Goal: Transaction & Acquisition: Purchase product/service

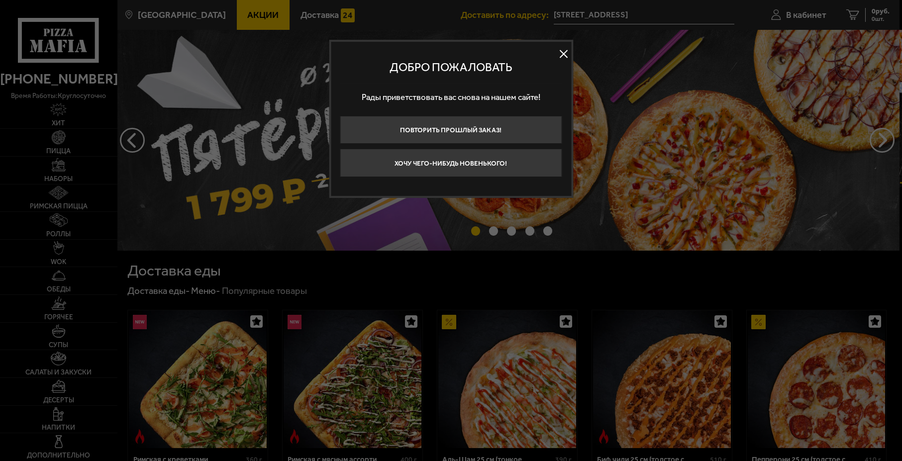
click at [563, 56] on button at bounding box center [563, 53] width 15 height 15
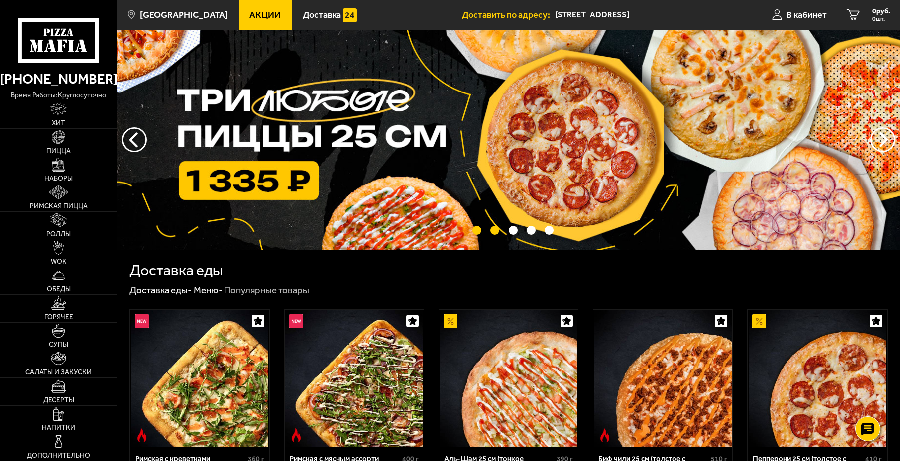
click at [472, 234] on button "точки переключения" at bounding box center [476, 230] width 9 height 9
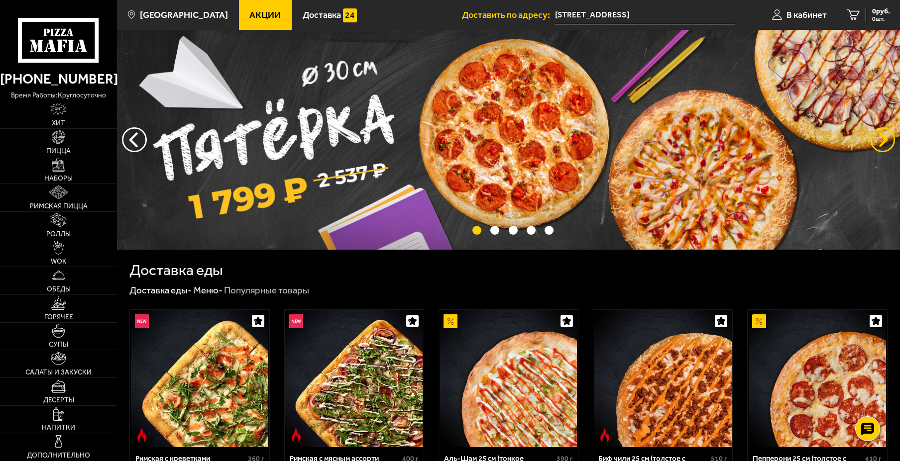
click at [876, 136] on button "предыдущий" at bounding box center [882, 139] width 25 height 25
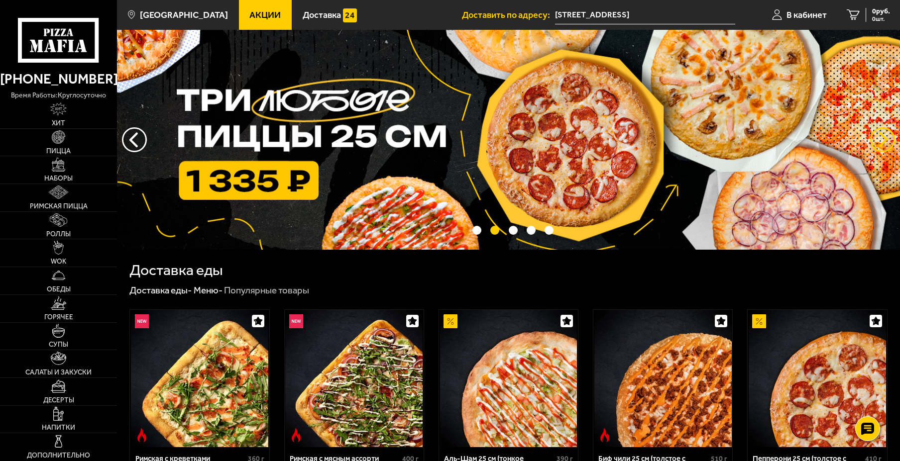
click at [876, 136] on button "предыдущий" at bounding box center [882, 139] width 25 height 25
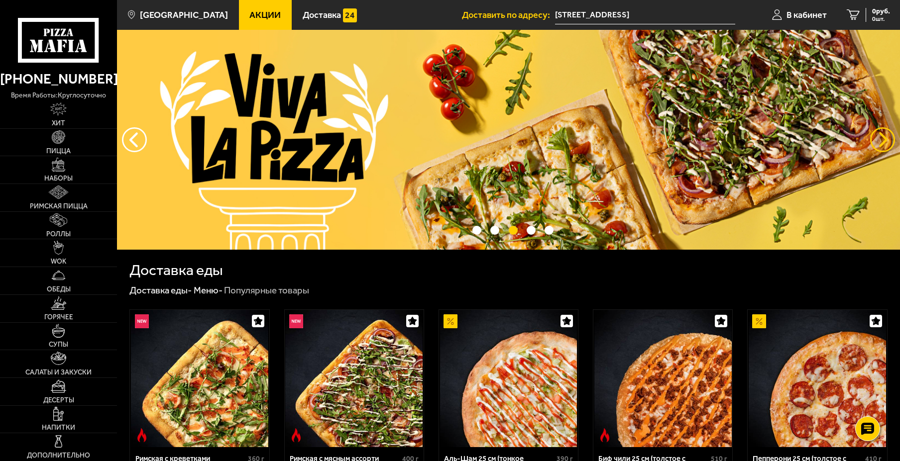
click at [876, 136] on button "предыдущий" at bounding box center [882, 139] width 25 height 25
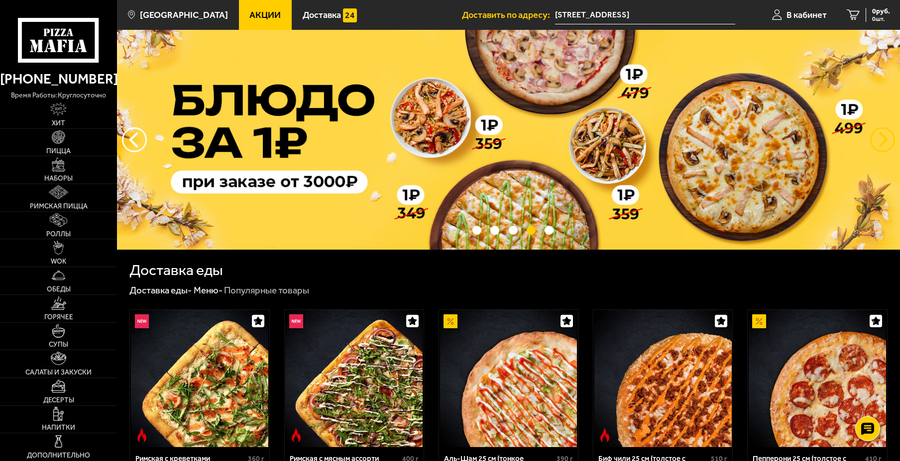
click at [876, 136] on button "предыдущий" at bounding box center [882, 139] width 25 height 25
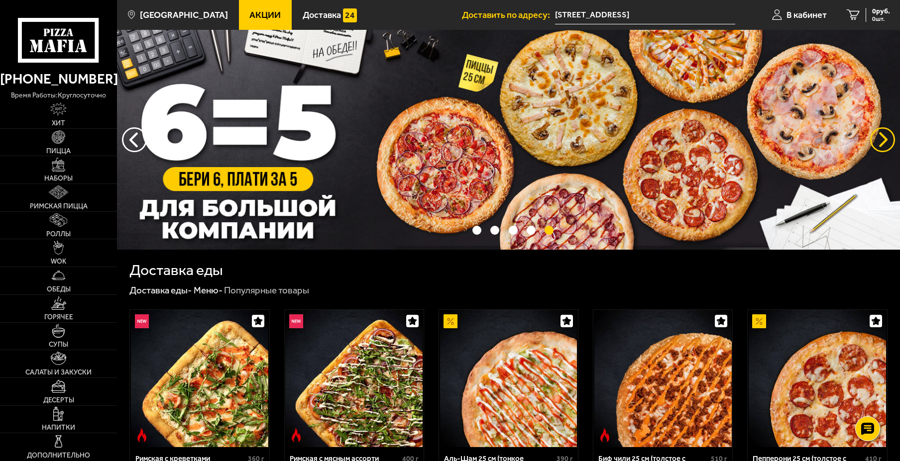
click at [876, 135] on button "предыдущий" at bounding box center [882, 139] width 25 height 25
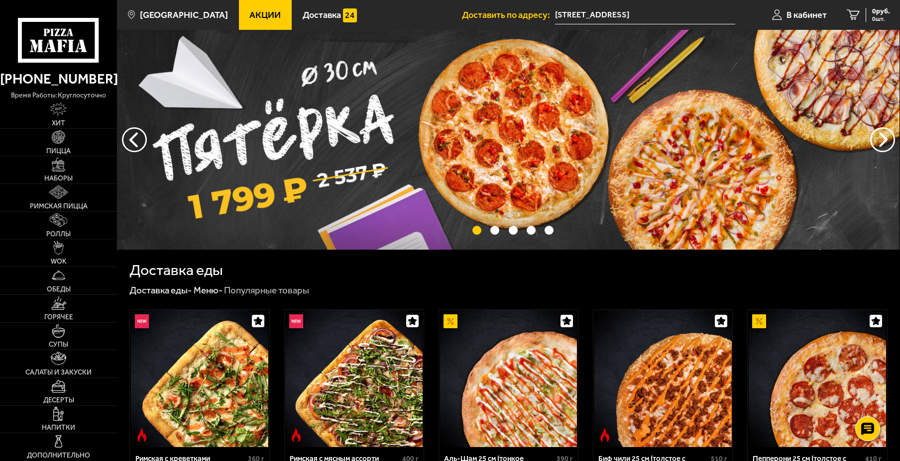
click at [308, 144] on img at bounding box center [507, 140] width 783 height 220
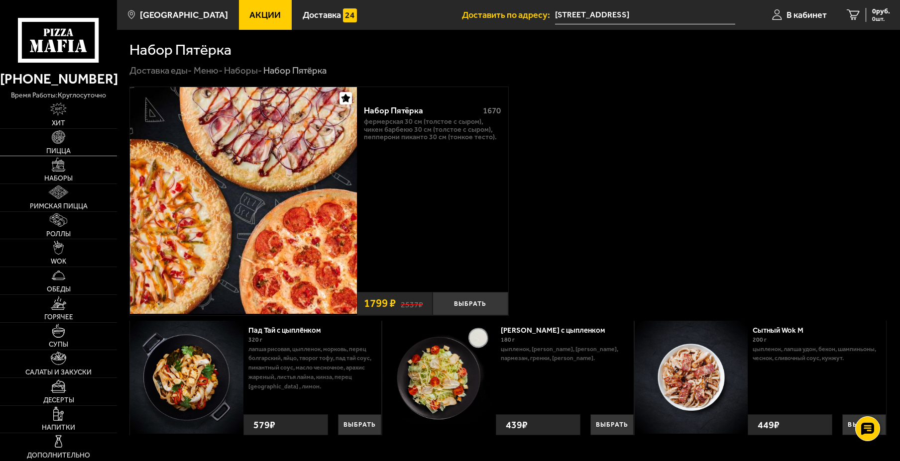
click at [75, 139] on link "Пицца" at bounding box center [58, 142] width 117 height 27
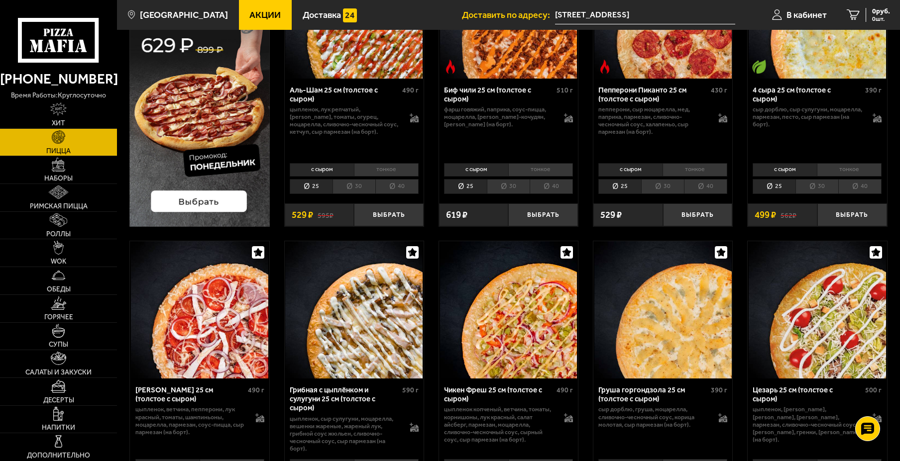
scroll to position [299, 0]
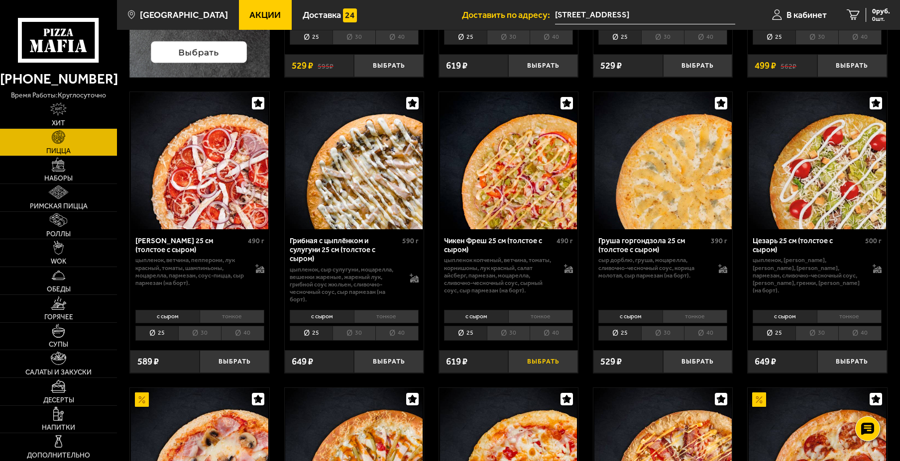
click at [539, 363] on button "Выбрать" at bounding box center [543, 361] width 70 height 23
click at [543, 311] on li "тонкое" at bounding box center [540, 316] width 65 height 13
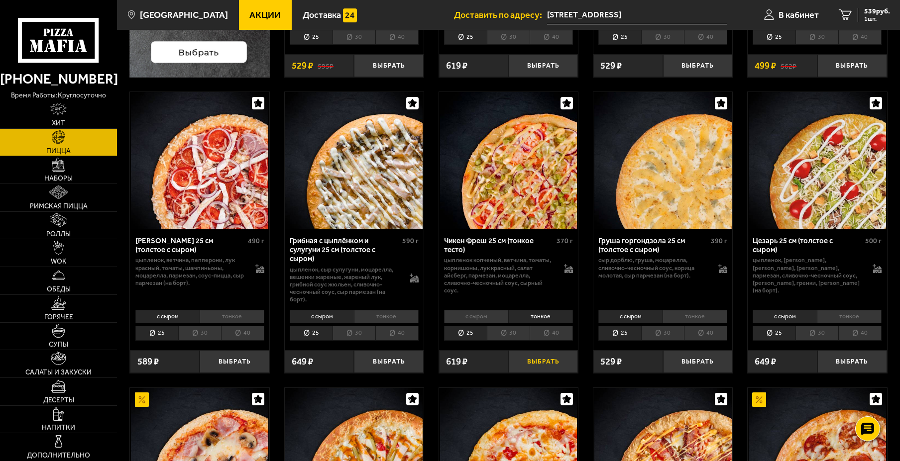
click at [537, 357] on button "Выбрать" at bounding box center [543, 361] width 70 height 23
click at [860, 9] on span "1078 руб." at bounding box center [875, 11] width 30 height 7
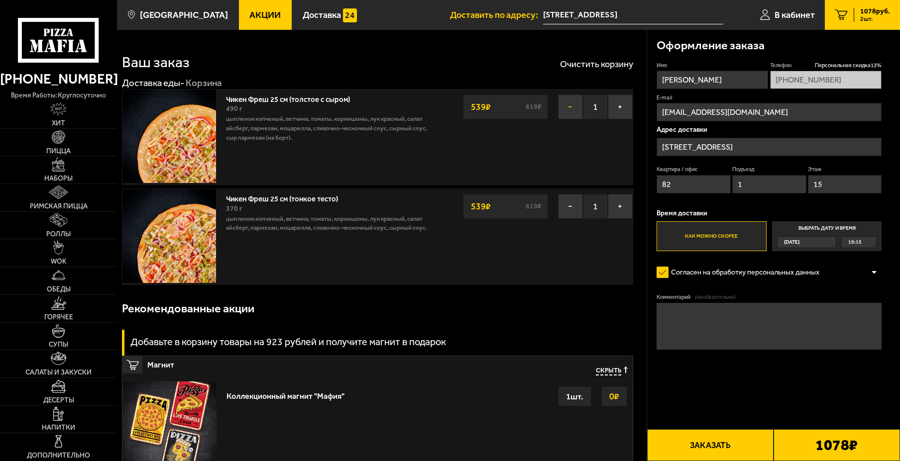
click at [567, 112] on button "−" at bounding box center [570, 107] width 25 height 25
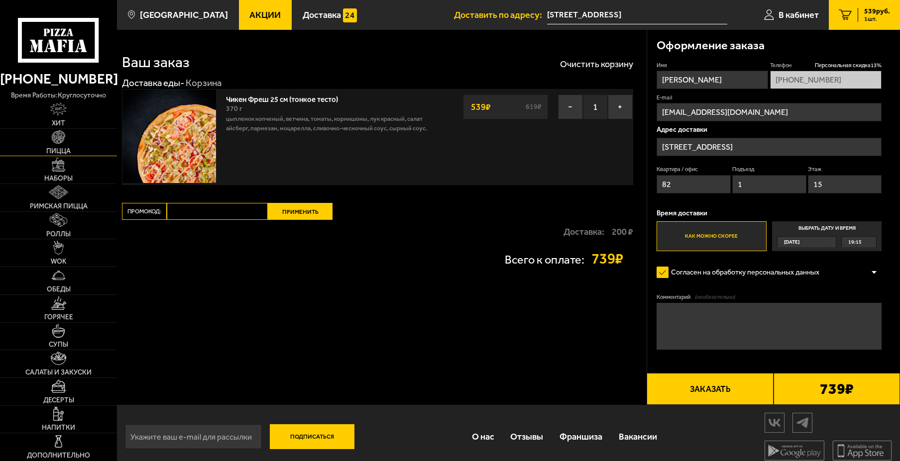
click at [56, 133] on img at bounding box center [58, 136] width 13 height 13
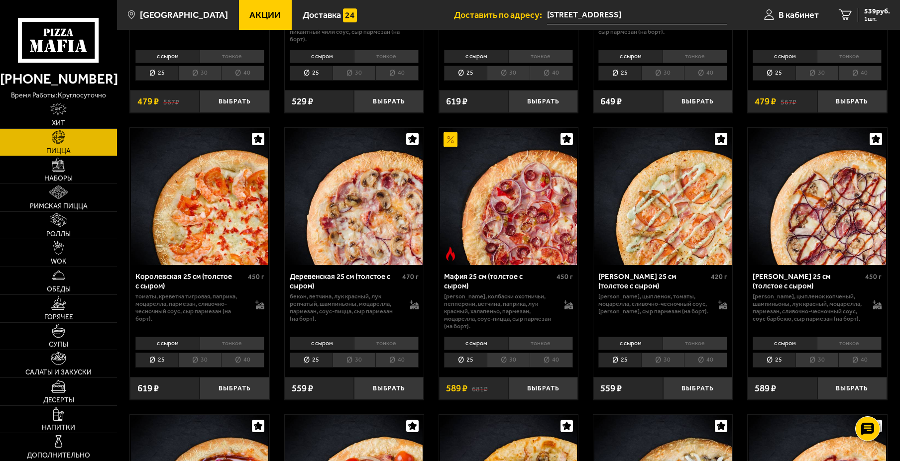
scroll to position [796, 0]
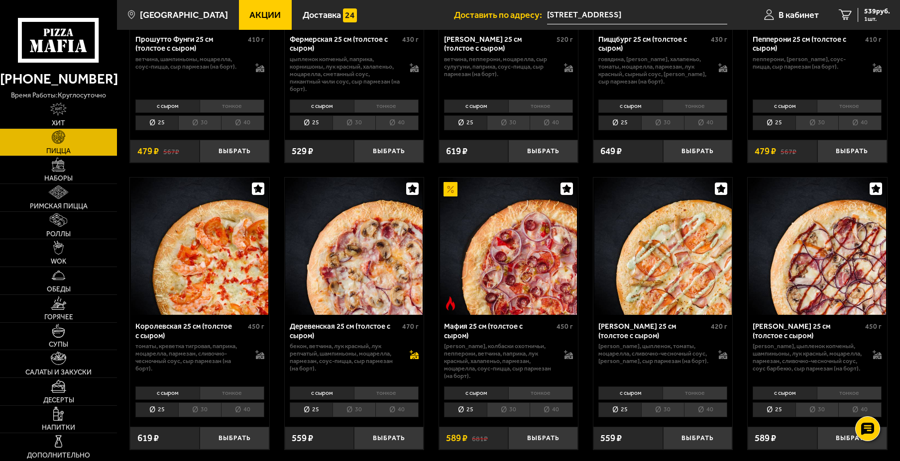
click at [414, 357] on icon at bounding box center [414, 355] width 8 height 7
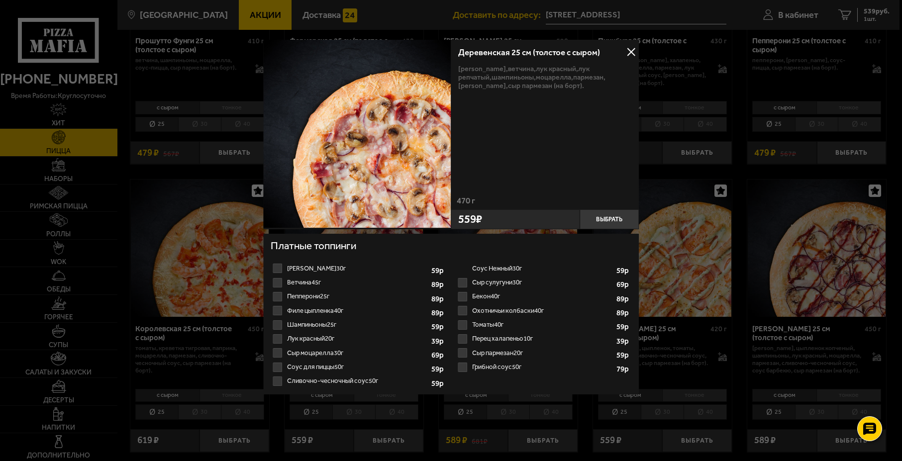
click at [629, 46] on button at bounding box center [631, 51] width 15 height 15
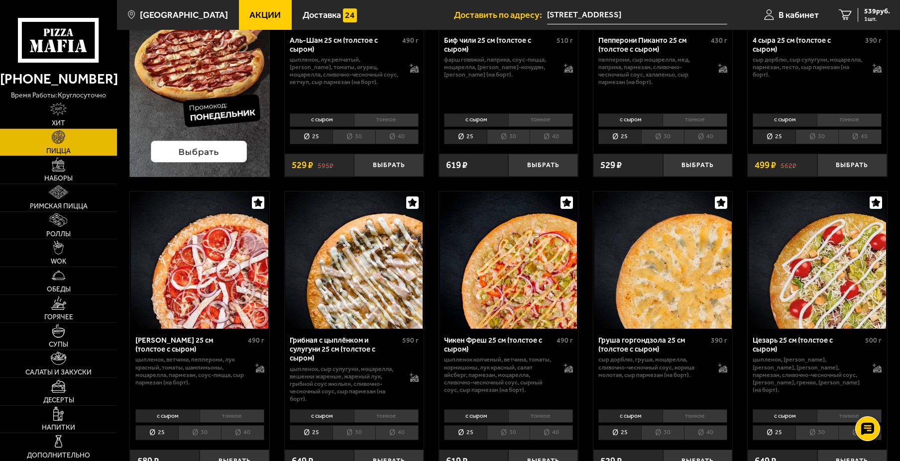
scroll to position [149, 0]
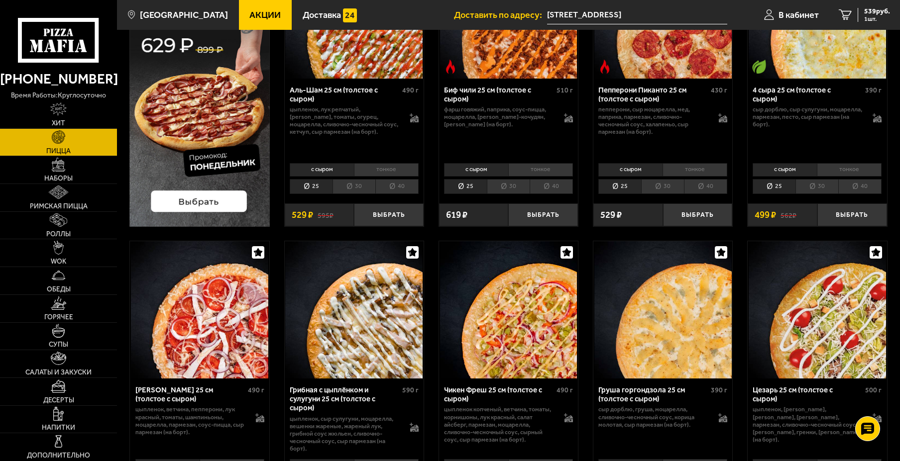
click at [633, 313] on img at bounding box center [662, 309] width 137 height 137
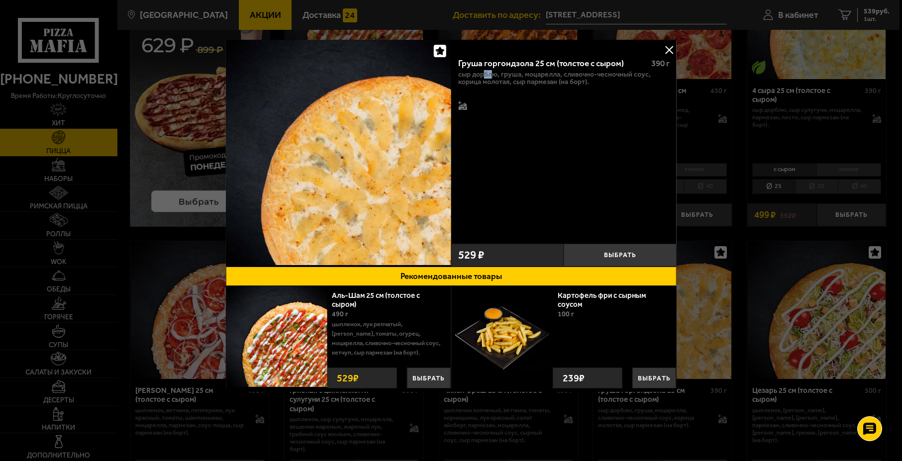
drag, startPoint x: 490, startPoint y: 72, endPoint x: 499, endPoint y: 71, distance: 8.5
click at [496, 72] on p "сыр дорблю, груша, моцарелла, сливочно-чесночный соус, корица молотая, сыр парм…" at bounding box center [563, 78] width 211 height 15
click at [509, 81] on p "сыр дорблю, груша, моцарелла, сливочно-чесночный соус, корица молотая, сыр парм…" at bounding box center [563, 78] width 211 height 15
drag, startPoint x: 500, startPoint y: 75, endPoint x: 515, endPoint y: 71, distance: 15.9
click at [515, 71] on p "сыр дорблю, груша, моцарелла, сливочно-чесночный соус, корица молотая, сыр парм…" at bounding box center [563, 78] width 211 height 15
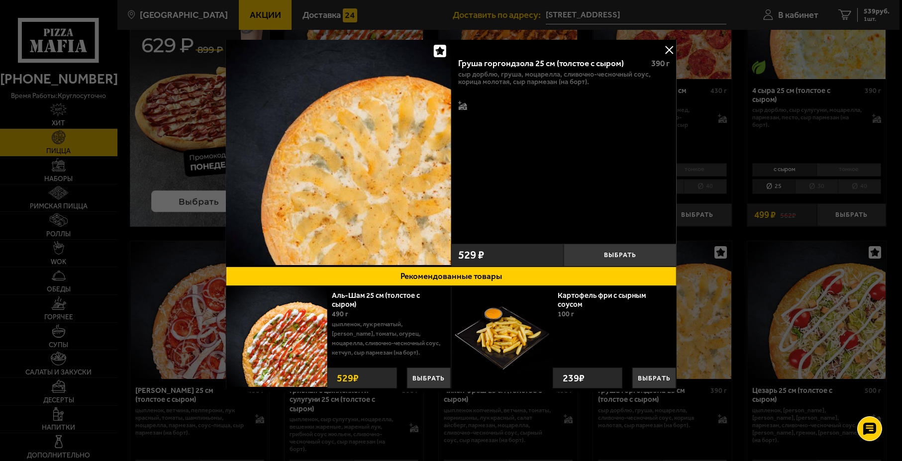
click at [524, 81] on p "сыр дорблю, груша, моцарелла, сливочно-чесночный соус, корица молотая, сыр парм…" at bounding box center [563, 78] width 211 height 15
drag, startPoint x: 526, startPoint y: 72, endPoint x: 554, endPoint y: 73, distance: 27.9
click at [554, 73] on p "сыр дорблю, груша, моцарелла, сливочно-чесночный соус, корица молотая, сыр парм…" at bounding box center [563, 78] width 211 height 15
click at [583, 77] on p "сыр дорблю, груша, моцарелла, сливочно-чесночный соус, корица молотая, сыр парм…" at bounding box center [563, 78] width 211 height 15
drag, startPoint x: 574, startPoint y: 71, endPoint x: 641, endPoint y: 80, distance: 67.3
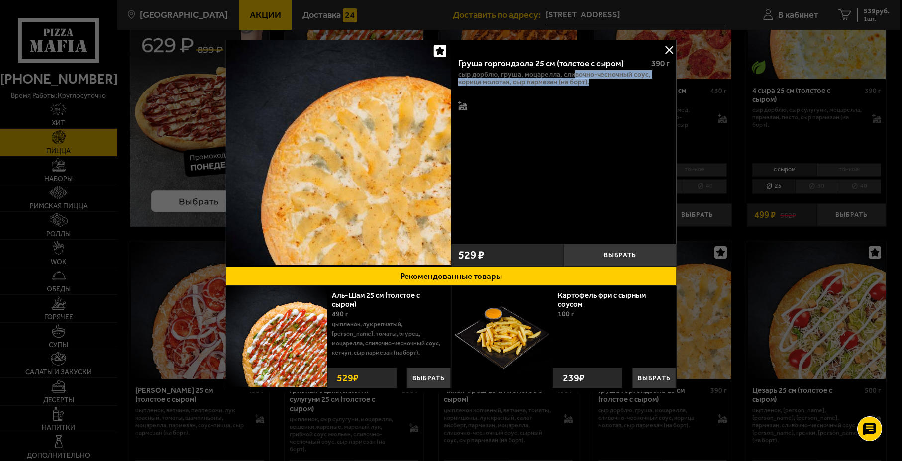
click at [641, 80] on p "сыр дорблю, груша, моцарелла, сливочно-чесночный соус, корица молотая, сыр парм…" at bounding box center [563, 78] width 211 height 15
click at [527, 88] on div "сыр дорблю, груша, моцарелла, сливочно-чесночный соус, корица молотая, сыр парм…" at bounding box center [563, 91] width 211 height 40
click at [670, 52] on button at bounding box center [669, 49] width 15 height 15
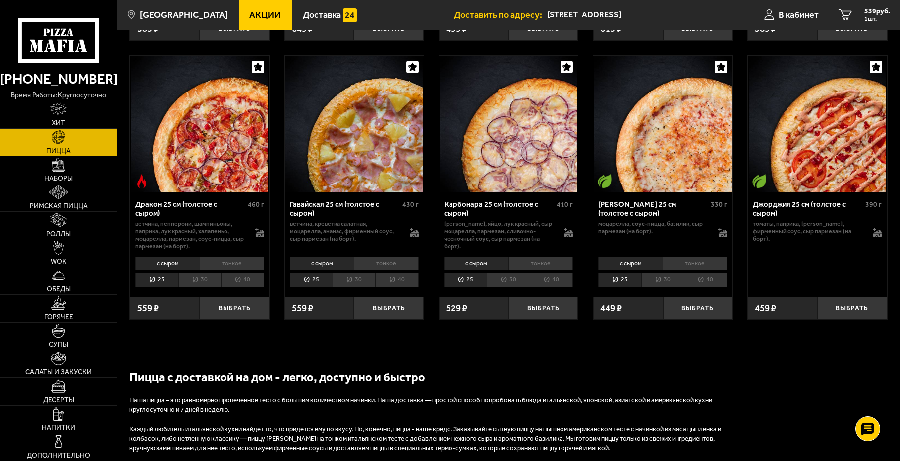
scroll to position [1443, 0]
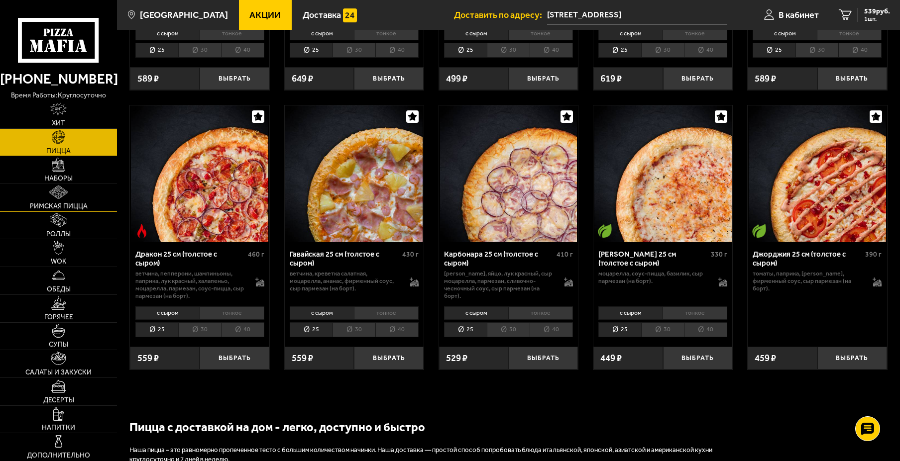
click at [51, 203] on span "Римская пицца" at bounding box center [59, 206] width 58 height 7
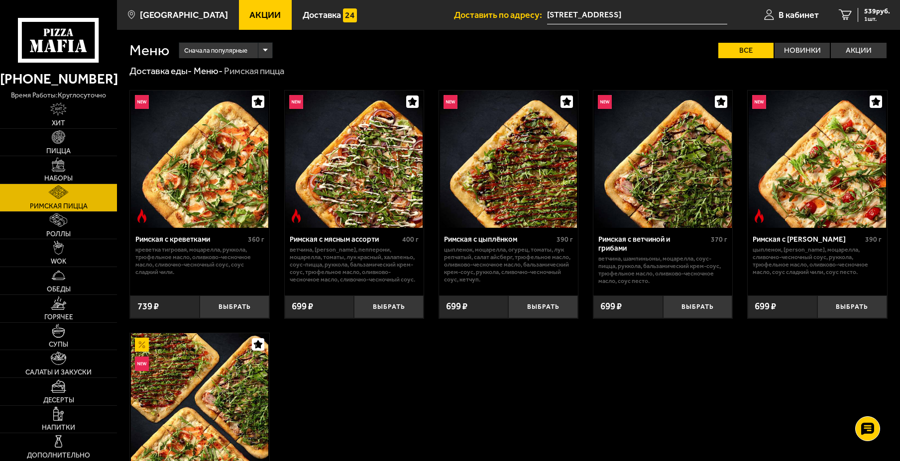
click at [507, 183] on img at bounding box center [508, 159] width 137 height 137
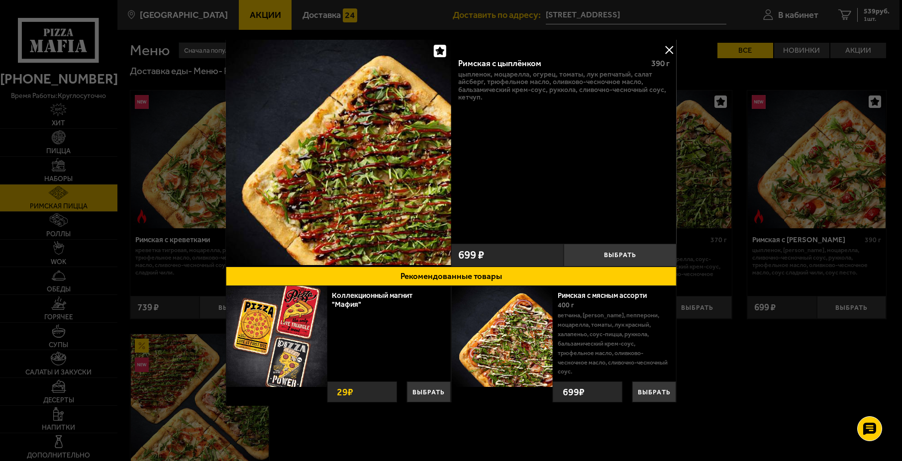
click at [665, 54] on button at bounding box center [669, 49] width 15 height 15
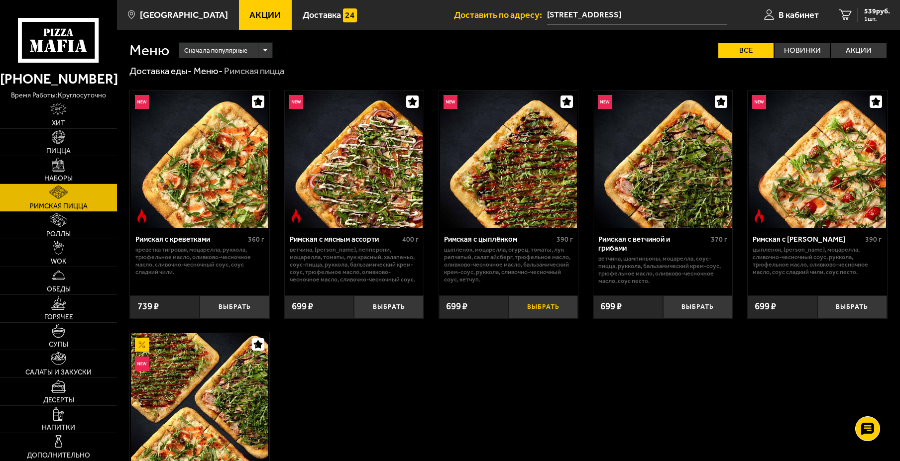
click at [558, 311] on button "Выбрать" at bounding box center [543, 307] width 70 height 23
click at [696, 306] on button "Выбрать" at bounding box center [698, 307] width 70 height 23
click at [857, 24] on link "3 1755 руб. 3 шт." at bounding box center [861, 15] width 75 height 30
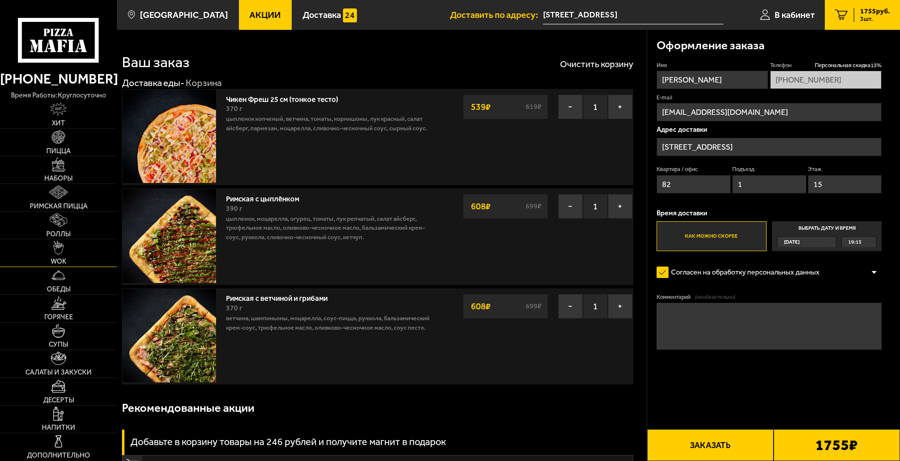
click at [69, 249] on link "WOK" at bounding box center [58, 252] width 117 height 27
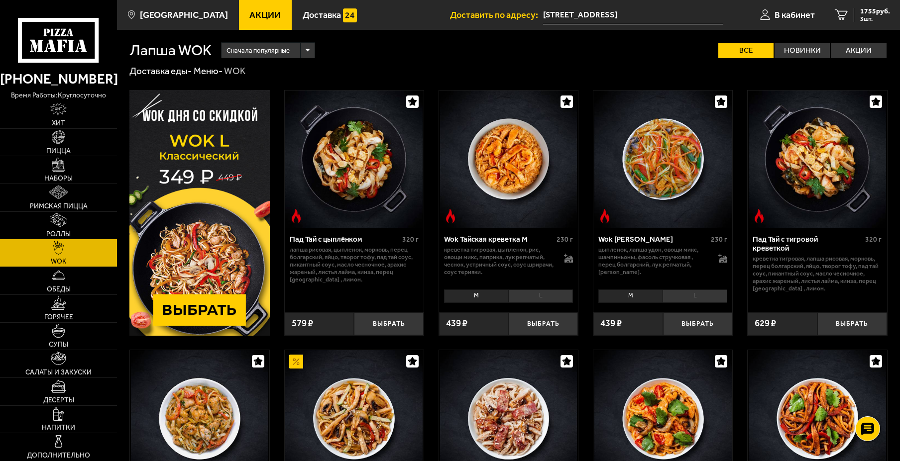
click at [291, 56] on div "Сначала популярные" at bounding box center [267, 50] width 93 height 15
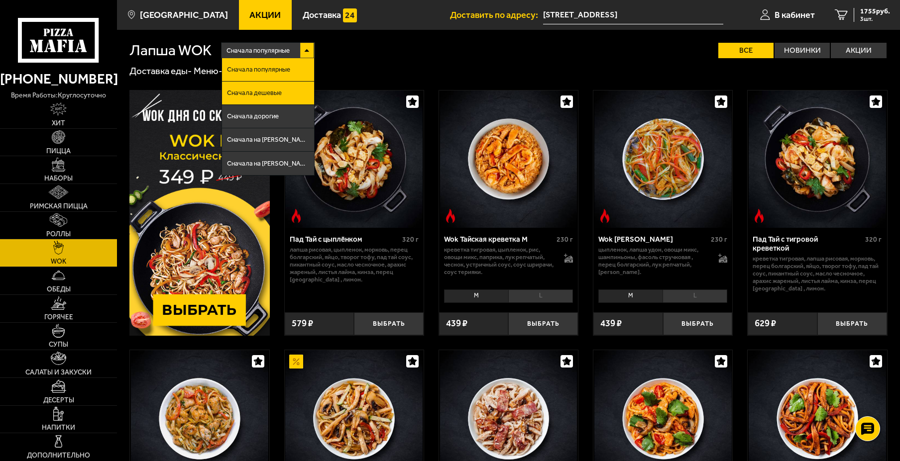
click at [268, 94] on span "Сначала дешевые" at bounding box center [254, 93] width 55 height 6
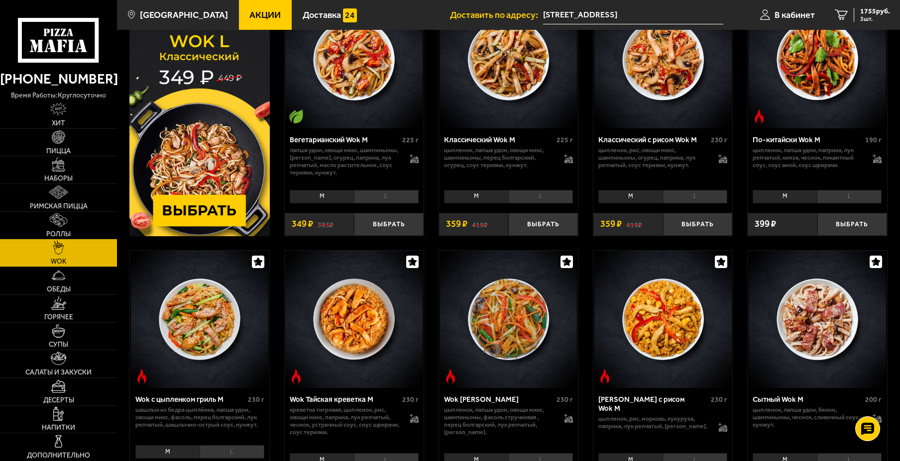
scroll to position [149, 0]
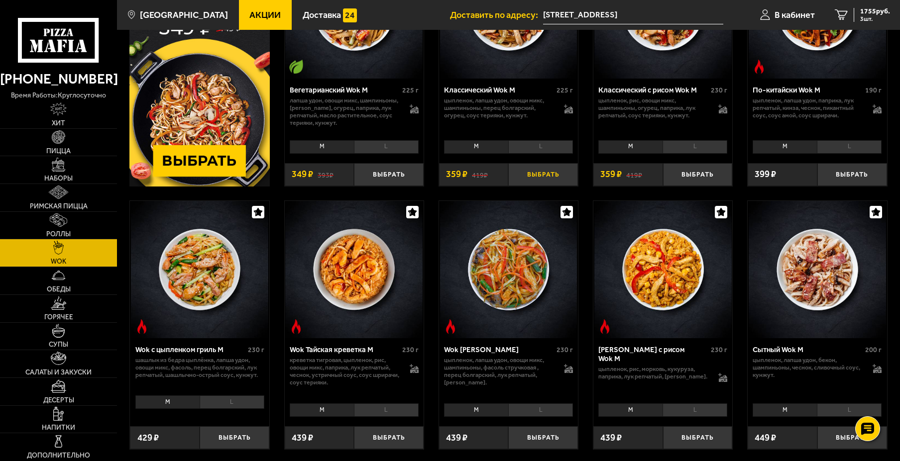
click at [535, 176] on button "Выбрать" at bounding box center [543, 174] width 70 height 23
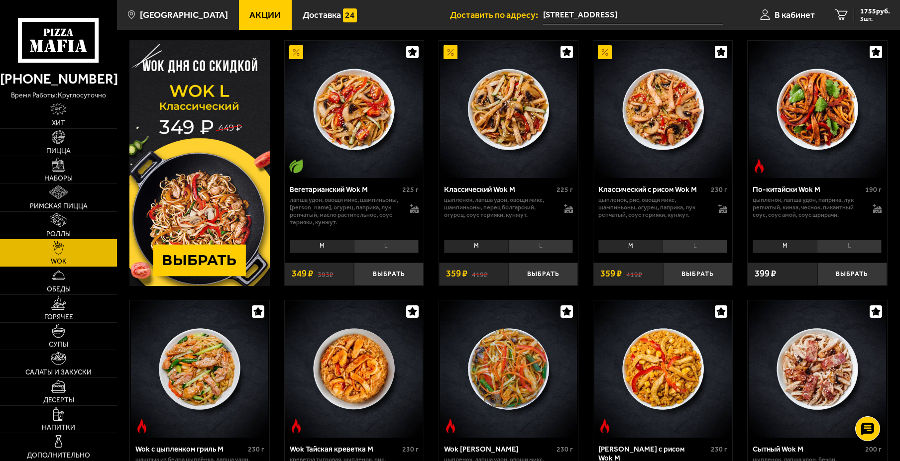
scroll to position [0, 0]
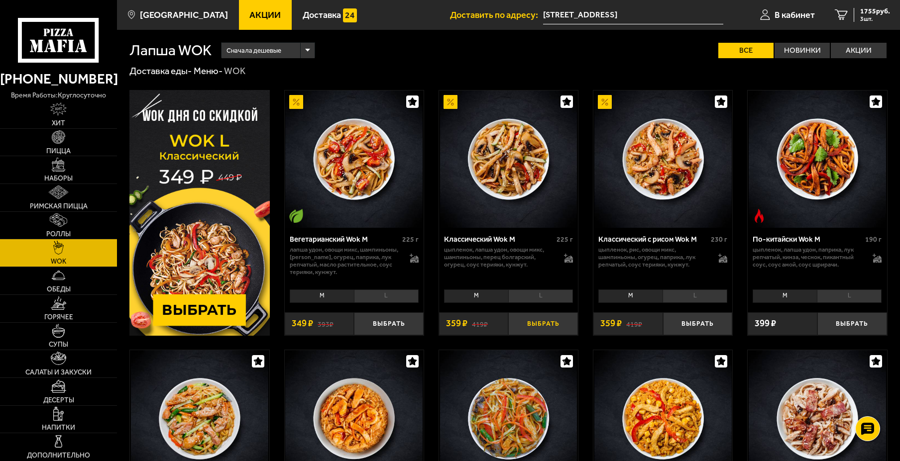
click at [538, 322] on button "Выбрать" at bounding box center [543, 323] width 70 height 23
click at [851, 21] on link "4 2114 руб. 4 шт." at bounding box center [861, 15] width 75 height 30
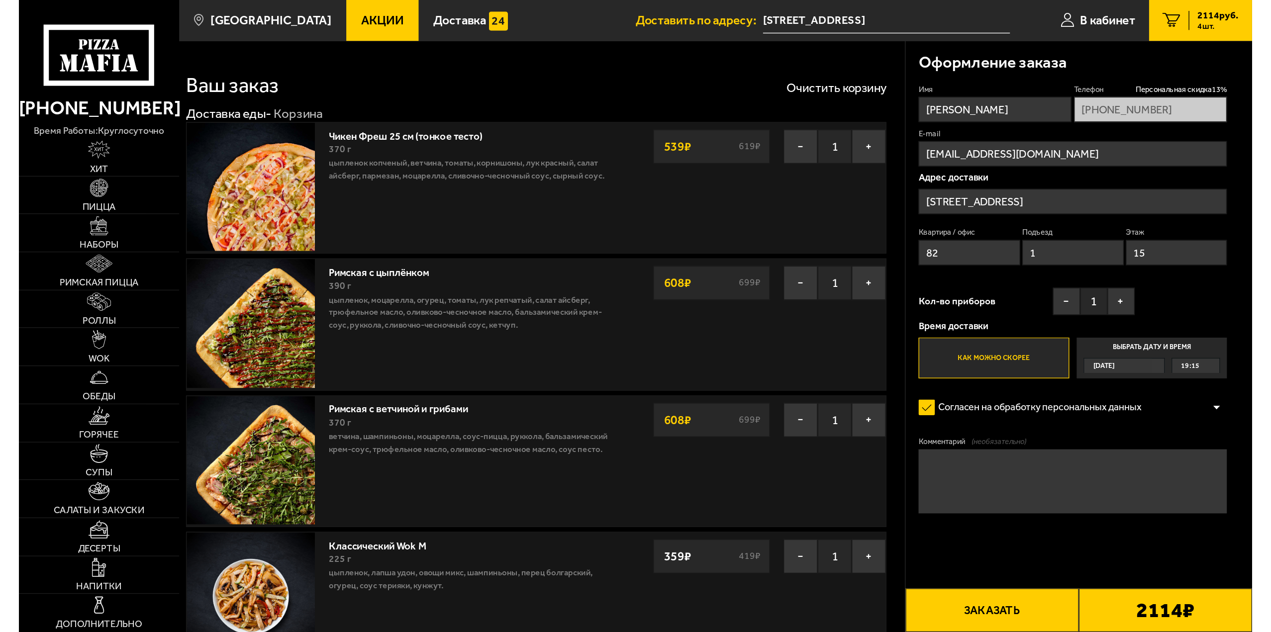
scroll to position [343, 0]
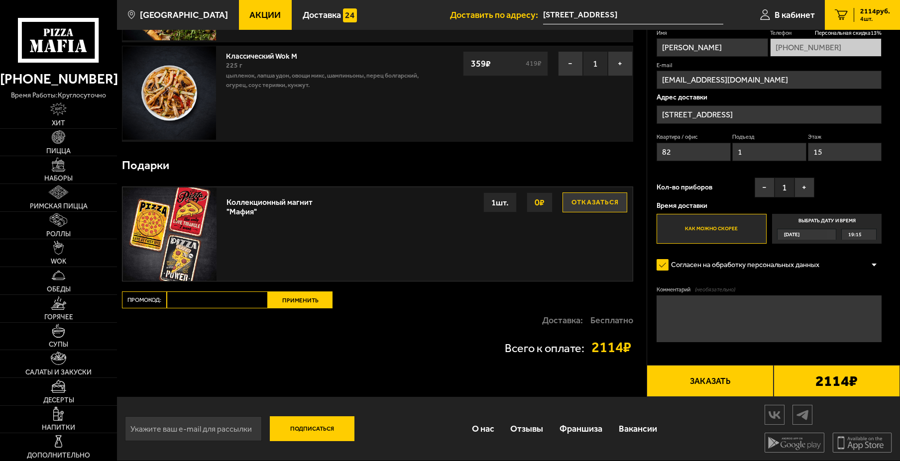
drag, startPoint x: 379, startPoint y: 309, endPoint x: 387, endPoint y: 308, distance: 8.1
click at [384, 309] on div "Доставка: Бесплатно" at bounding box center [377, 320] width 511 height 24
click at [463, 366] on div "Ваш заказ Очистить корзину Доставка еды - Корзина Чикен Фреш 25 см (тонкое тест…" at bounding box center [381, 43] width 529 height 710
drag, startPoint x: 349, startPoint y: 357, endPoint x: 469, endPoint y: 360, distance: 119.9
click at [474, 363] on div "Ваш заказ Очистить корзину Доставка еды - Корзина Чикен Фреш 25 см (тонкое тест…" at bounding box center [381, 43] width 529 height 710
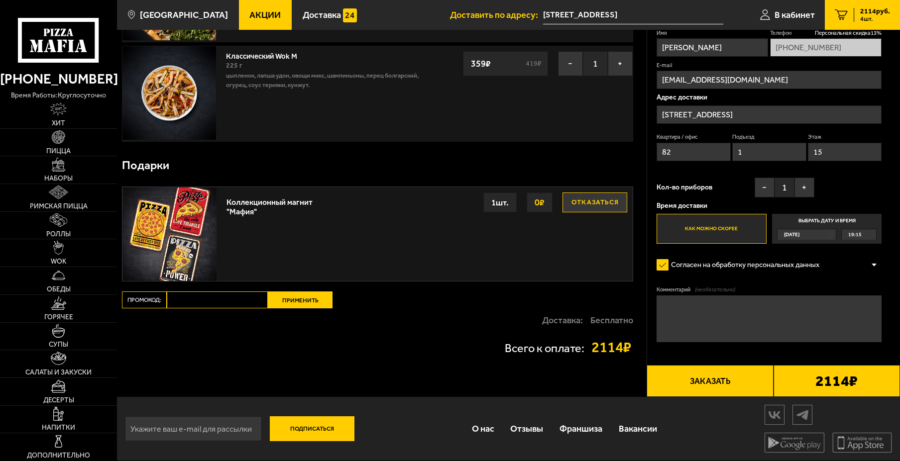
drag, startPoint x: 421, startPoint y: 342, endPoint x: 527, endPoint y: 330, distance: 106.2
click at [508, 333] on div "Всего к оплате: 2114 ₽" at bounding box center [377, 347] width 511 height 30
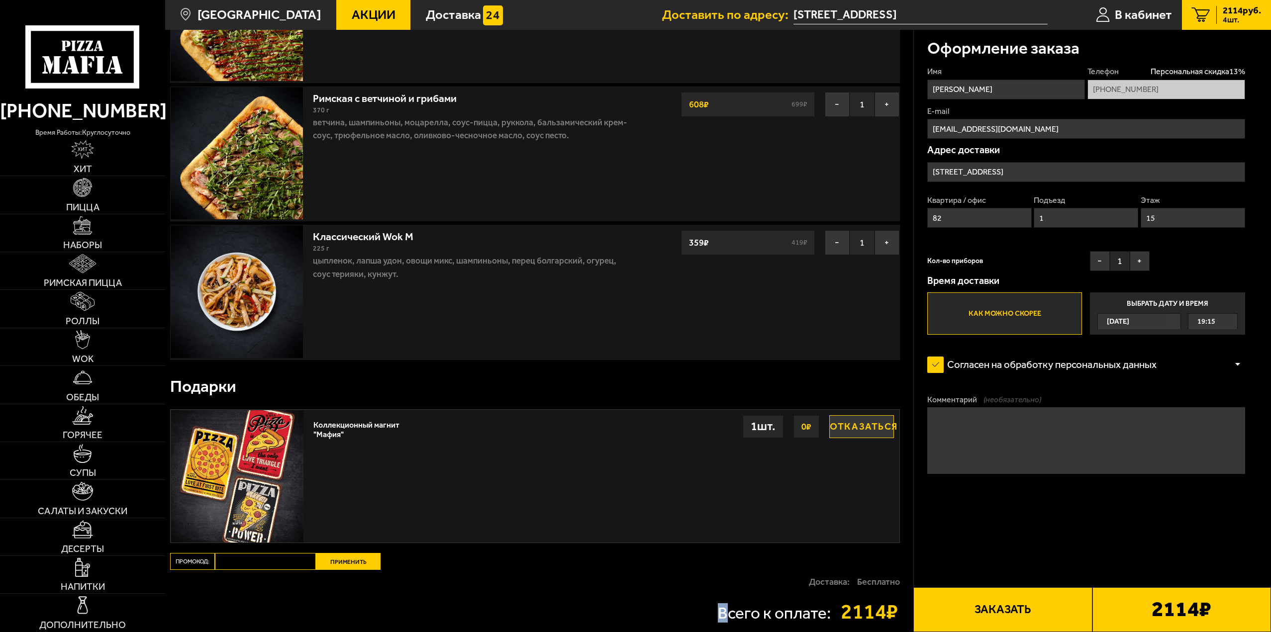
scroll to position [397, 0]
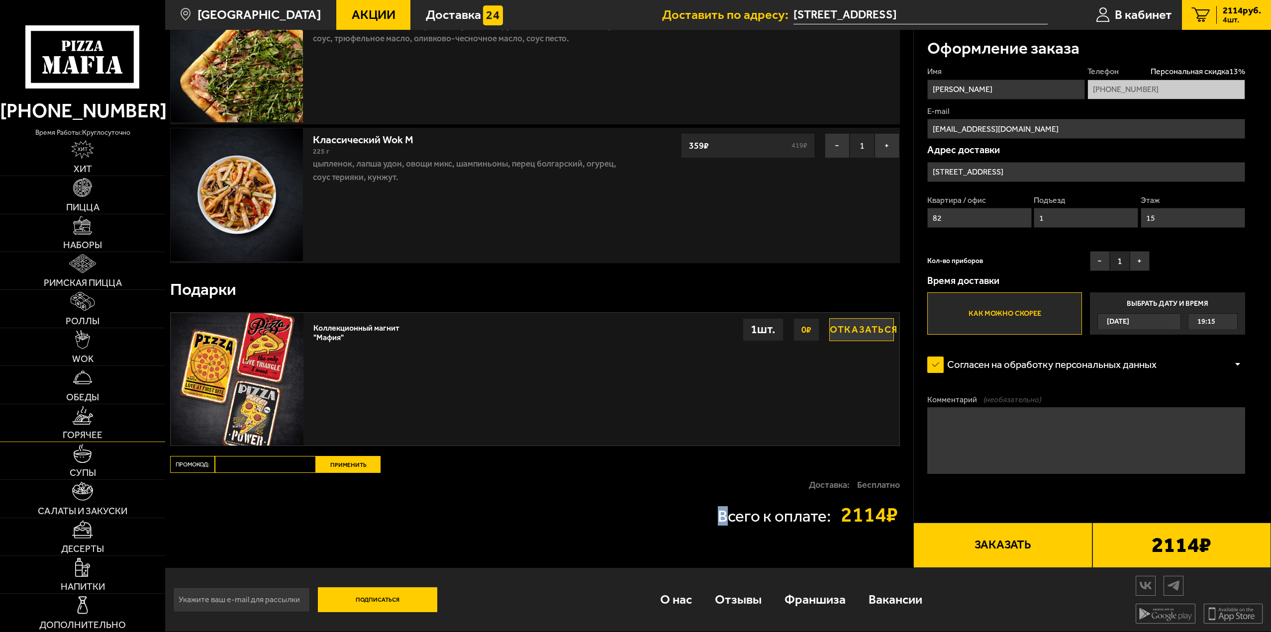
click at [81, 430] on span "Горячее" at bounding box center [83, 434] width 40 height 9
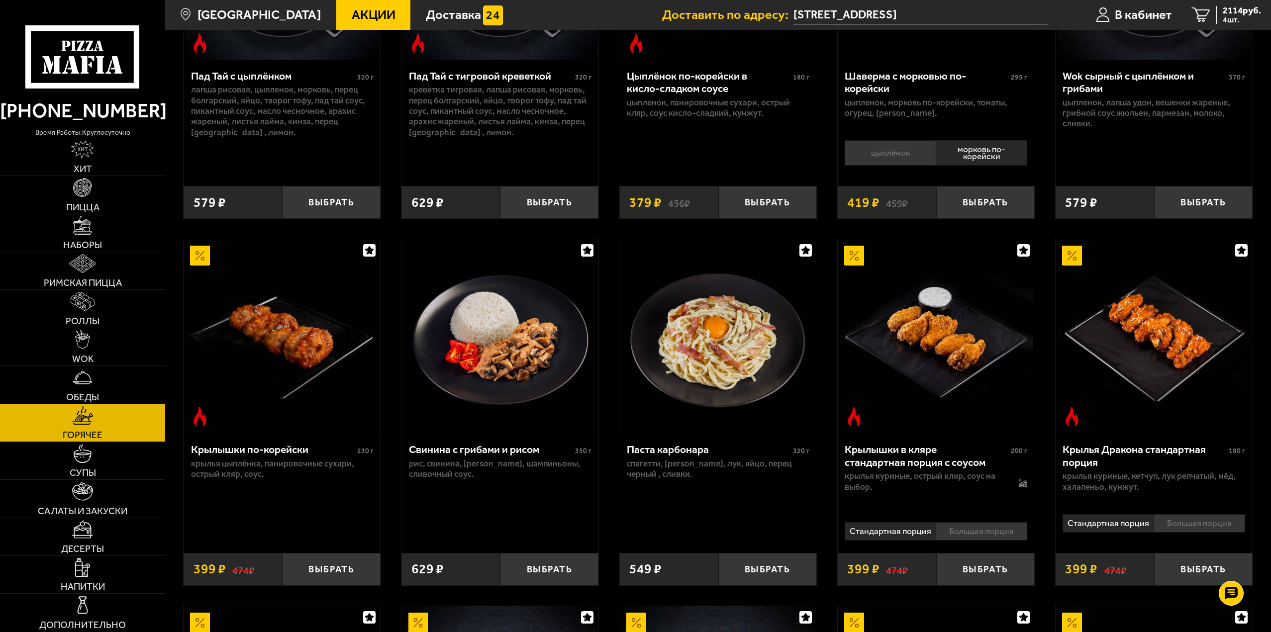
scroll to position [100, 0]
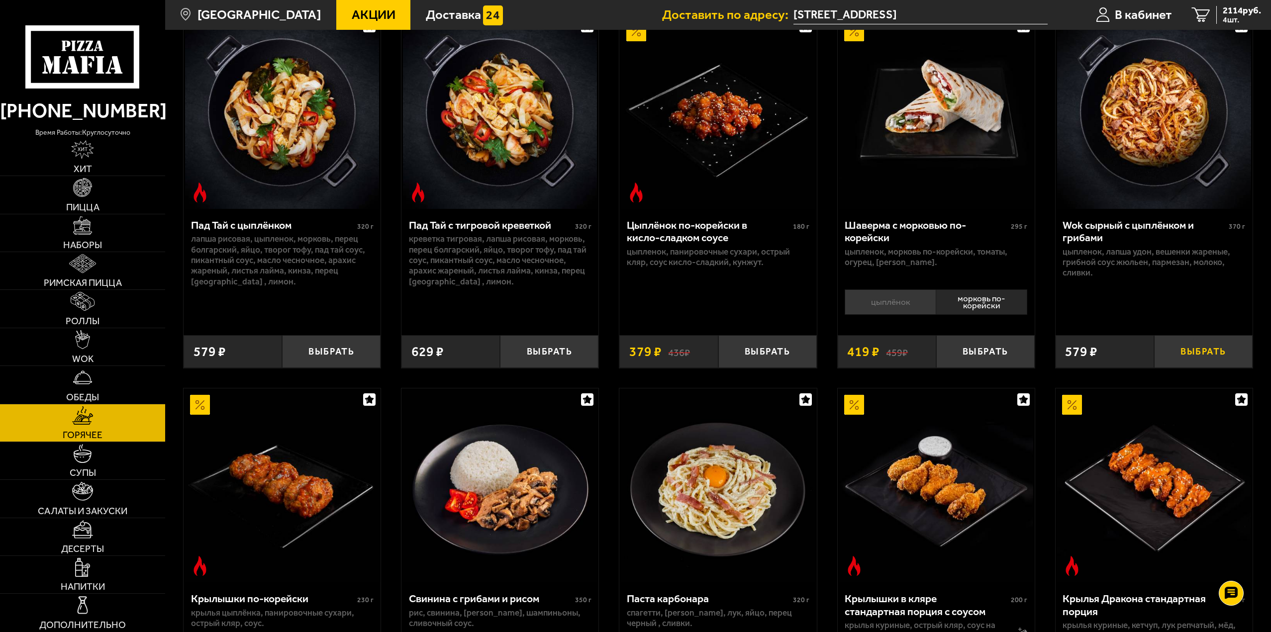
click at [902, 349] on button "Выбрать" at bounding box center [1203, 351] width 99 height 32
click at [902, 359] on button "+" at bounding box center [1236, 351] width 33 height 32
click at [902, 21] on icon "6" at bounding box center [1201, 14] width 18 height 15
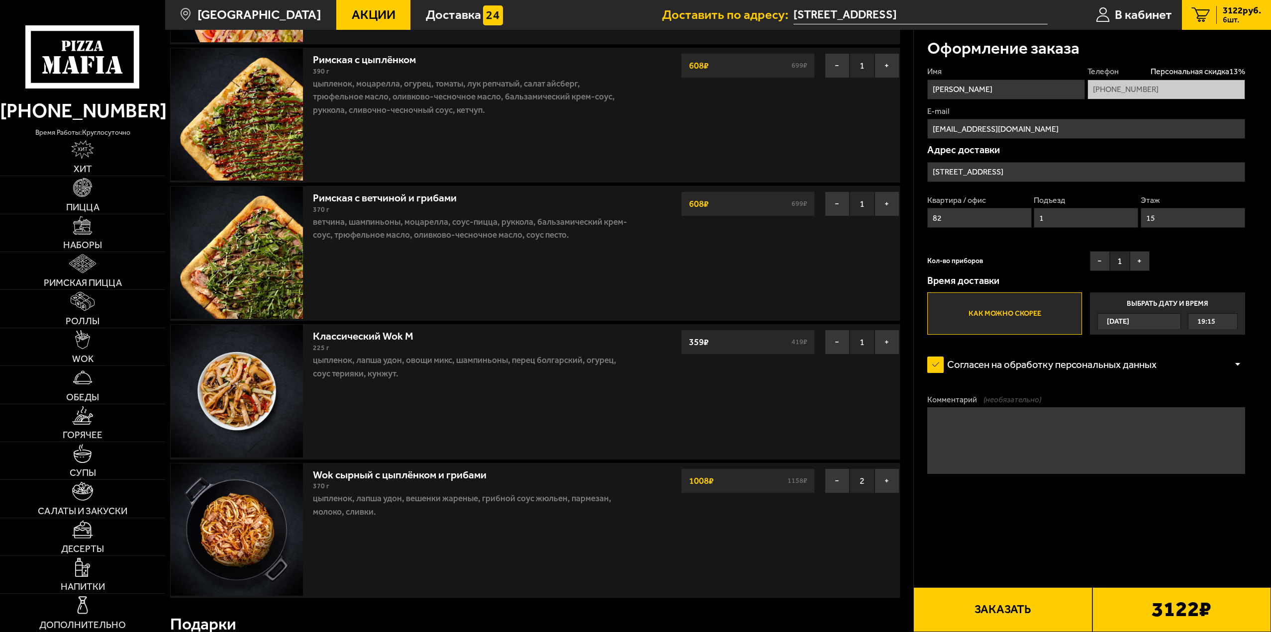
scroll to position [249, 0]
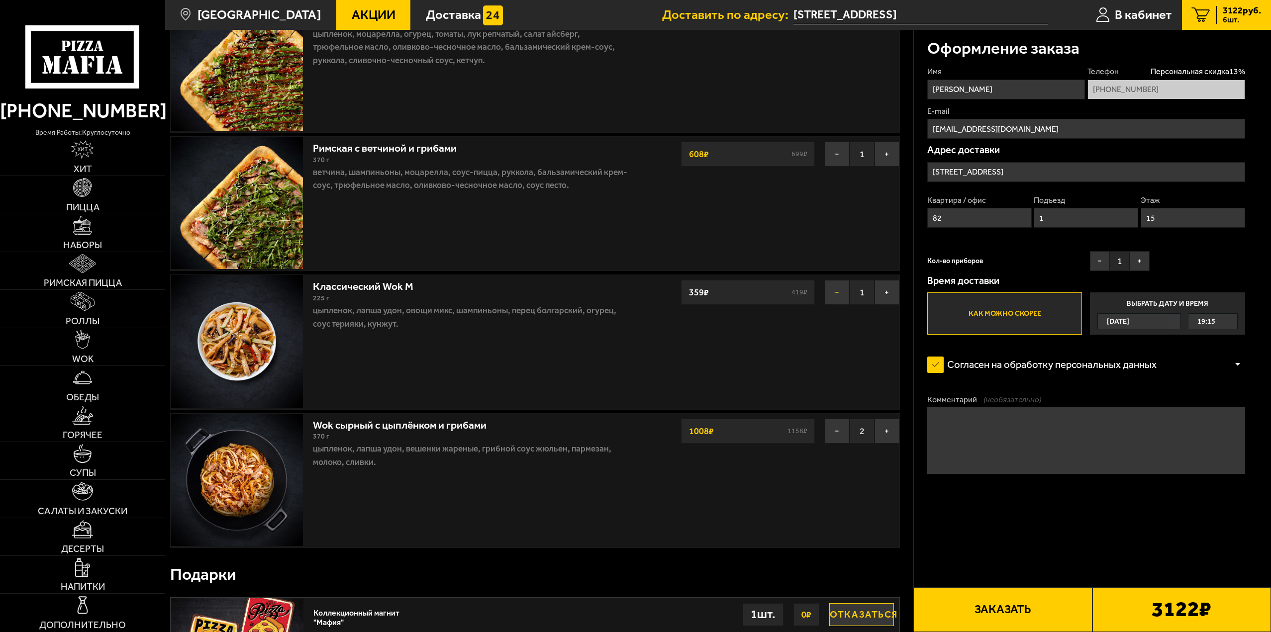
click at [833, 292] on button "−" at bounding box center [837, 292] width 25 height 25
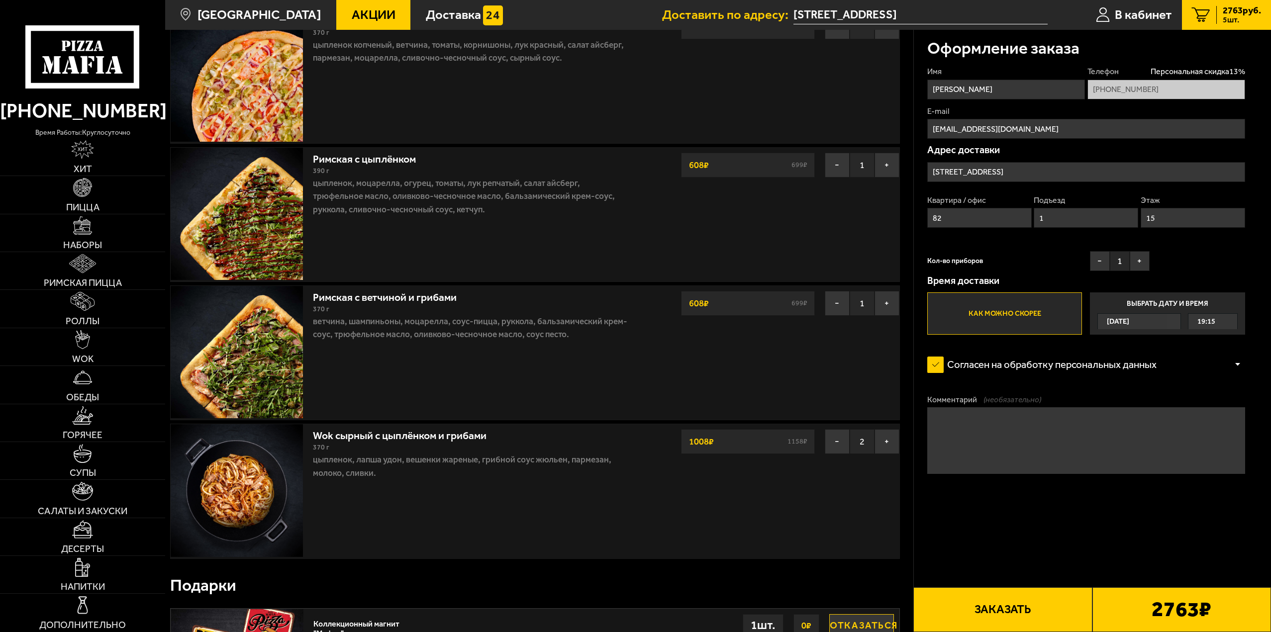
scroll to position [50, 0]
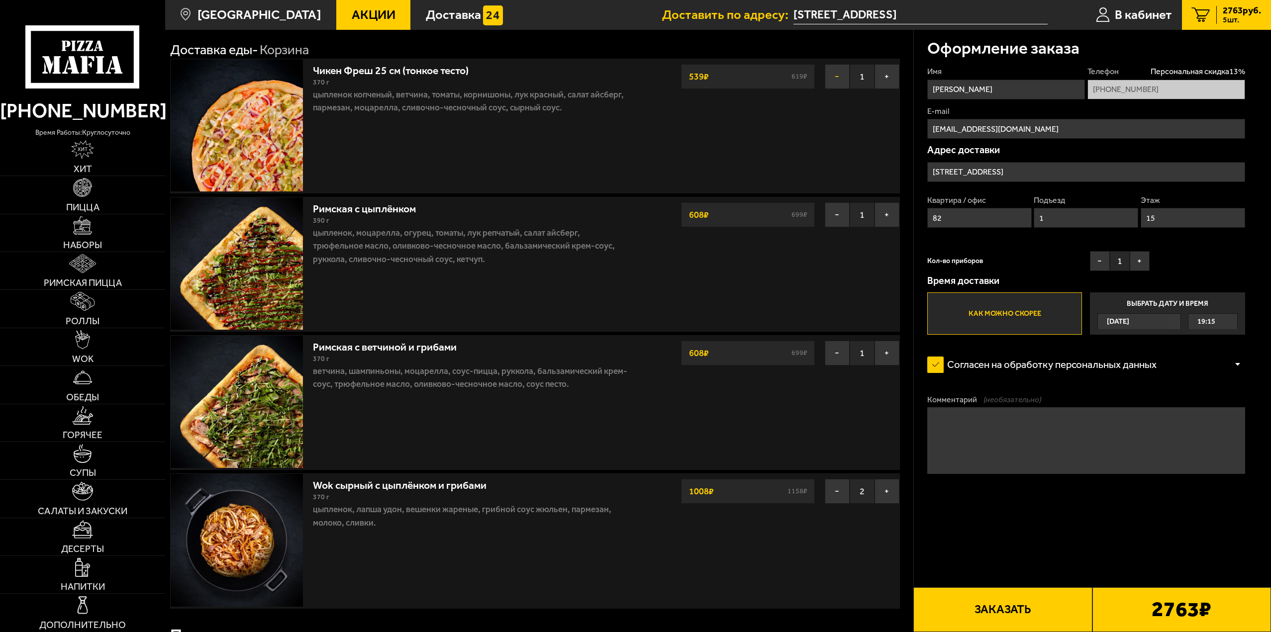
click at [841, 74] on button "−" at bounding box center [837, 76] width 25 height 25
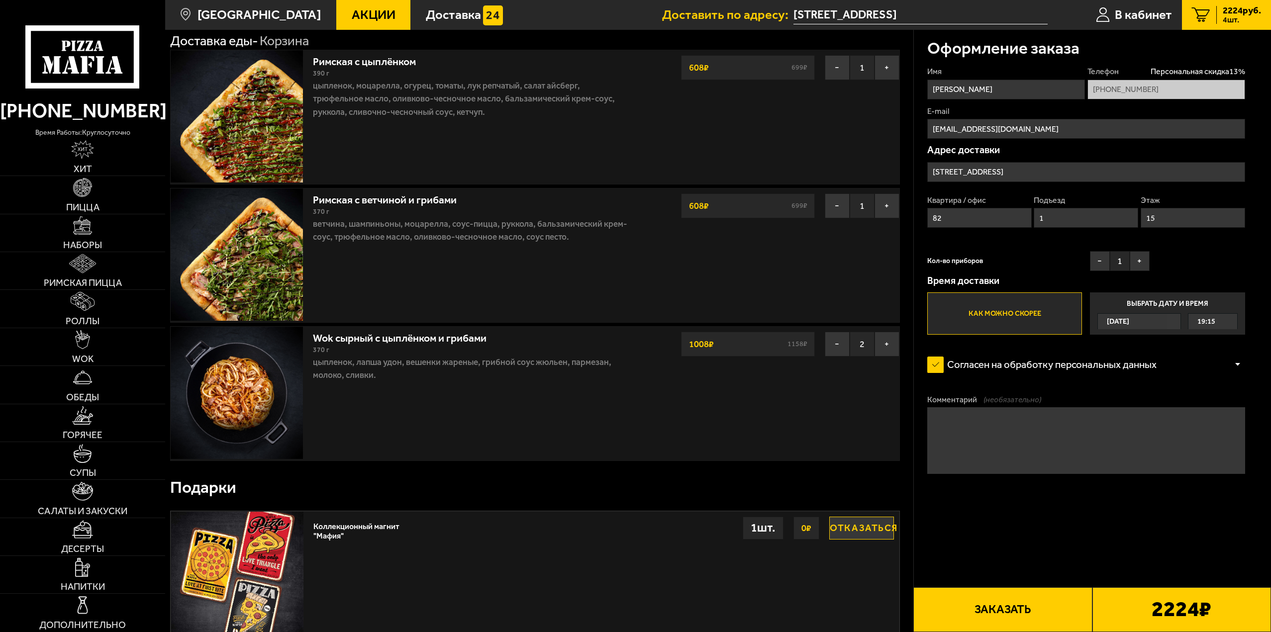
scroll to position [0, 0]
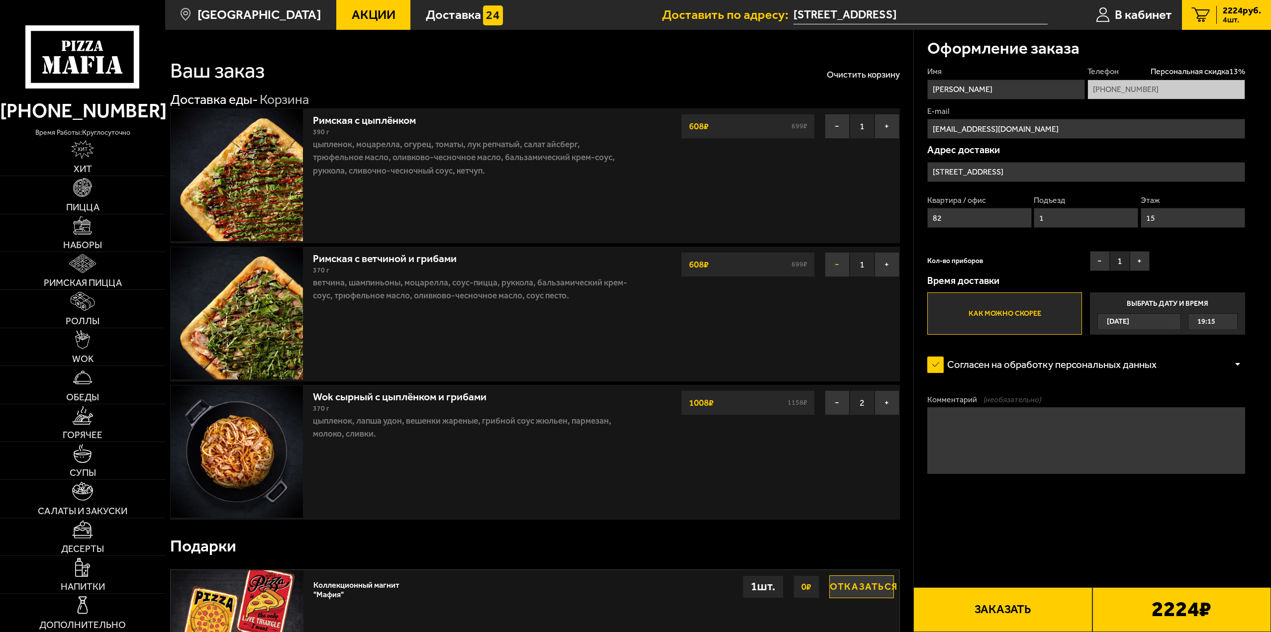
click at [835, 275] on button "−" at bounding box center [837, 264] width 25 height 25
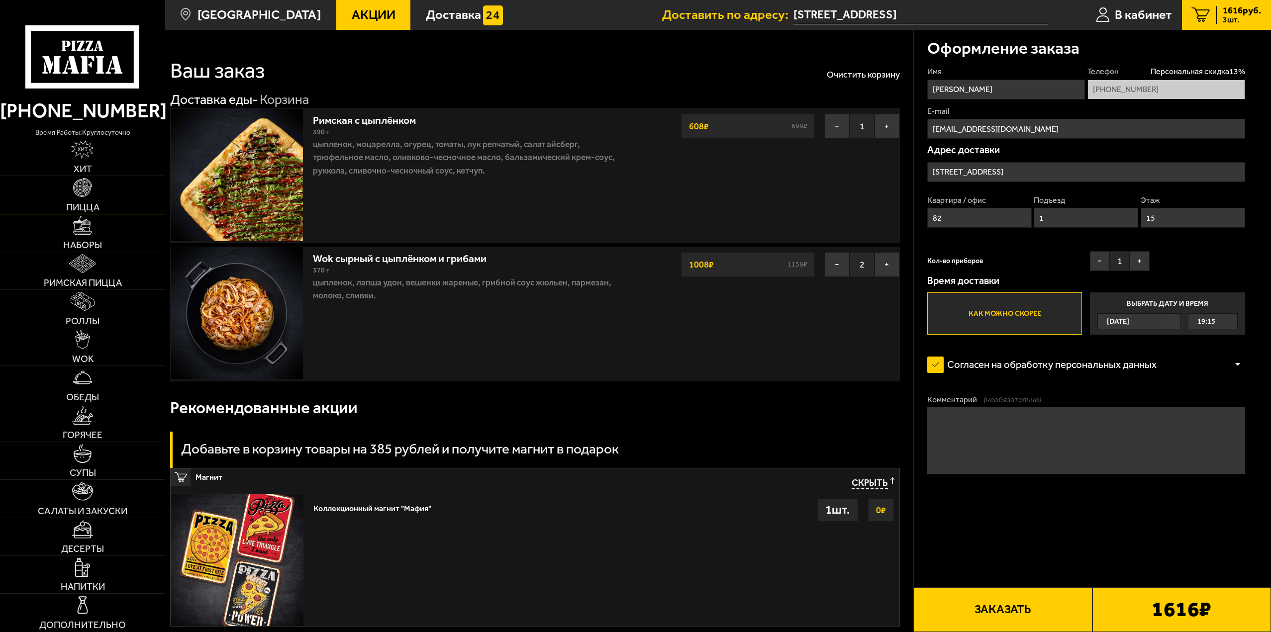
click at [77, 189] on img at bounding box center [82, 187] width 19 height 19
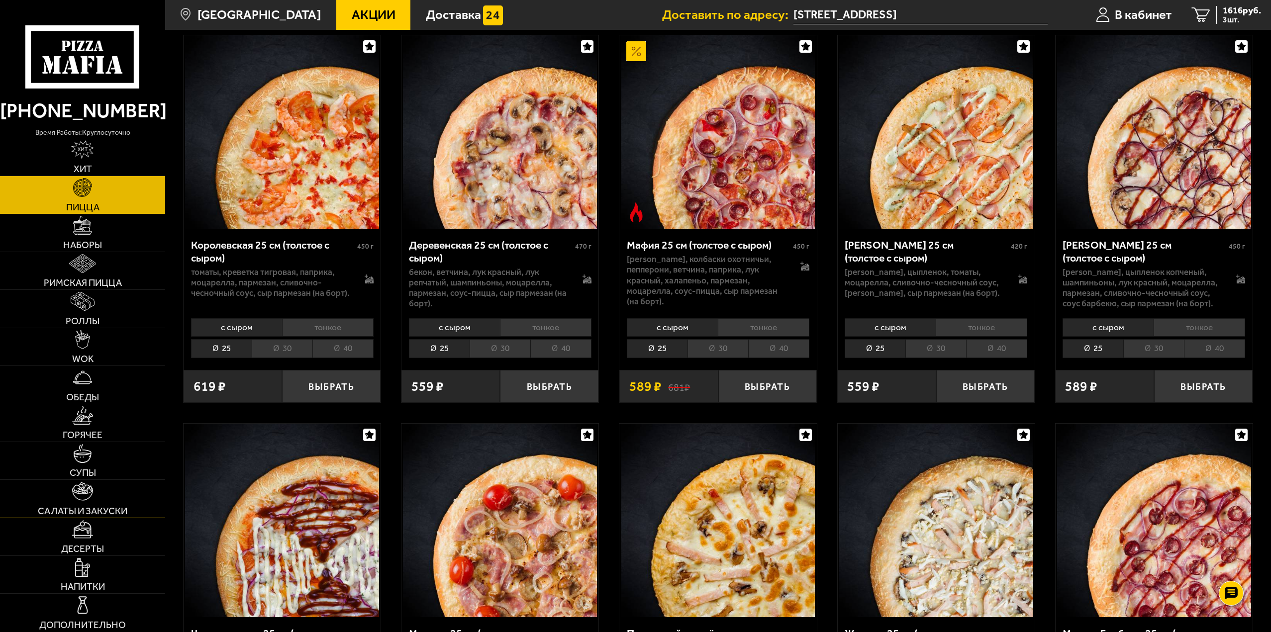
scroll to position [1343, 0]
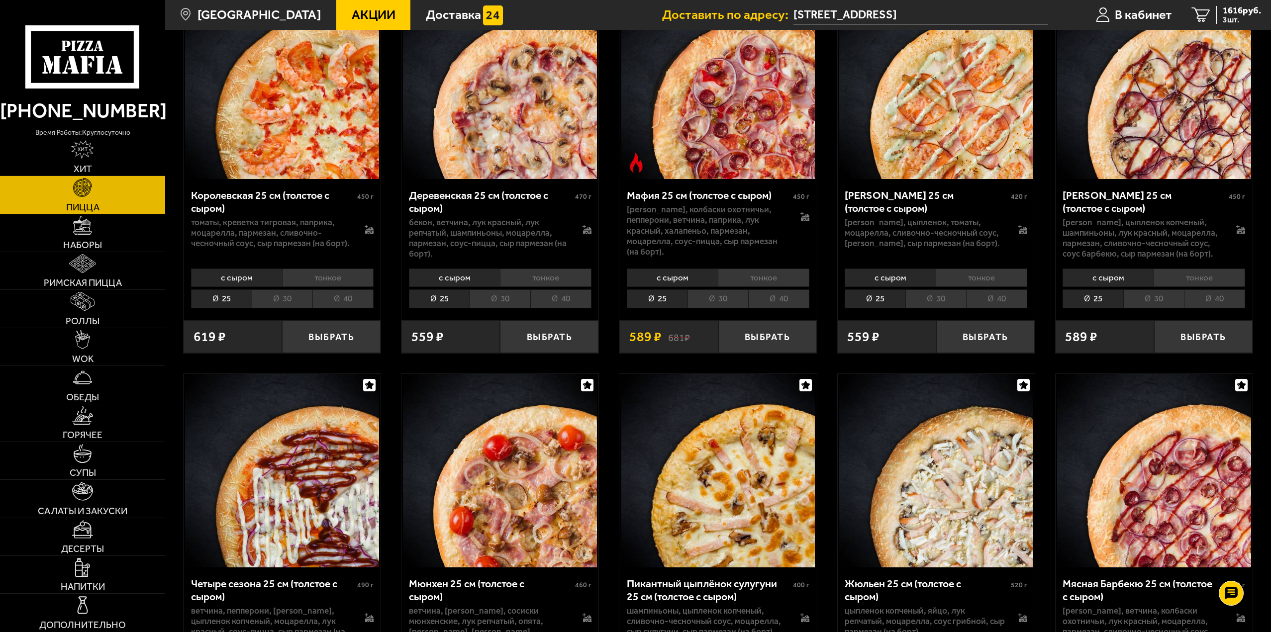
click at [358, 16] on span "Акции" at bounding box center [374, 14] width 44 height 13
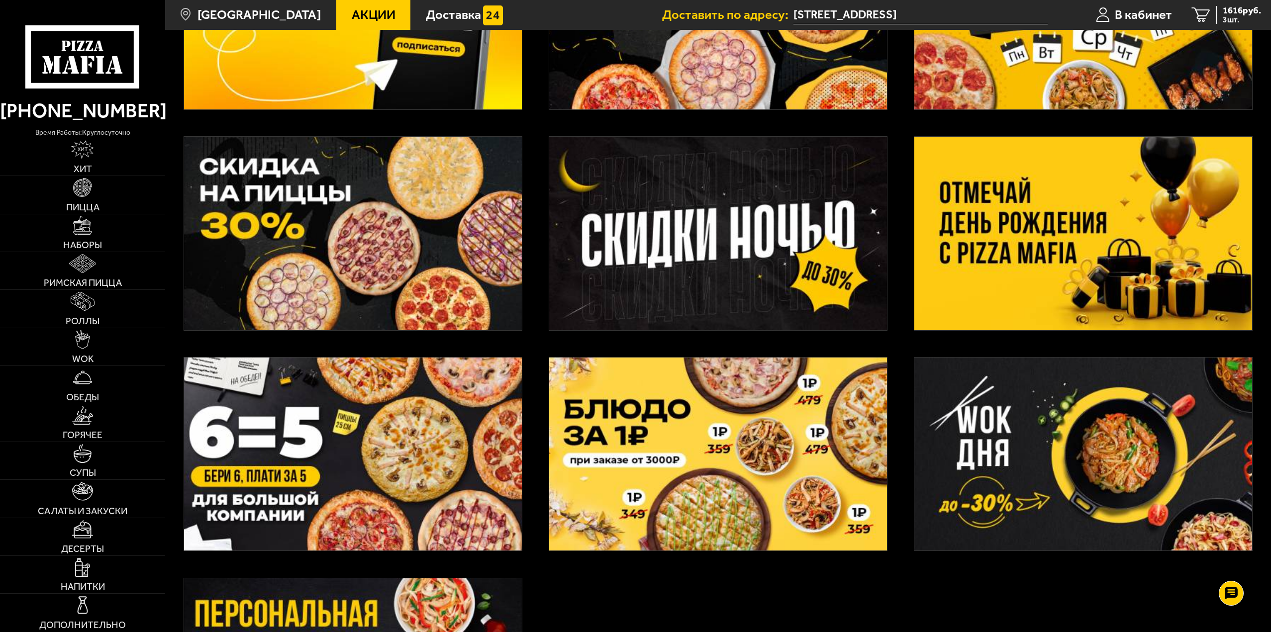
scroll to position [249, 0]
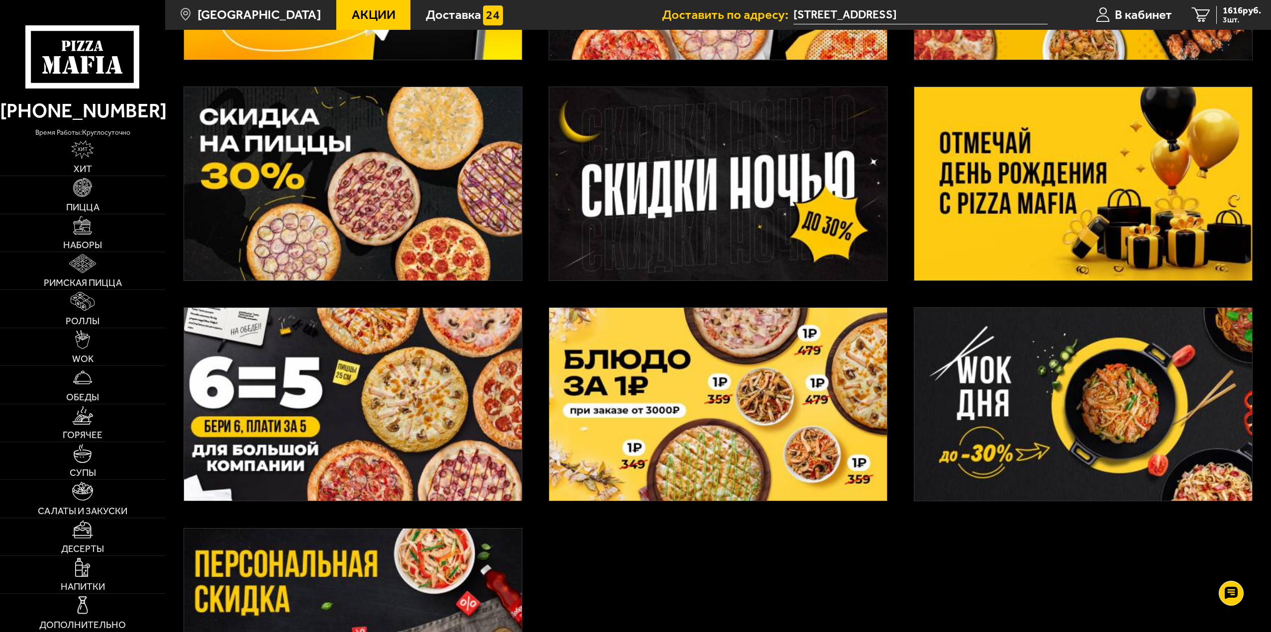
click at [902, 382] on img at bounding box center [1084, 405] width 338 height 194
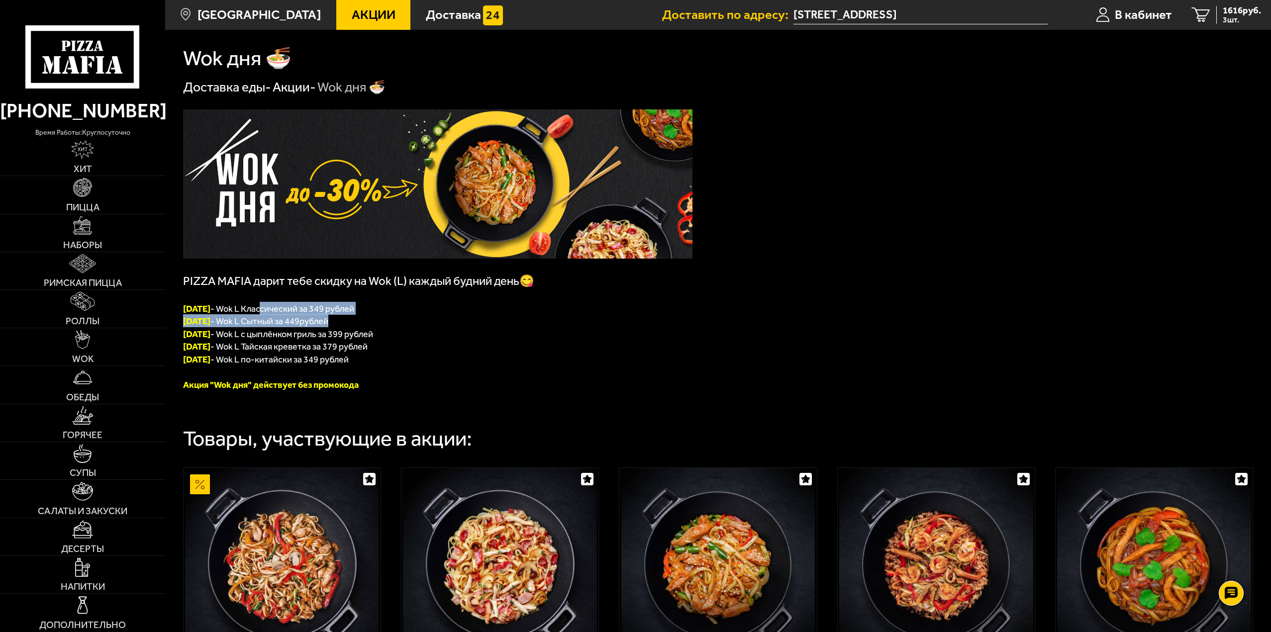
drag, startPoint x: 328, startPoint y: 316, endPoint x: 401, endPoint y: 335, distance: 74.9
click at [368, 324] on div "PIZZA MAFIA дарит тебе скидку на Wok (L) каждый будний день😋 ПОНЕДЕЛЬНИК - Wok …" at bounding box center [438, 250] width 510 height 282
click at [435, 348] on p "ЧЕТВЕРГ - Wok L Тайская креветка за 379 рублей" at bounding box center [438, 346] width 510 height 13
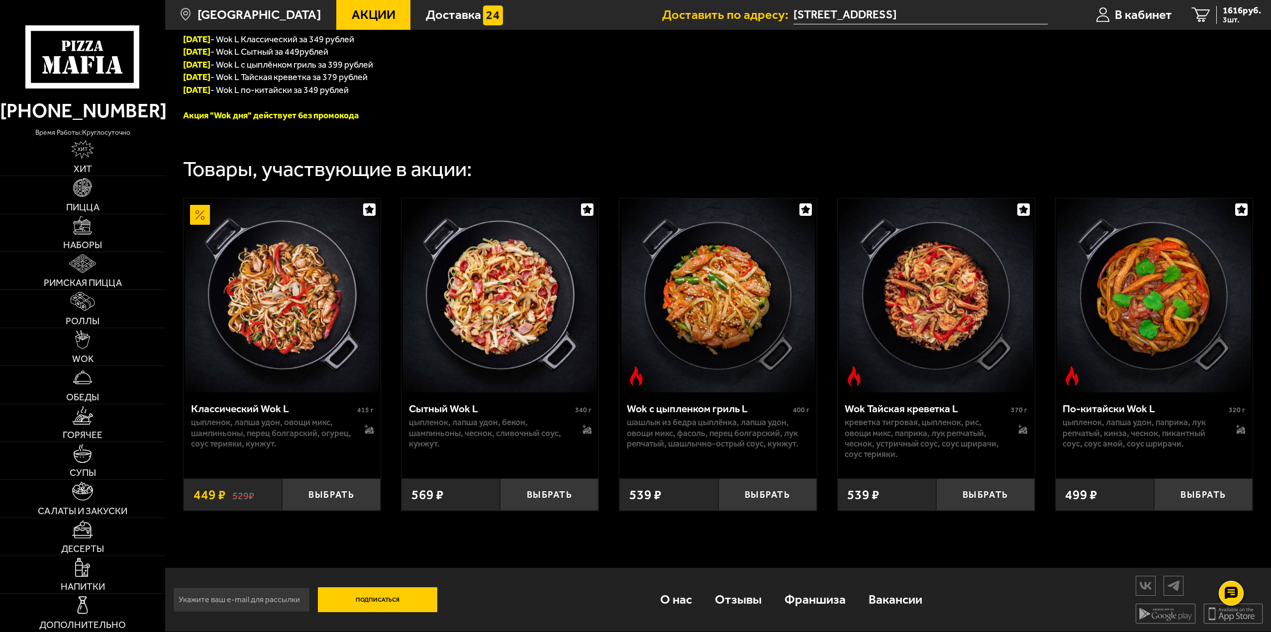
scroll to position [173, 0]
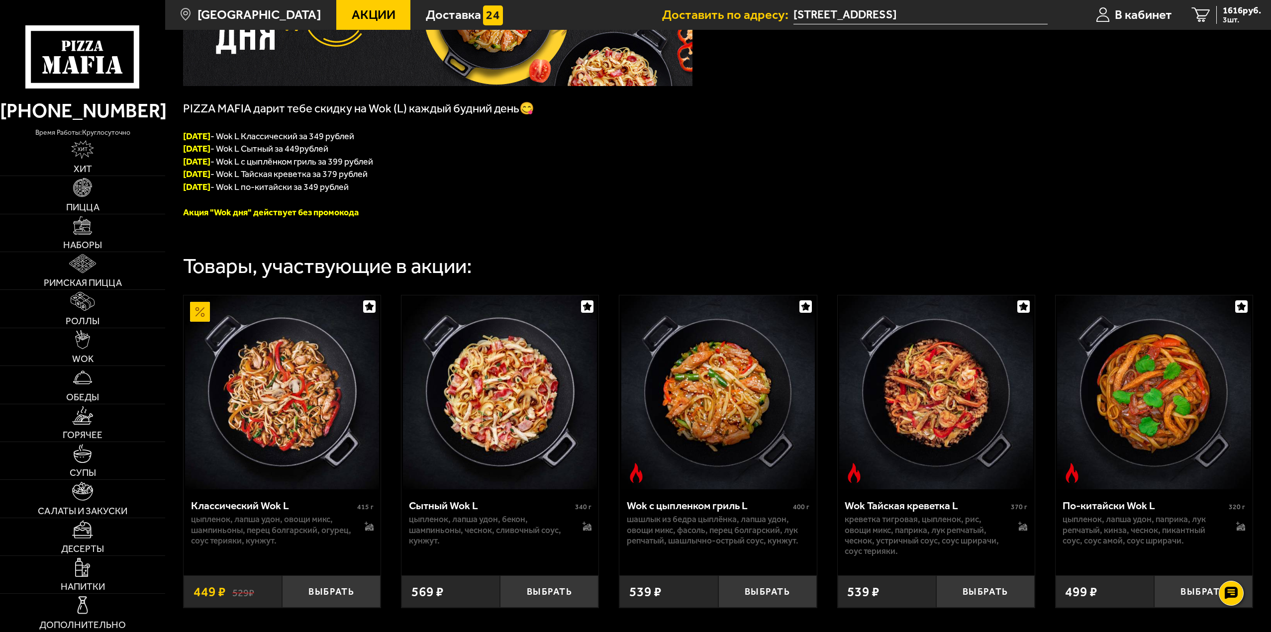
click at [366, 22] on link "Акции" at bounding box center [373, 15] width 74 height 30
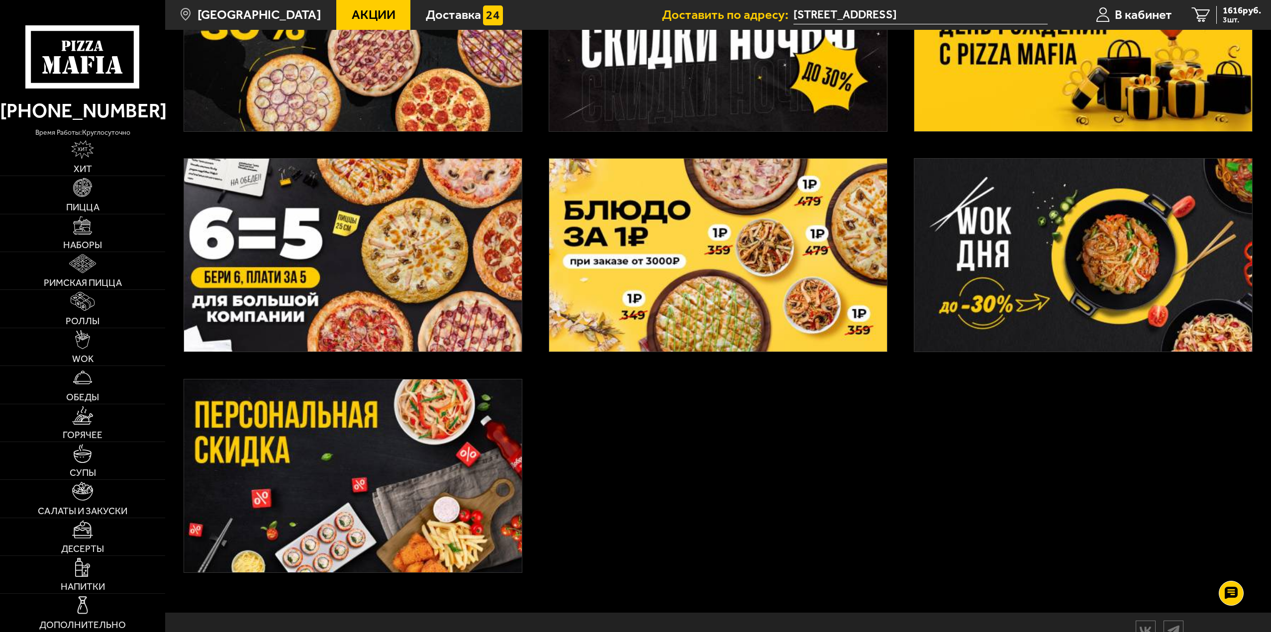
scroll to position [444, 0]
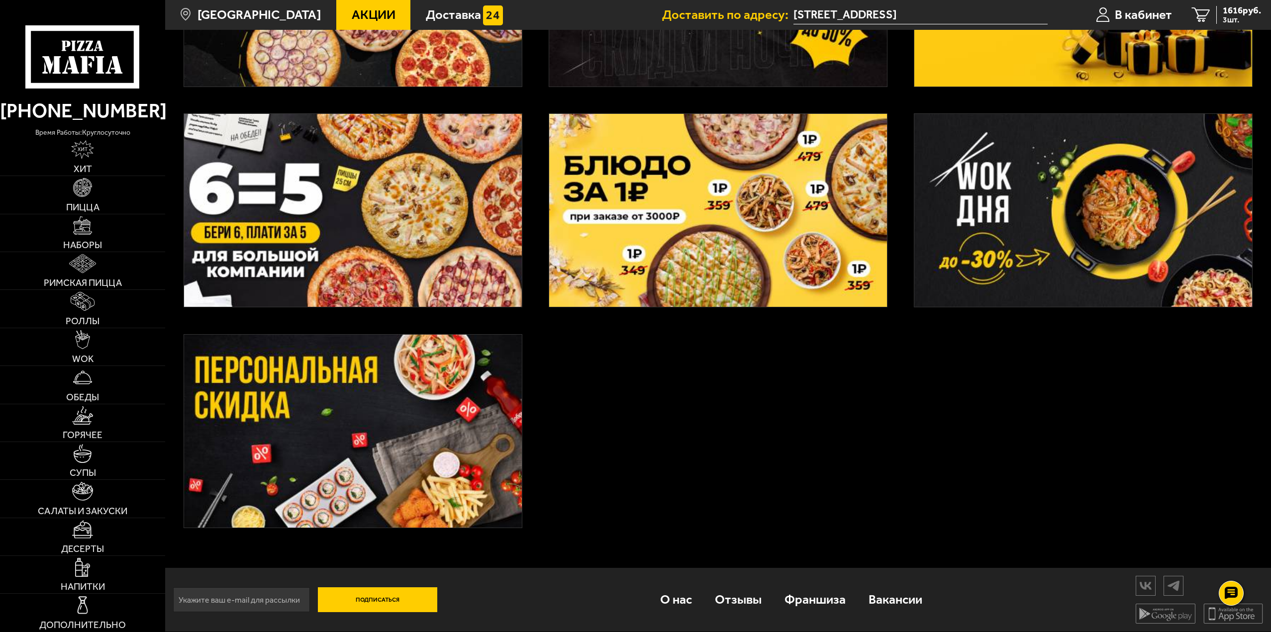
click at [902, 222] on img at bounding box center [1084, 211] width 338 height 194
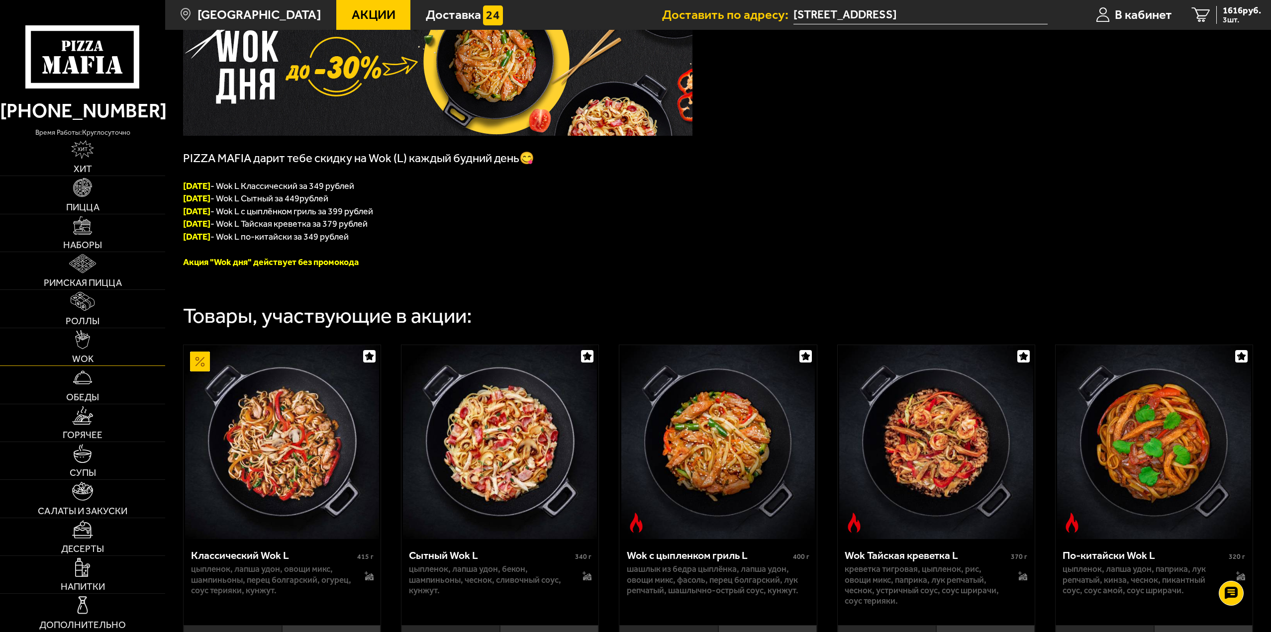
scroll to position [173, 0]
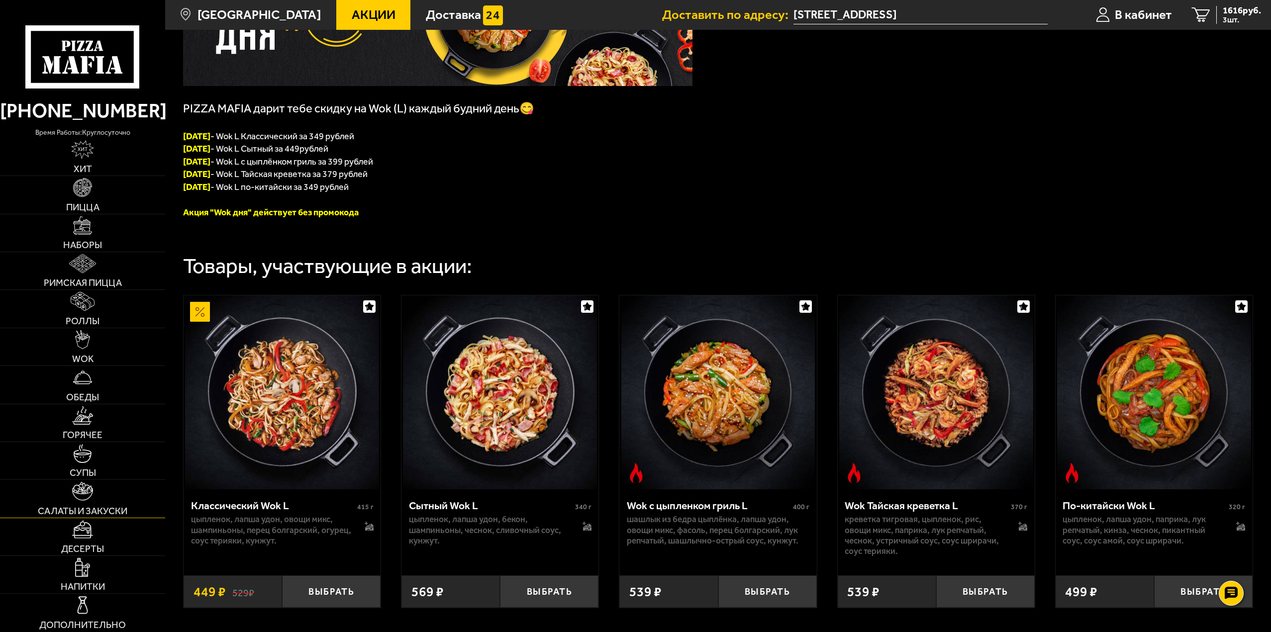
click at [92, 461] on img at bounding box center [82, 491] width 21 height 19
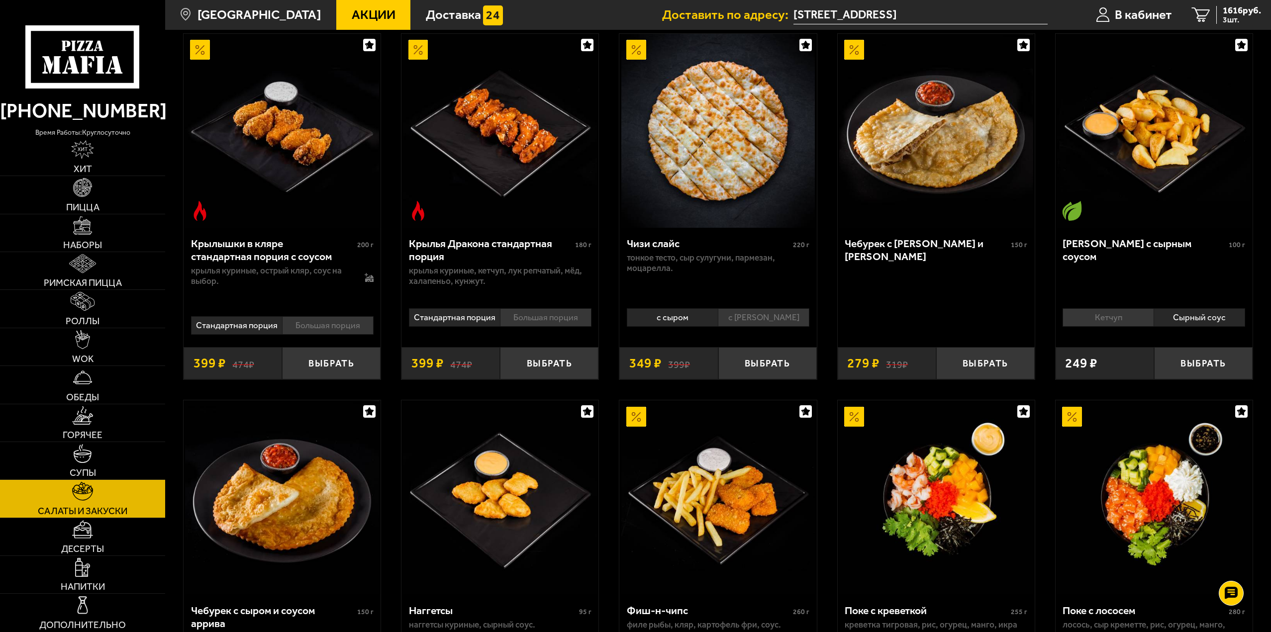
scroll to position [498, 0]
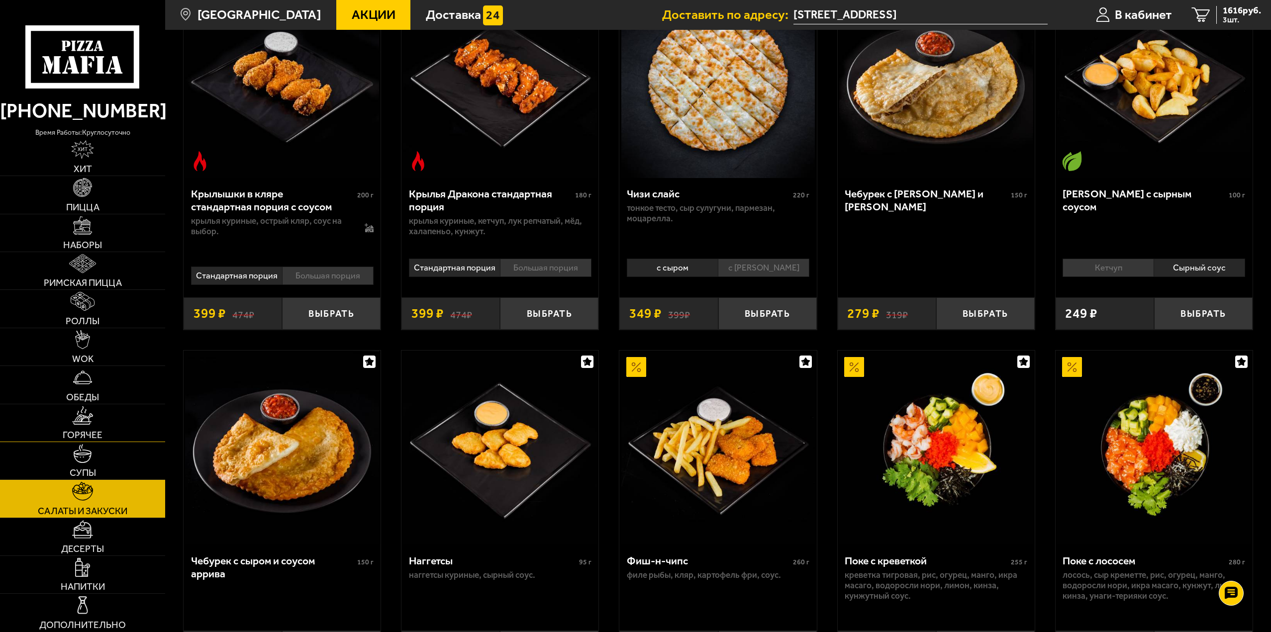
click at [90, 424] on img at bounding box center [82, 416] width 21 height 19
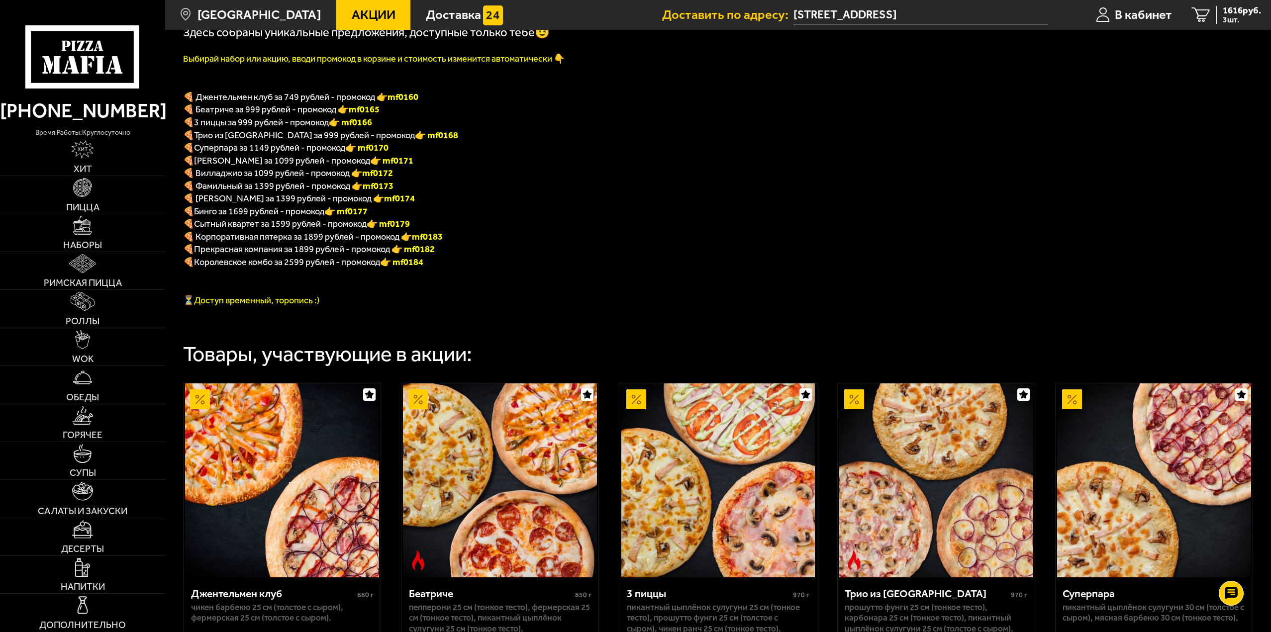
scroll to position [199, 0]
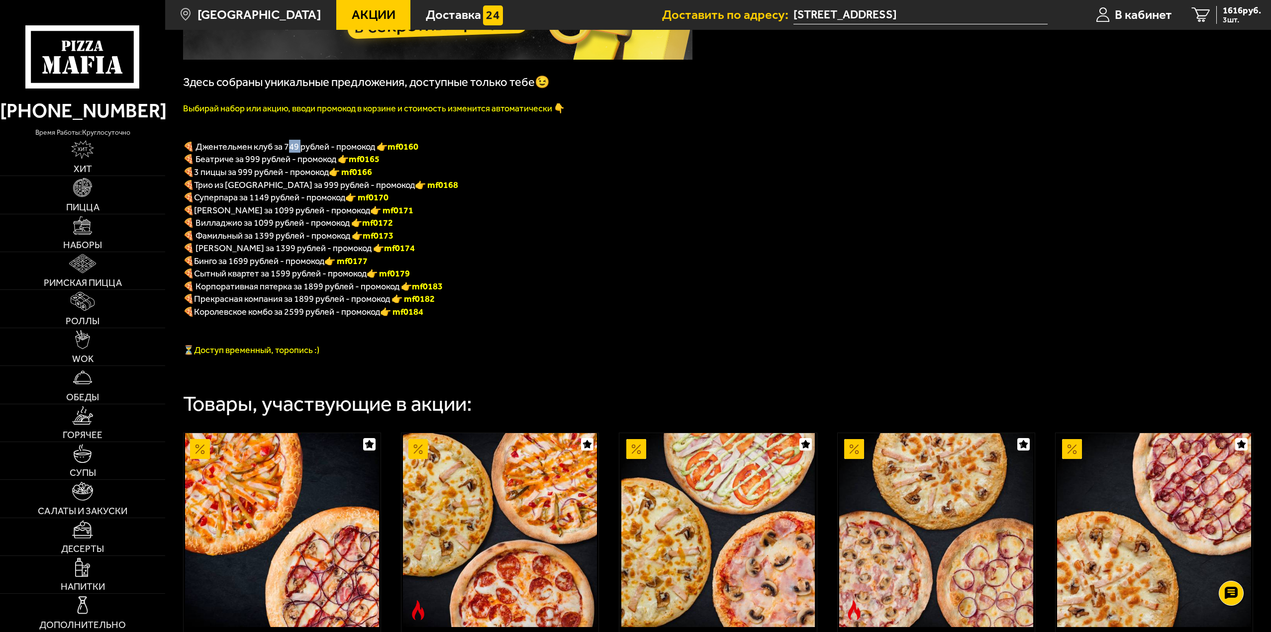
drag, startPoint x: 289, startPoint y: 150, endPoint x: 302, endPoint y: 149, distance: 13.5
click at [302, 149] on span "🍕 Джентельмен клуб за 749 рублей - промокод 👉 mf0160" at bounding box center [300, 146] width 235 height 11
click at [306, 152] on span "🍕 Джентельмен клуб за 749 рублей - промокод 👉 mf0160" at bounding box center [300, 146] width 235 height 11
click at [397, 149] on b "mf0160" at bounding box center [403, 146] width 31 height 11
drag, startPoint x: 394, startPoint y: 150, endPoint x: 439, endPoint y: 150, distance: 45.3
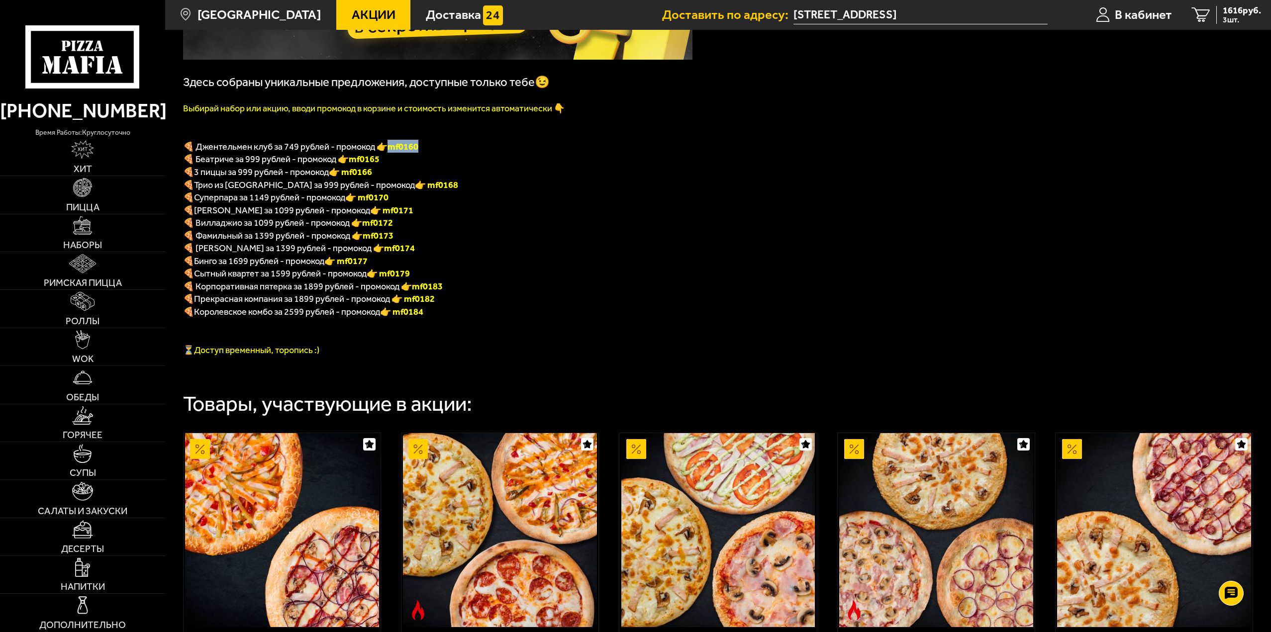
click at [439, 150] on p "🍕 Джентельмен клуб за 749 рублей - промокод 👉 mf0160" at bounding box center [438, 146] width 510 height 13
copy b "mf0160"
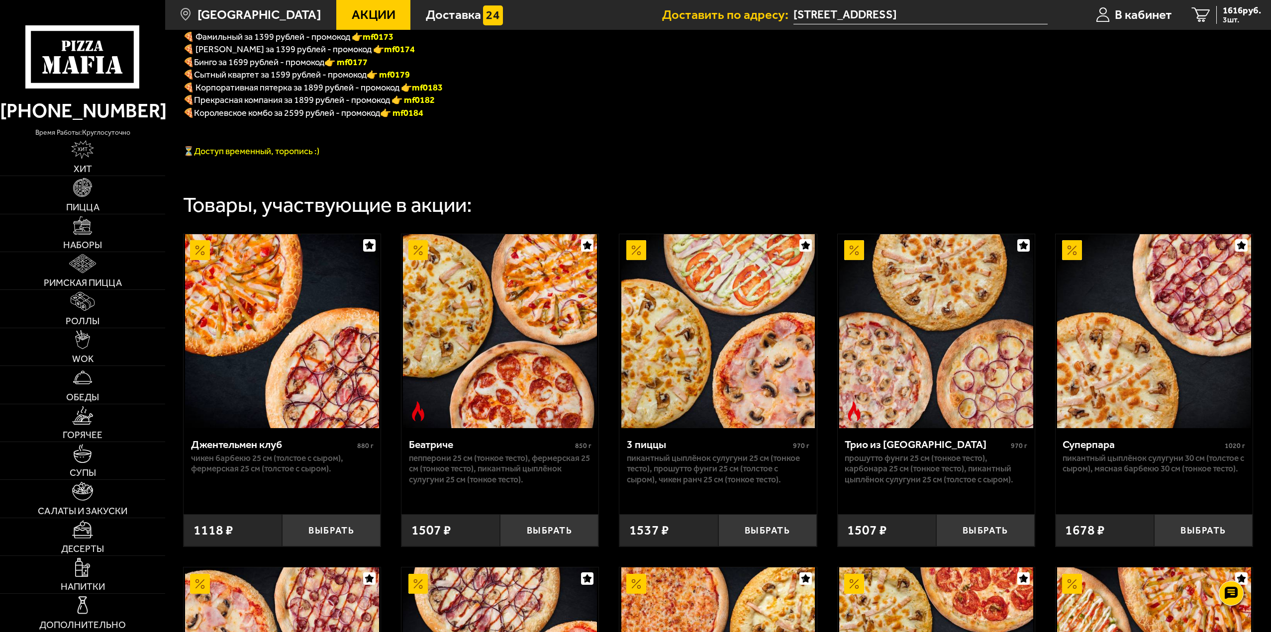
scroll to position [448, 0]
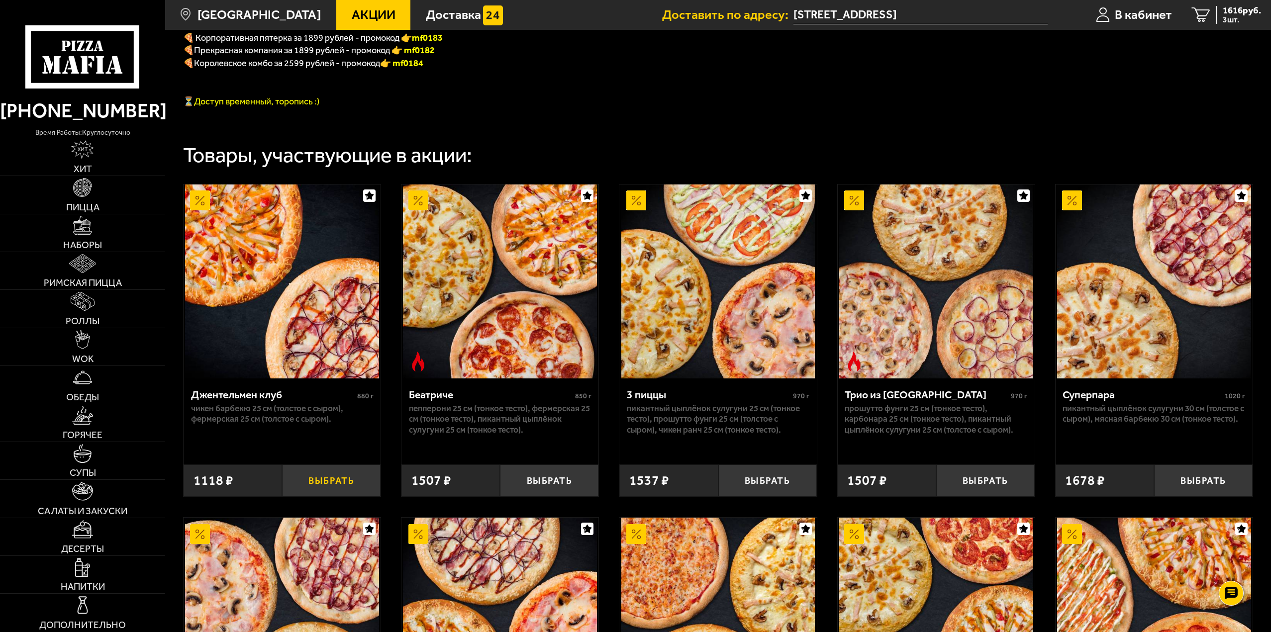
click at [345, 489] on button "Выбрать" at bounding box center [331, 481] width 99 height 32
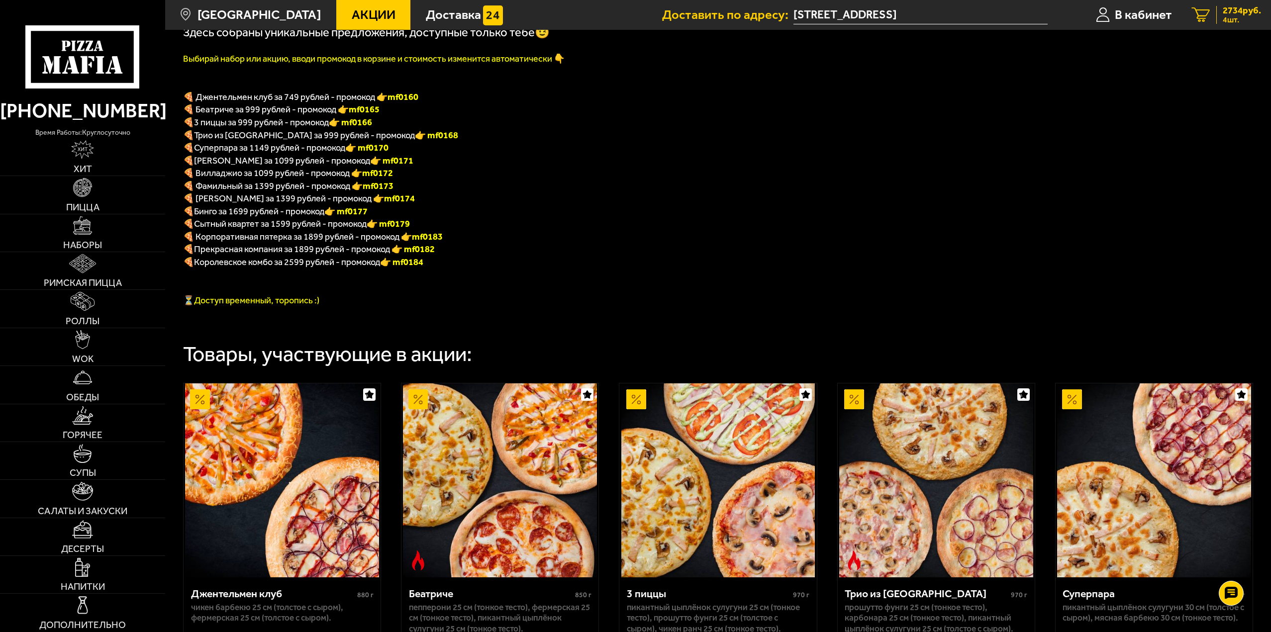
click at [1240, 15] on span "2734 руб." at bounding box center [1242, 10] width 38 height 9
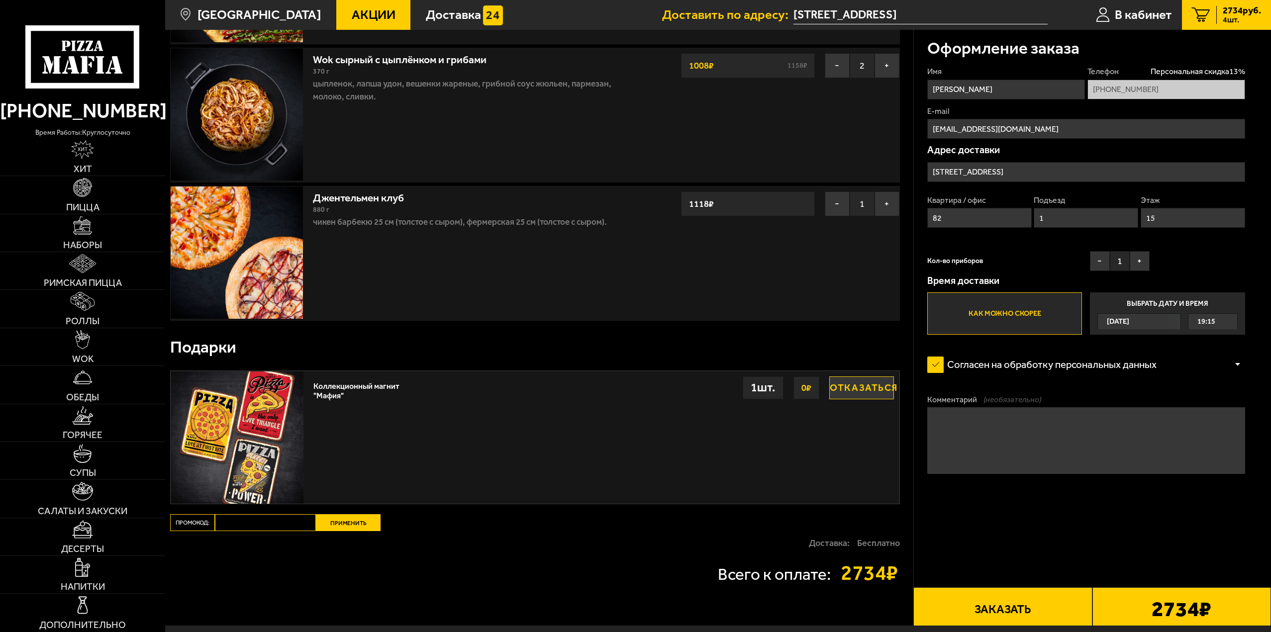
scroll to position [258, 0]
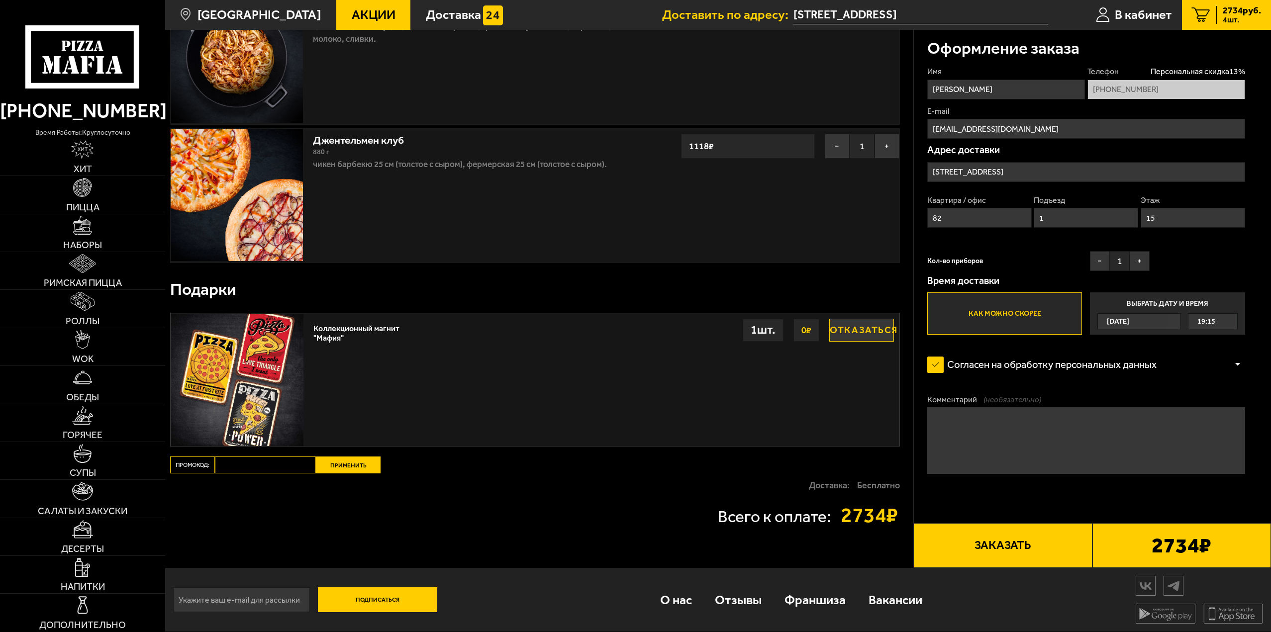
click at [250, 469] on input "Промокод:" at bounding box center [265, 465] width 101 height 17
paste input "mf0160"
type input "mf0160"
click at [350, 460] on button "Применить" at bounding box center [348, 465] width 65 height 17
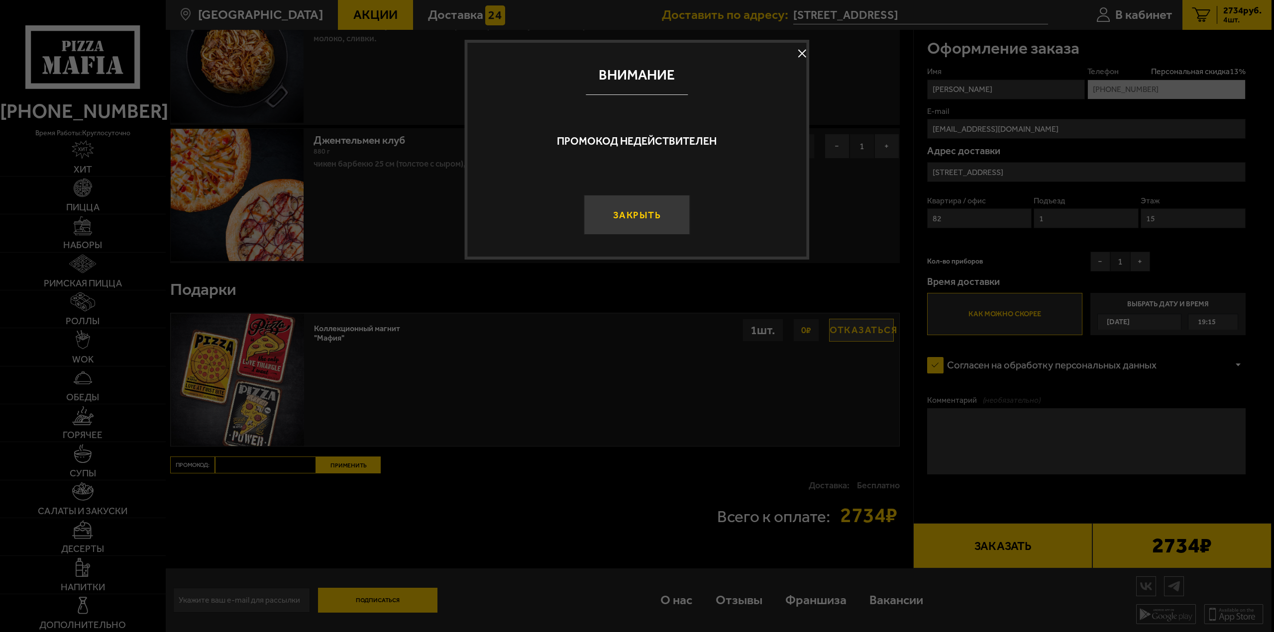
click at [638, 217] on button "Закрыть" at bounding box center [637, 215] width 106 height 40
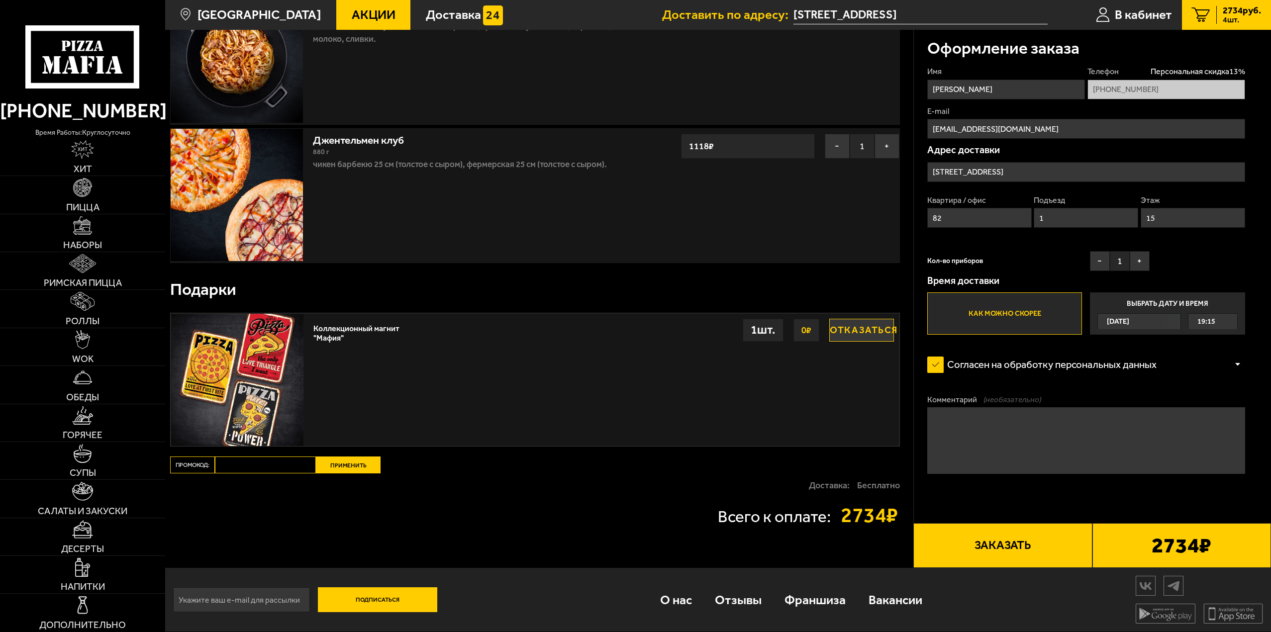
click at [277, 468] on input "Промокод:" at bounding box center [265, 465] width 101 height 17
paste input "mf0160"
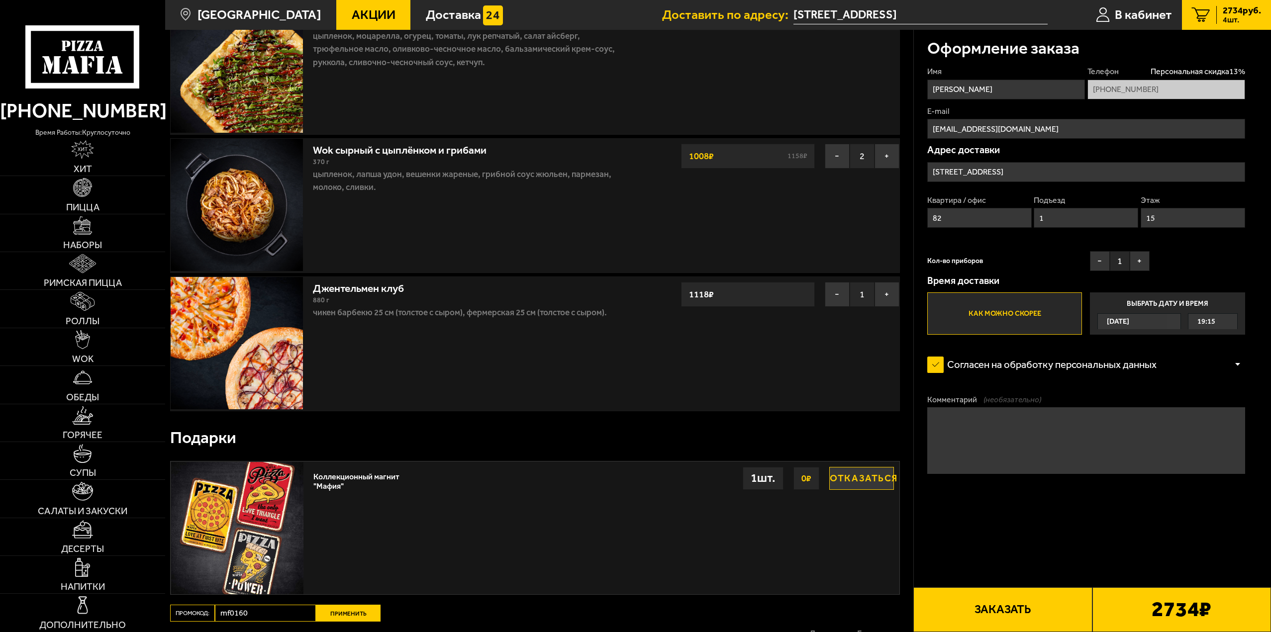
scroll to position [158, 0]
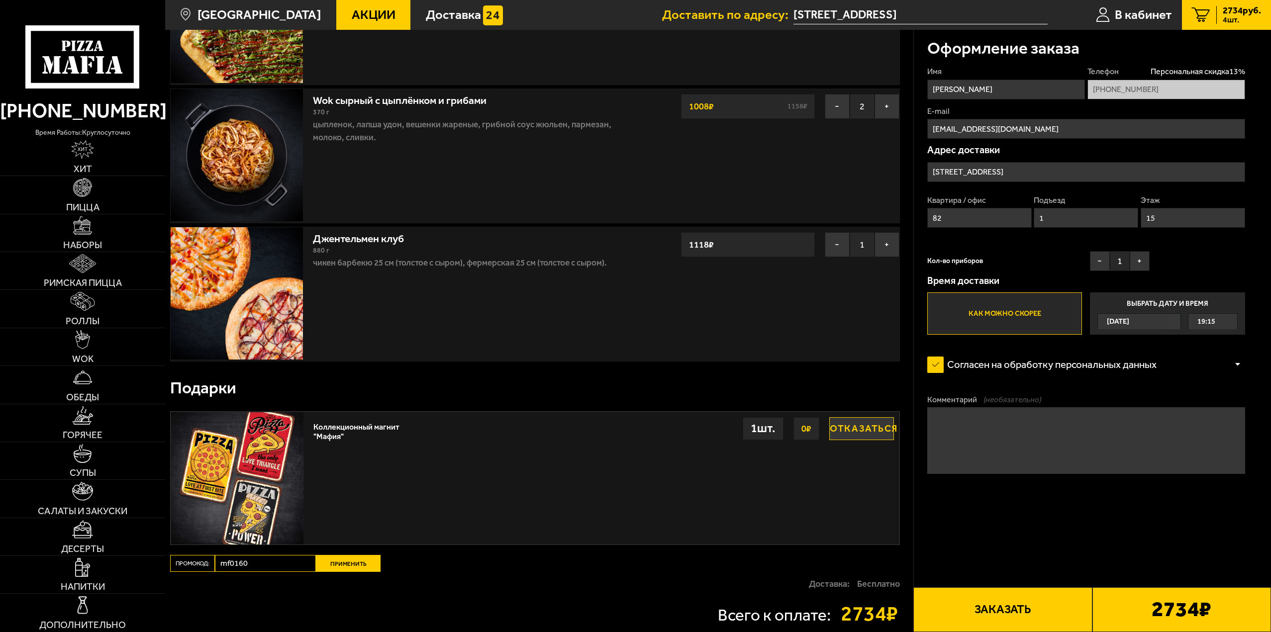
type input "mf0160"
click at [359, 562] on button "Применить" at bounding box center [348, 563] width 65 height 17
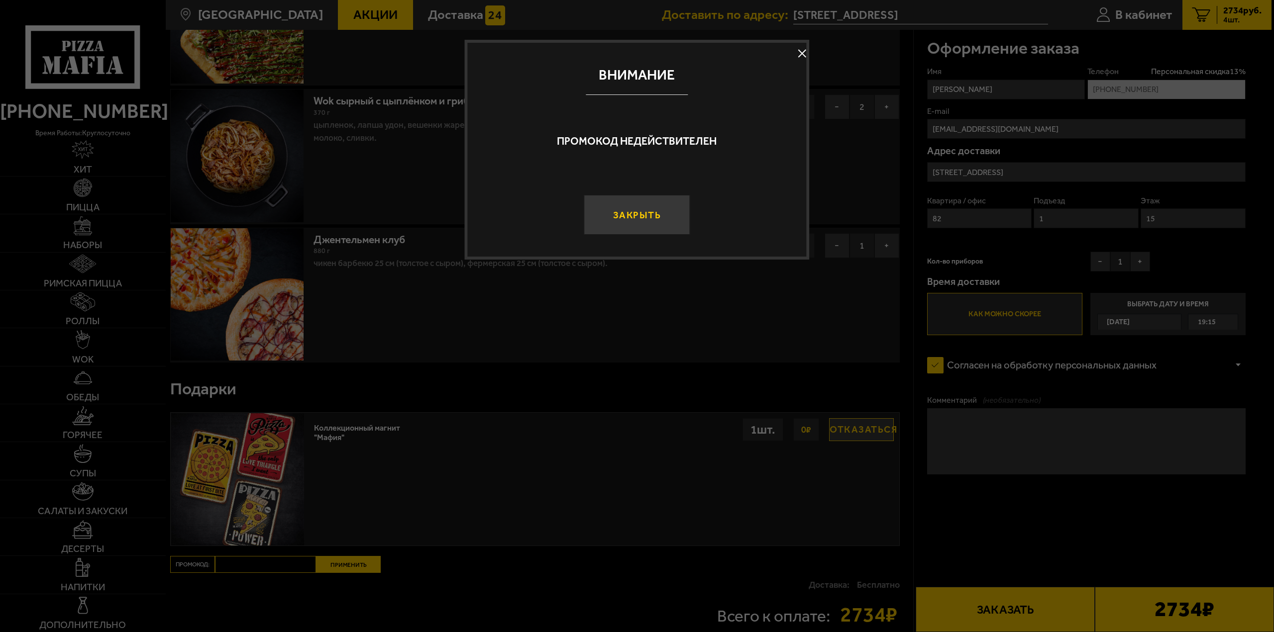
click at [634, 222] on button "Закрыть" at bounding box center [637, 215] width 106 height 40
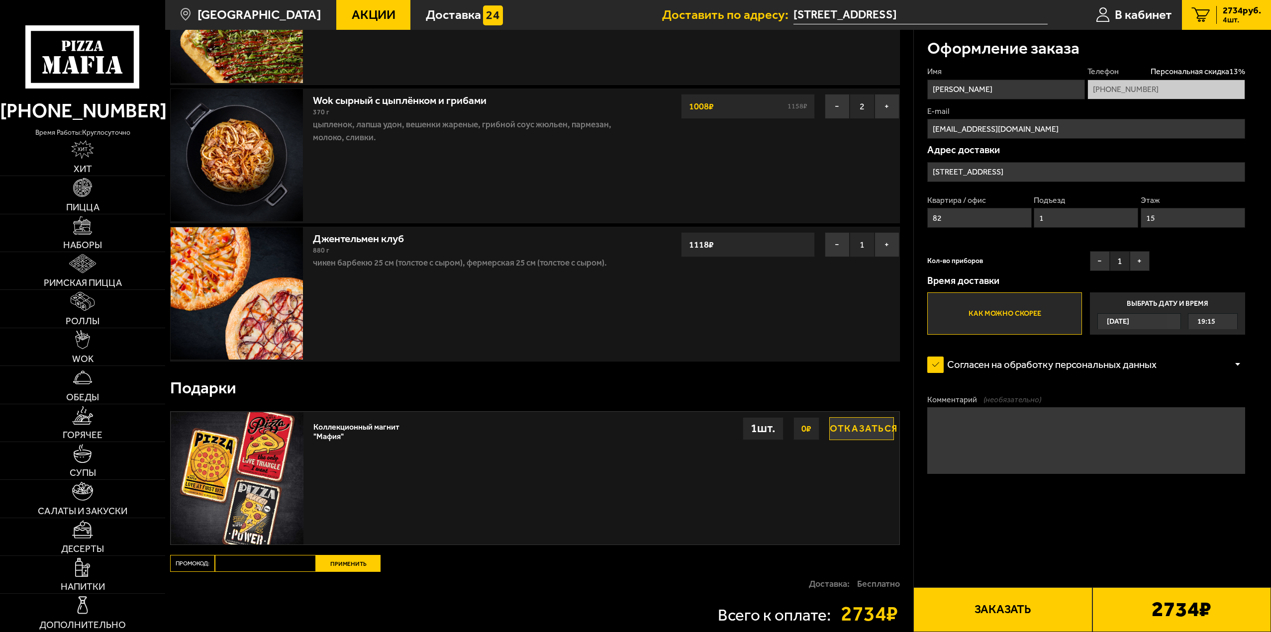
scroll to position [0, 0]
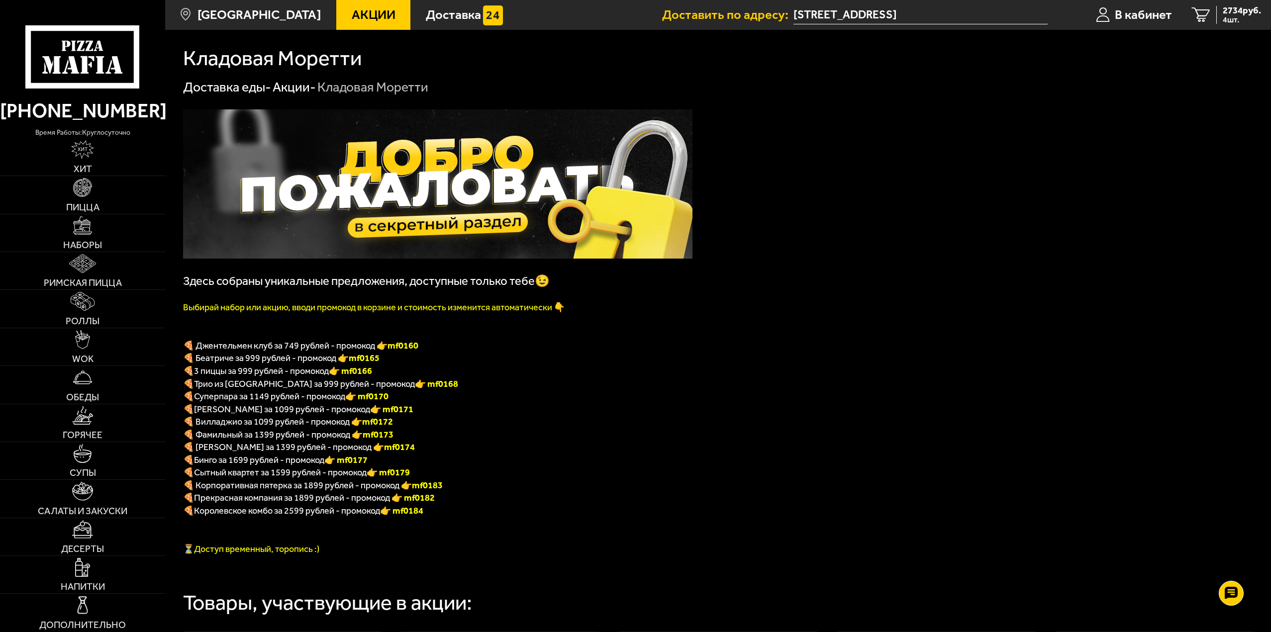
click at [269, 56] on h1 "Кладовая Моретти" at bounding box center [272, 58] width 179 height 21
drag, startPoint x: 372, startPoint y: 56, endPoint x: 198, endPoint y: 70, distance: 174.7
click at [203, 69] on h1 "Кладовая Моретти" at bounding box center [272, 58] width 179 height 21
click at [470, 187] on img at bounding box center [438, 183] width 510 height 149
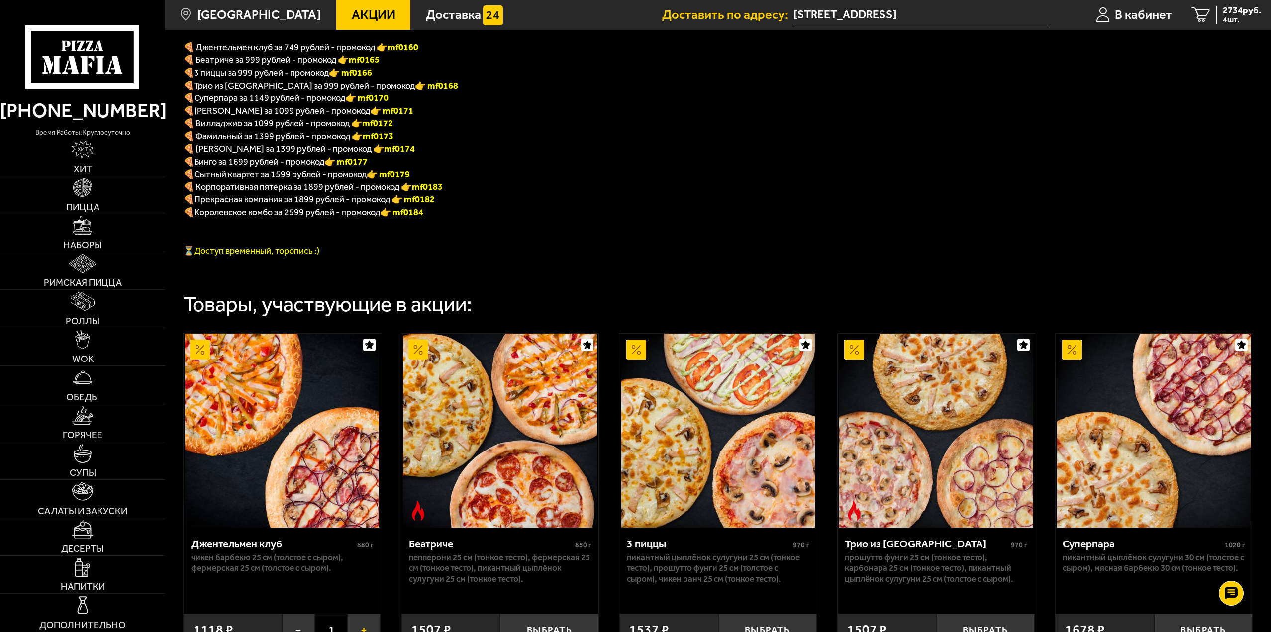
scroll to position [498, 0]
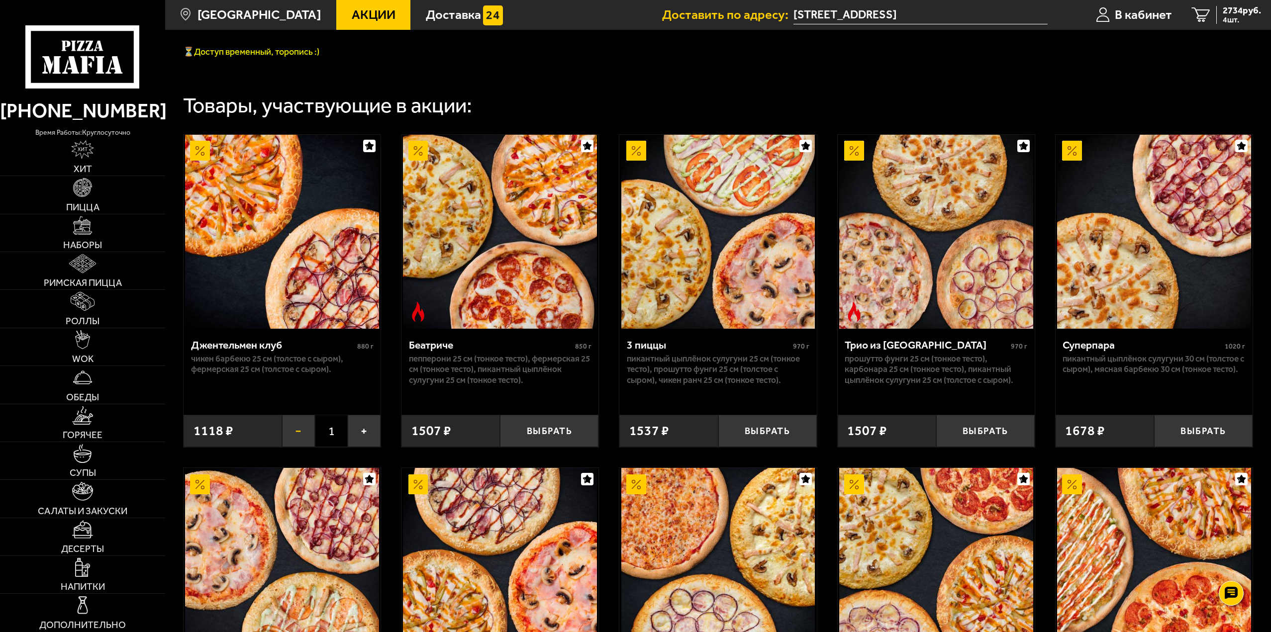
click at [307, 442] on button "−" at bounding box center [298, 431] width 33 height 32
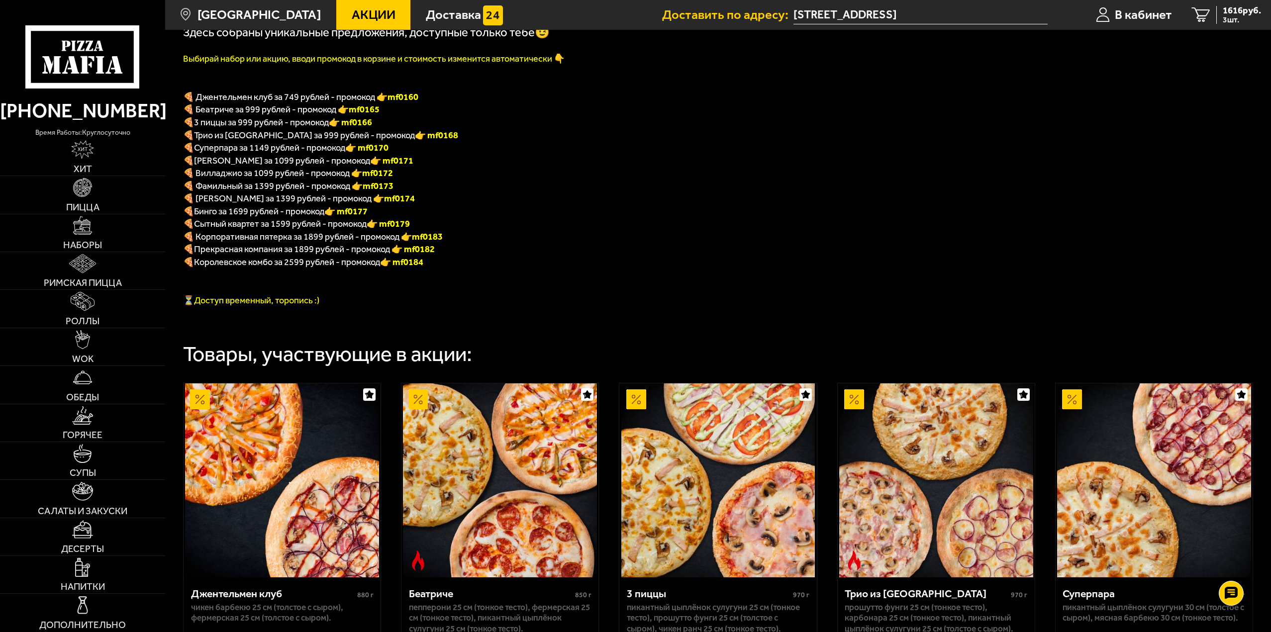
scroll to position [398, 0]
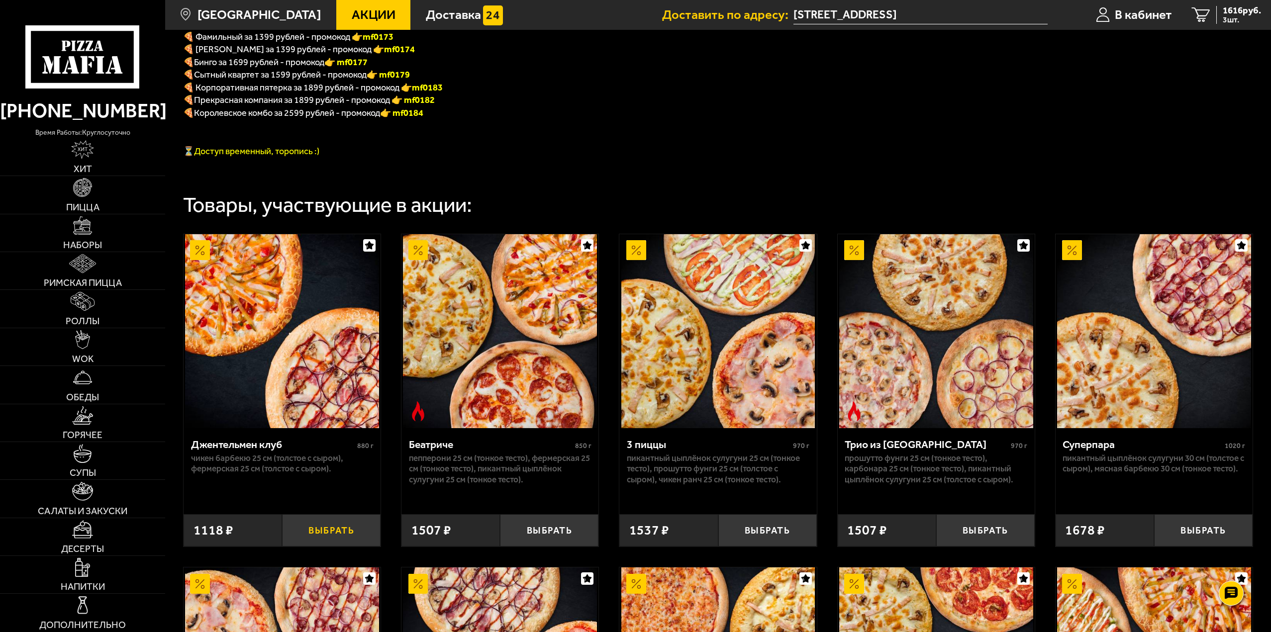
click at [323, 530] on button "Выбрать" at bounding box center [331, 530] width 99 height 32
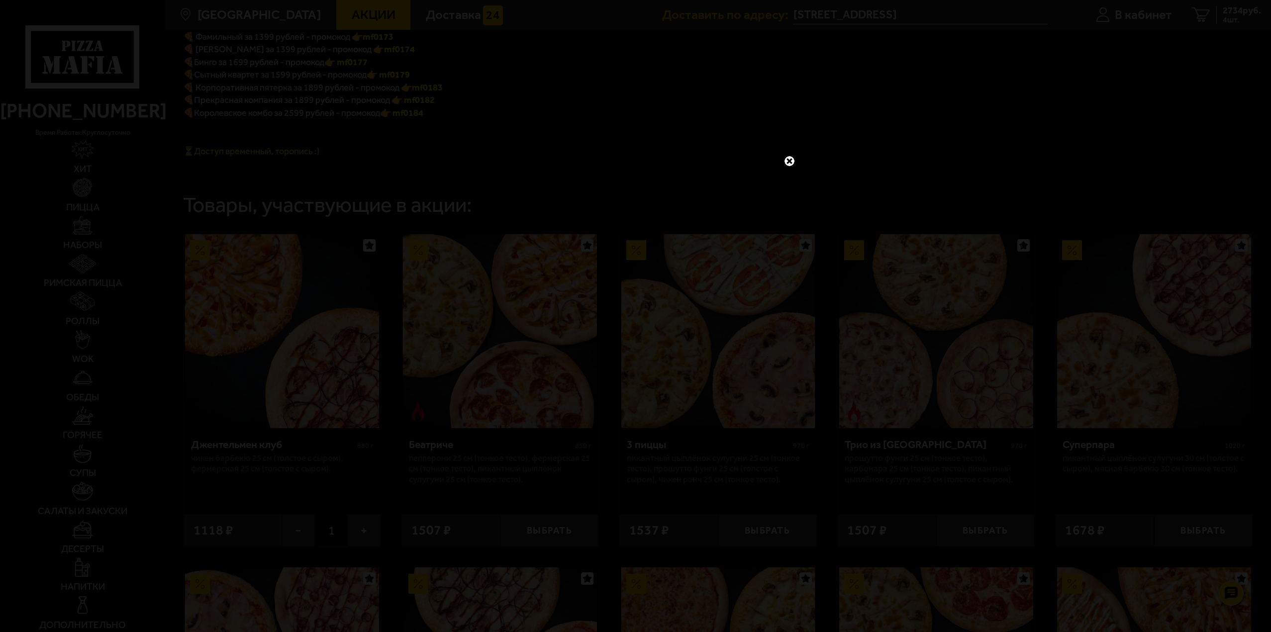
drag, startPoint x: 530, startPoint y: 134, endPoint x: 562, endPoint y: 151, distance: 36.1
click at [531, 134] on div at bounding box center [635, 316] width 1271 height 632
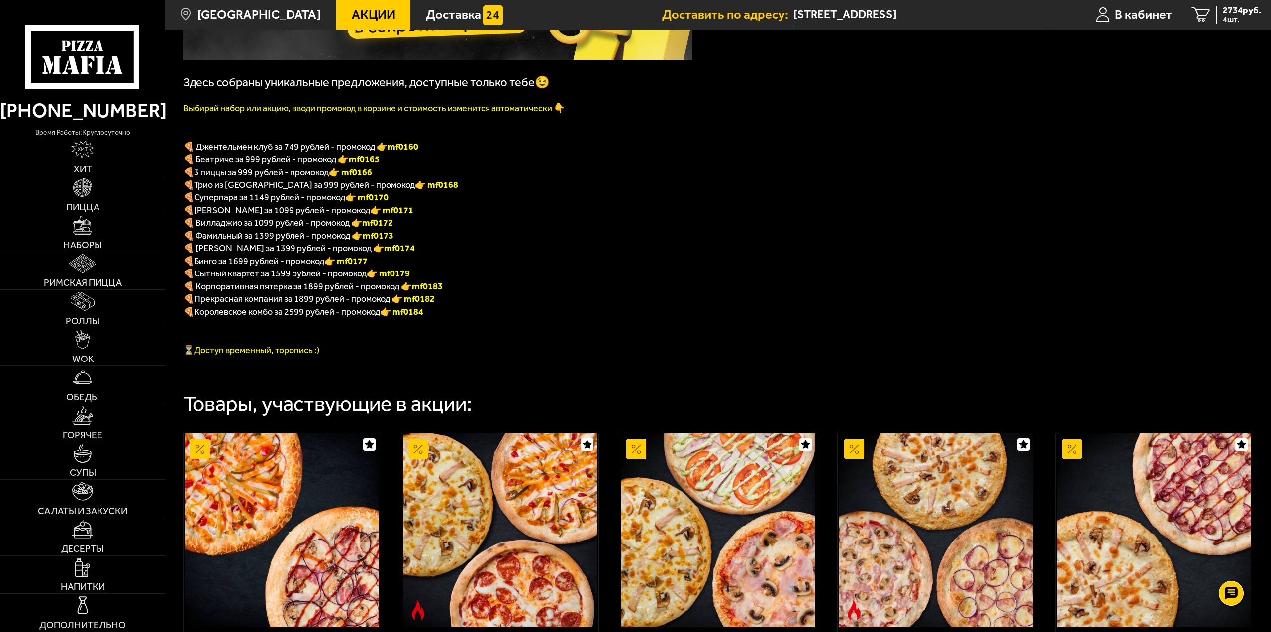
scroll to position [100, 0]
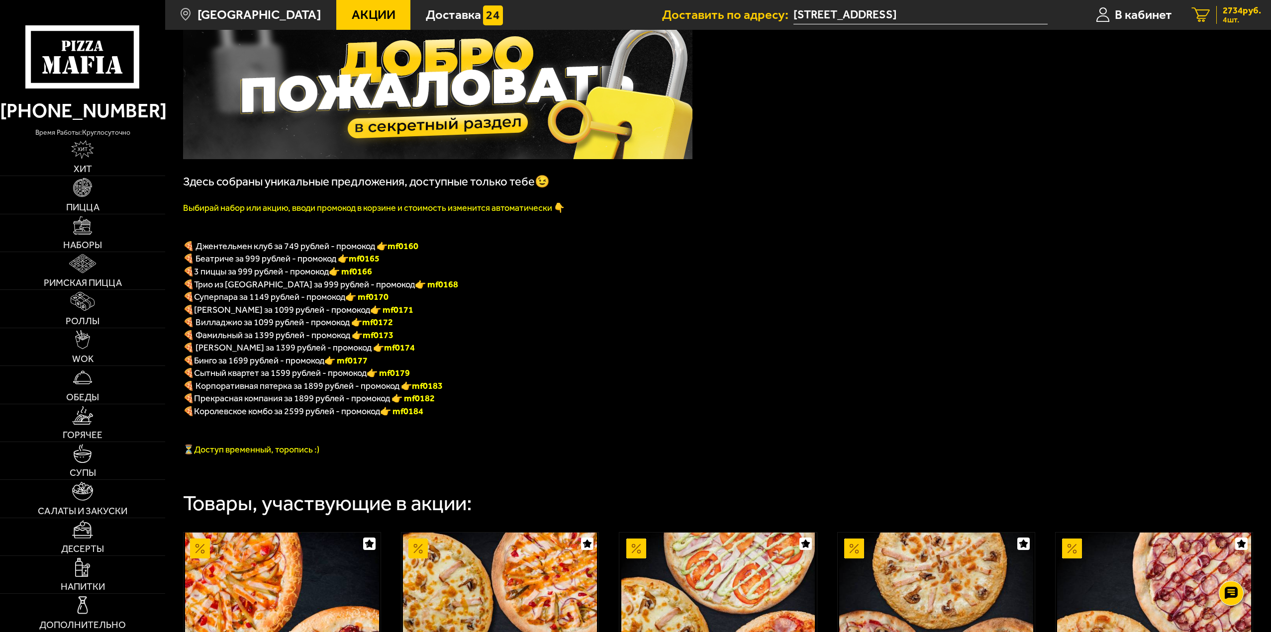
click at [1218, 3] on link "4 2734 руб. 4 шт." at bounding box center [1226, 15] width 89 height 30
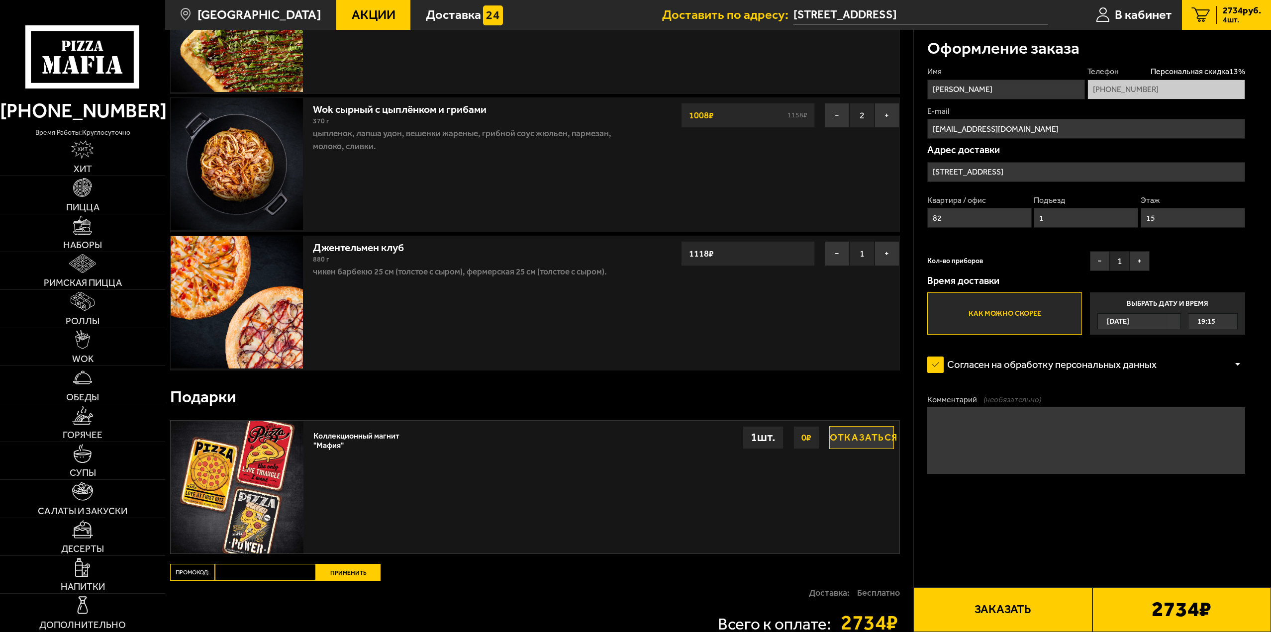
scroll to position [258, 0]
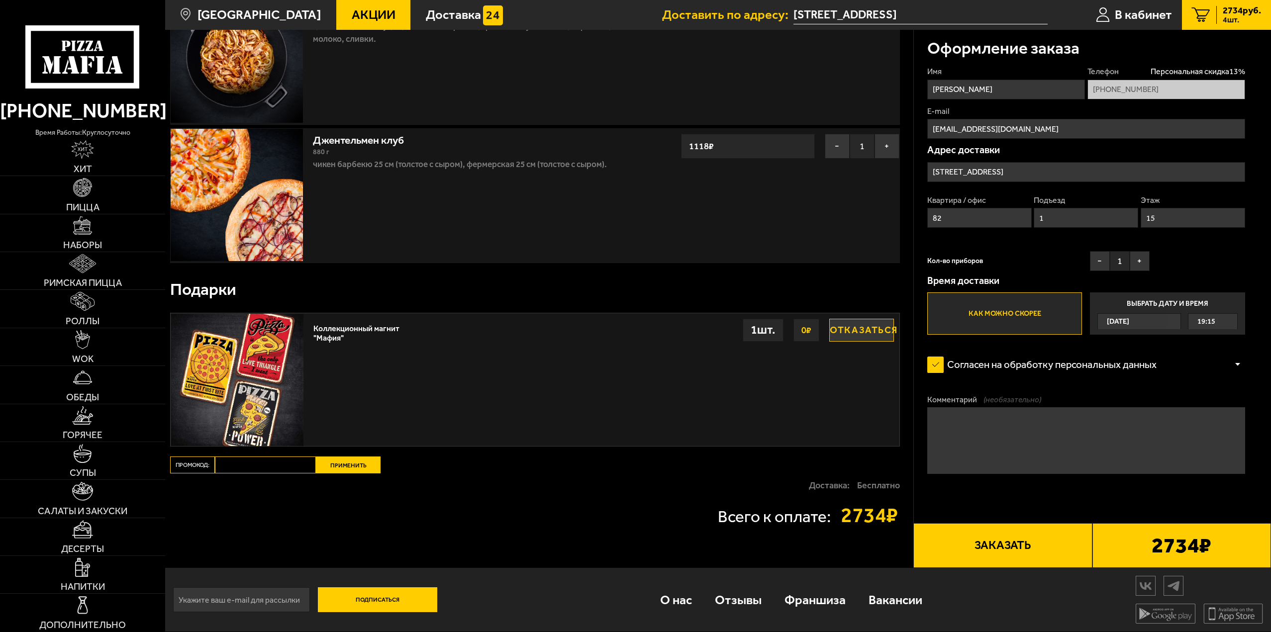
click at [252, 470] on input "Промокод:" at bounding box center [265, 465] width 101 height 17
paste input "mf0160"
type input "mf0160"
click at [342, 463] on button "Применить" at bounding box center [348, 465] width 65 height 17
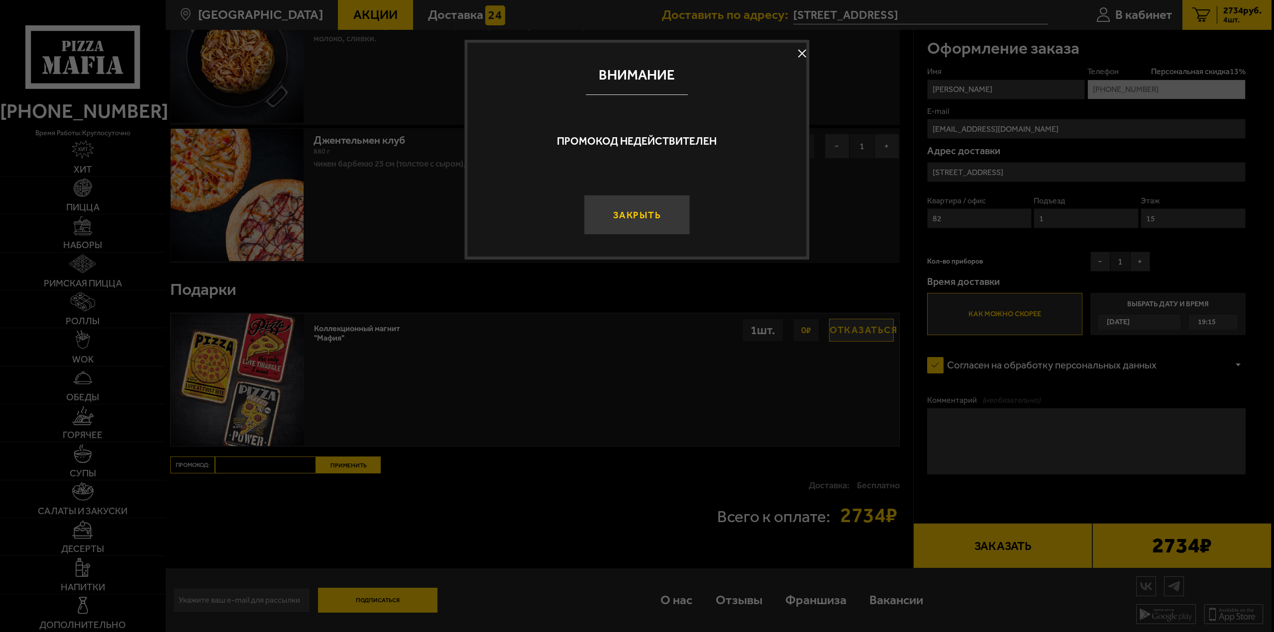
click at [642, 208] on button "Закрыть" at bounding box center [637, 215] width 106 height 40
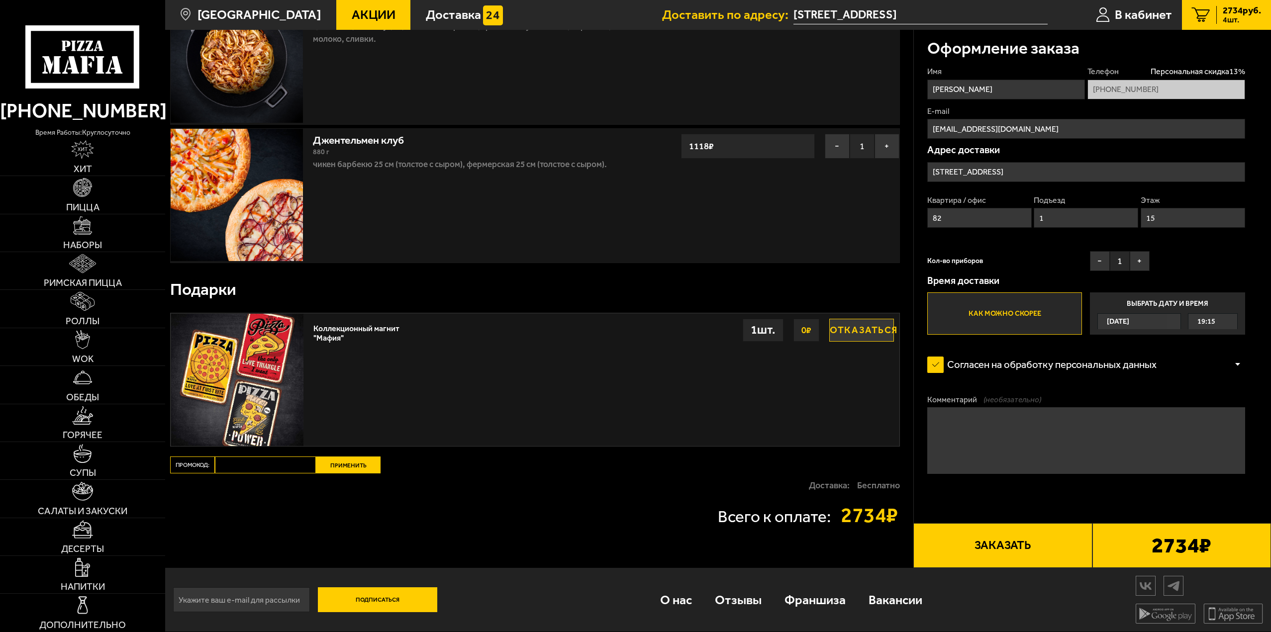
click at [261, 457] on input "Промокод:" at bounding box center [265, 465] width 101 height 17
paste input "mf0160"
type input "mf0160"
click at [354, 455] on div "Ваш заказ Очистить корзину Доставка еды - Корзина Римская с цыплёнком 390 г цып…" at bounding box center [539, 170] width 748 height 795
click at [350, 464] on button "Применить" at bounding box center [348, 465] width 65 height 17
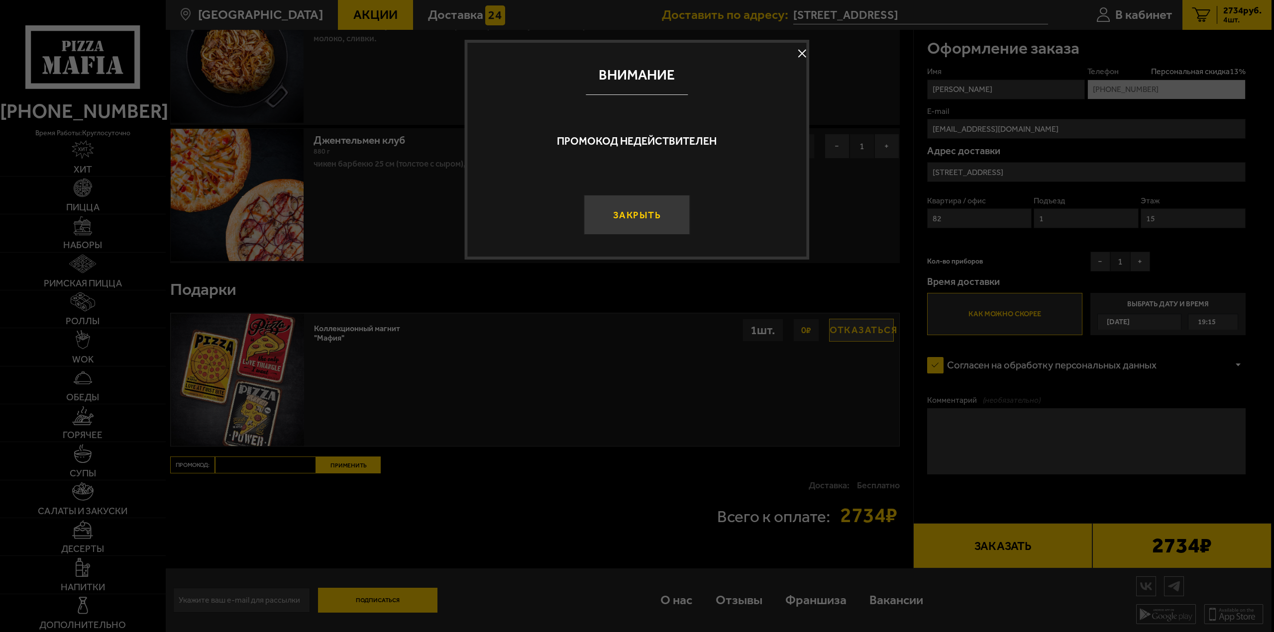
click at [624, 205] on button "Закрыть" at bounding box center [637, 215] width 106 height 40
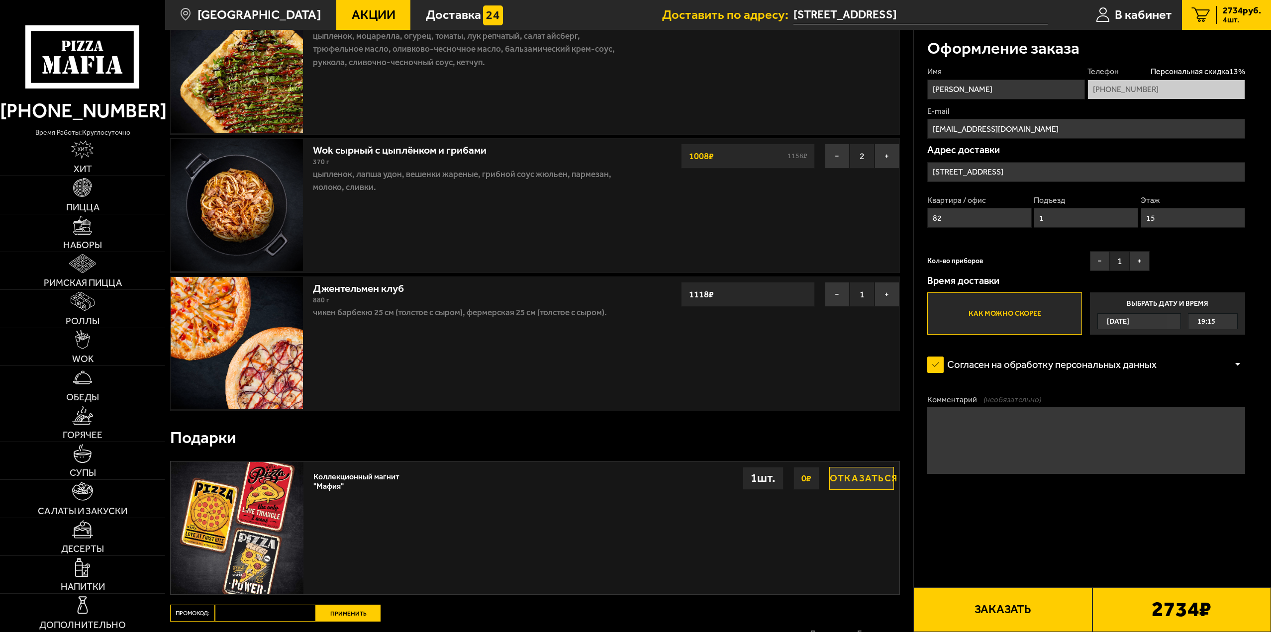
scroll to position [9, 0]
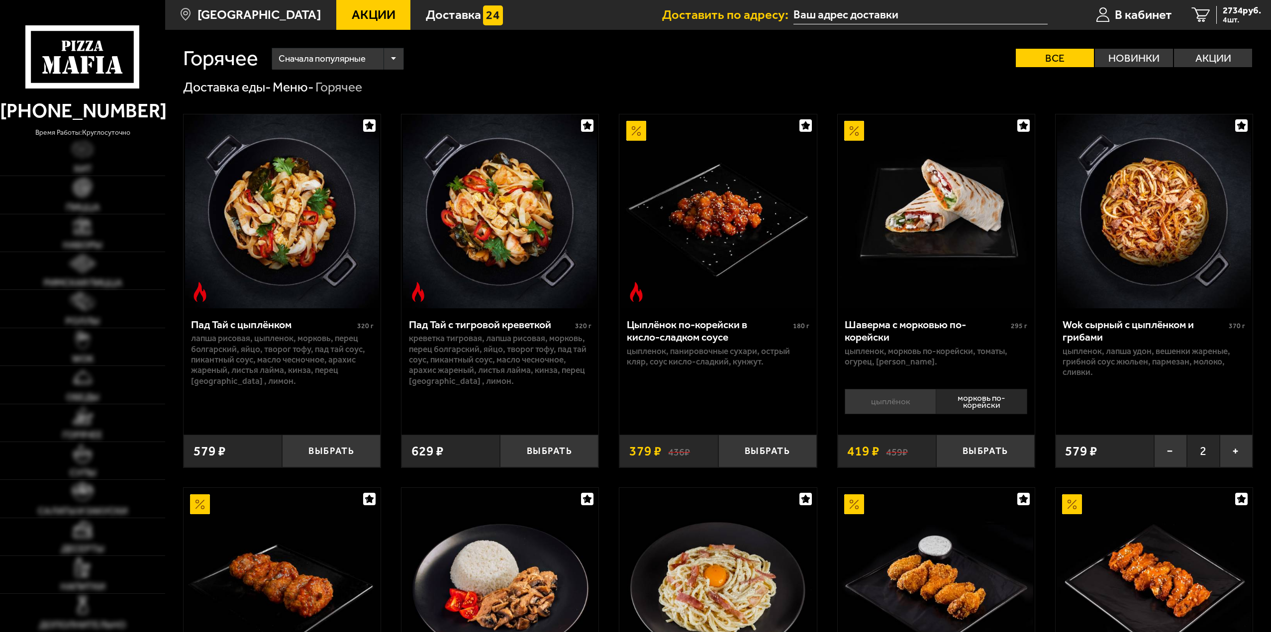
type input "[STREET_ADDRESS]"
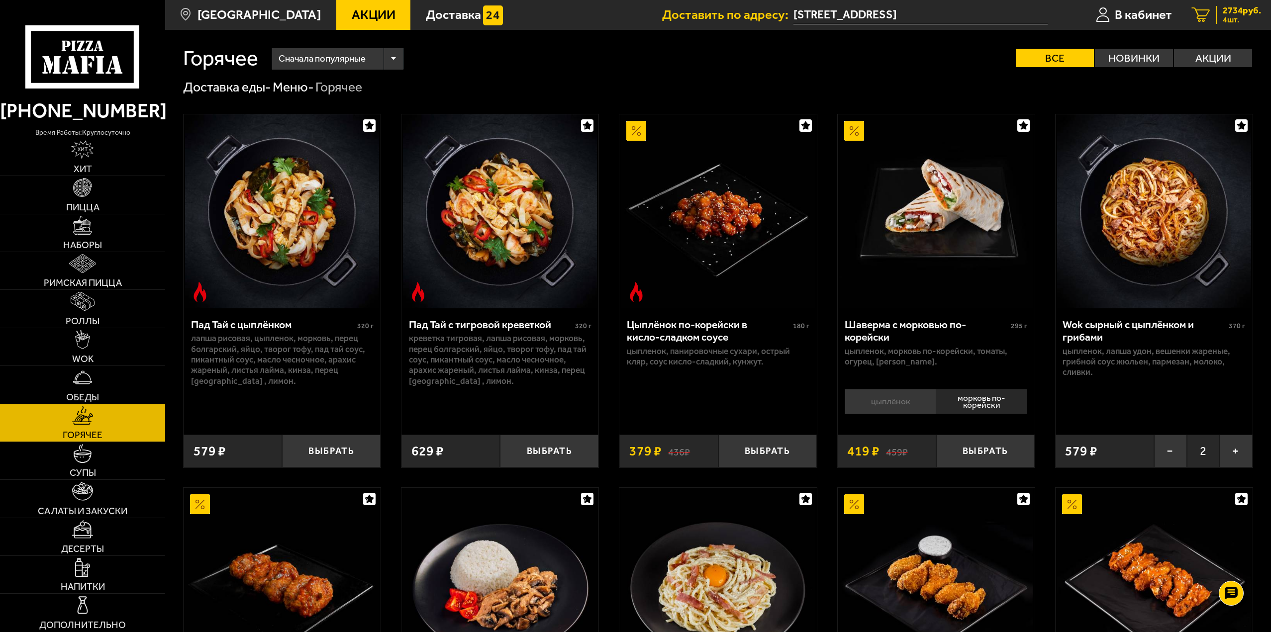
click at [1217, 19] on div "2734 руб. 4 шт." at bounding box center [1239, 15] width 45 height 18
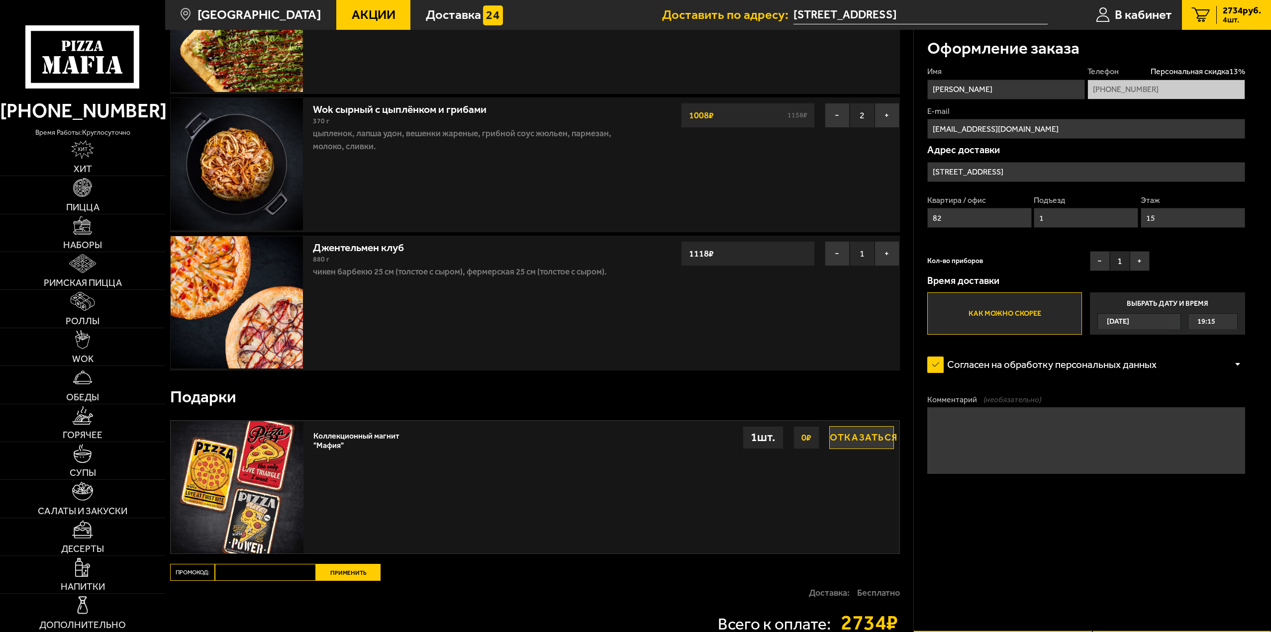
scroll to position [249, 0]
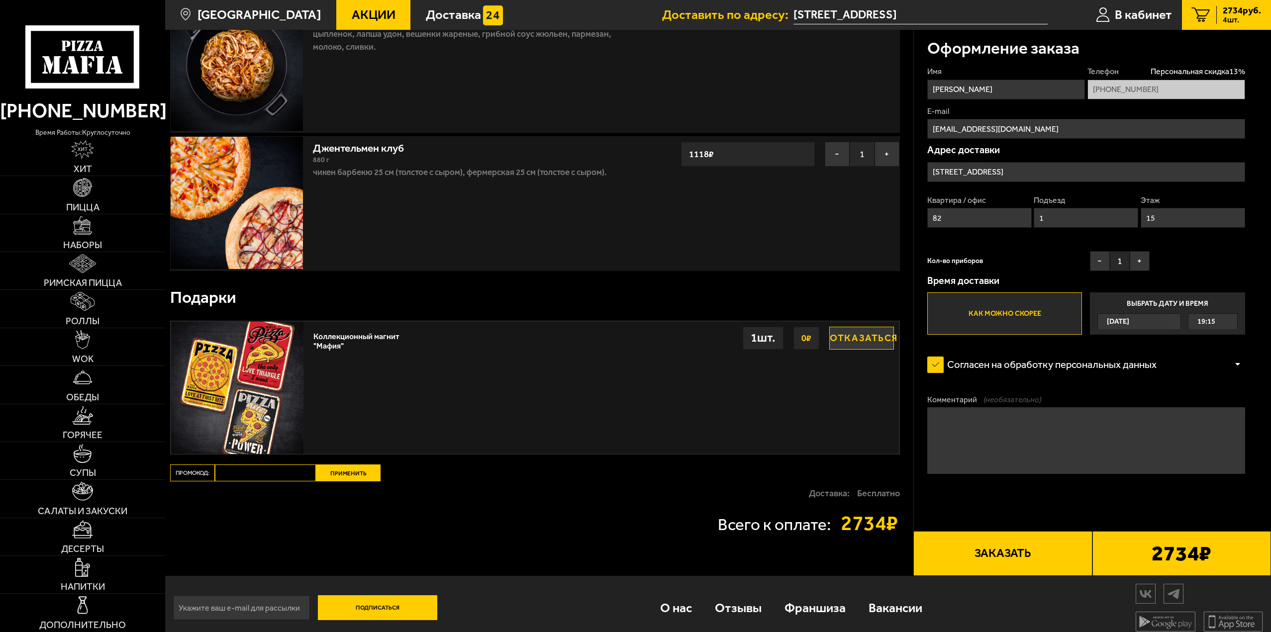
click at [255, 474] on input "Промокод:" at bounding box center [265, 473] width 101 height 17
paste input "mf0160"
type input "mf0160"
click at [351, 474] on button "Применить" at bounding box center [348, 473] width 65 height 17
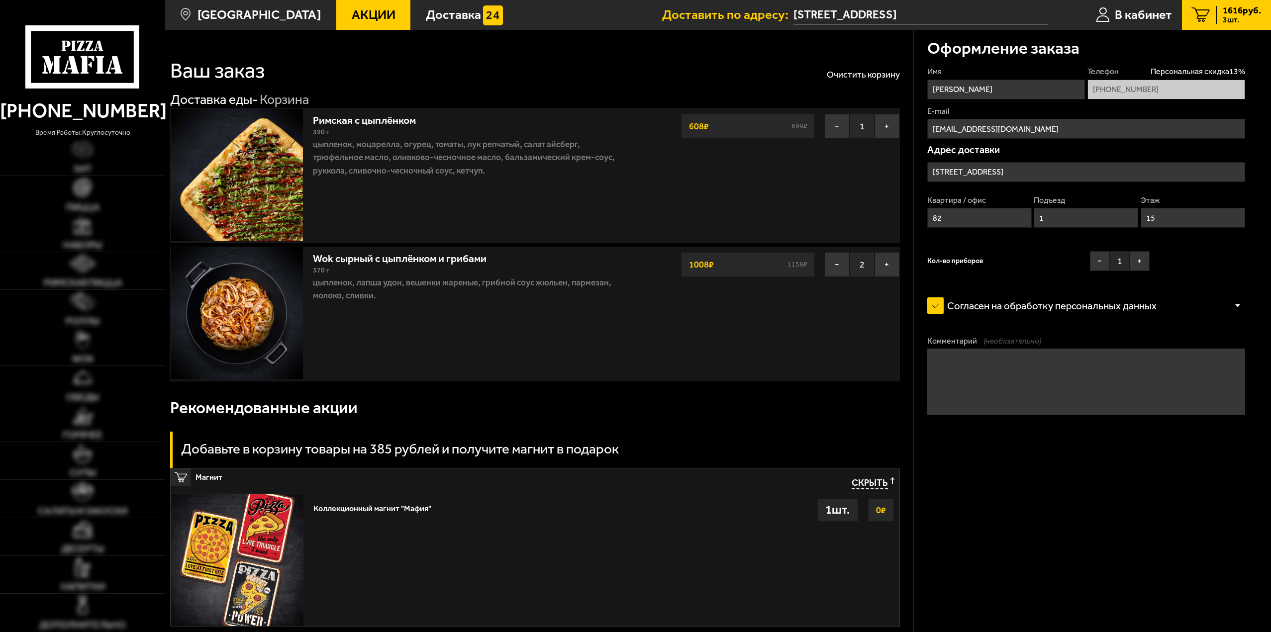
scroll to position [181, 0]
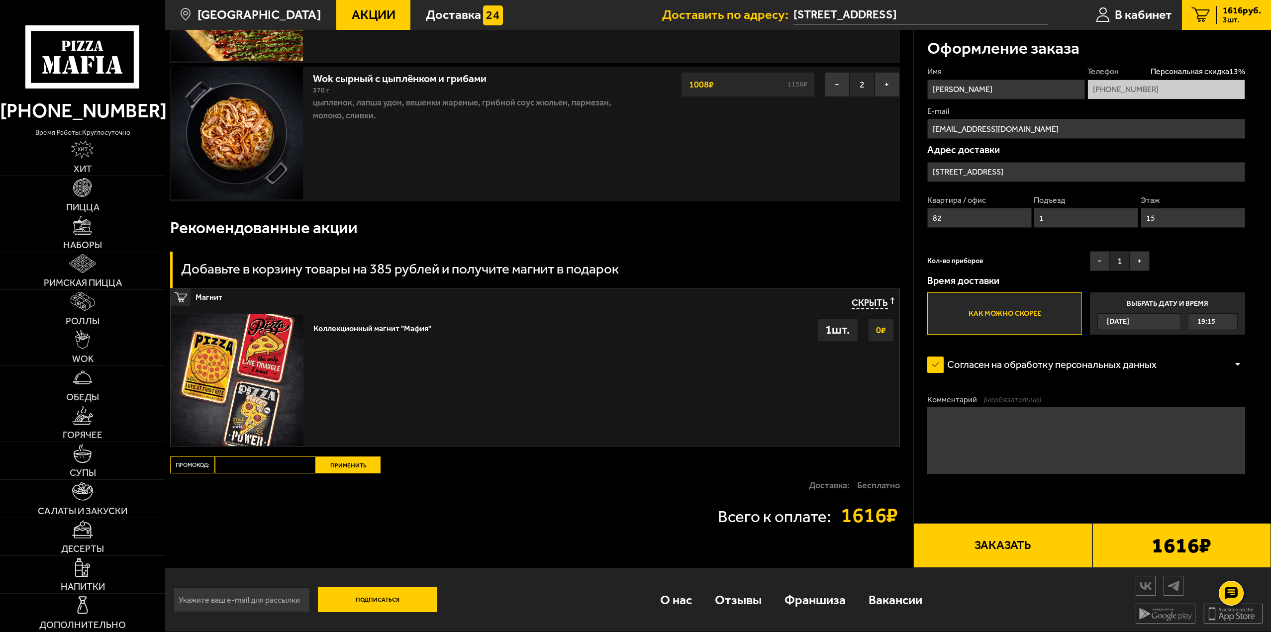
click at [256, 463] on input "Промокод:" at bounding box center [265, 465] width 101 height 17
paste input "mf0160"
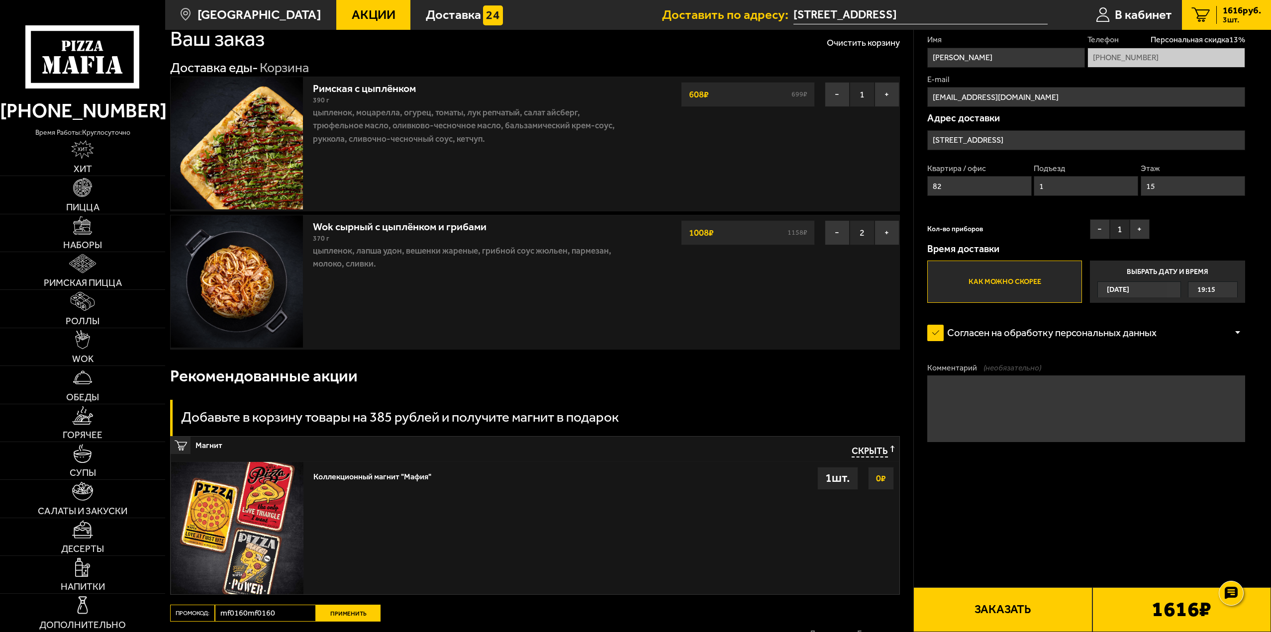
scroll to position [0, 0]
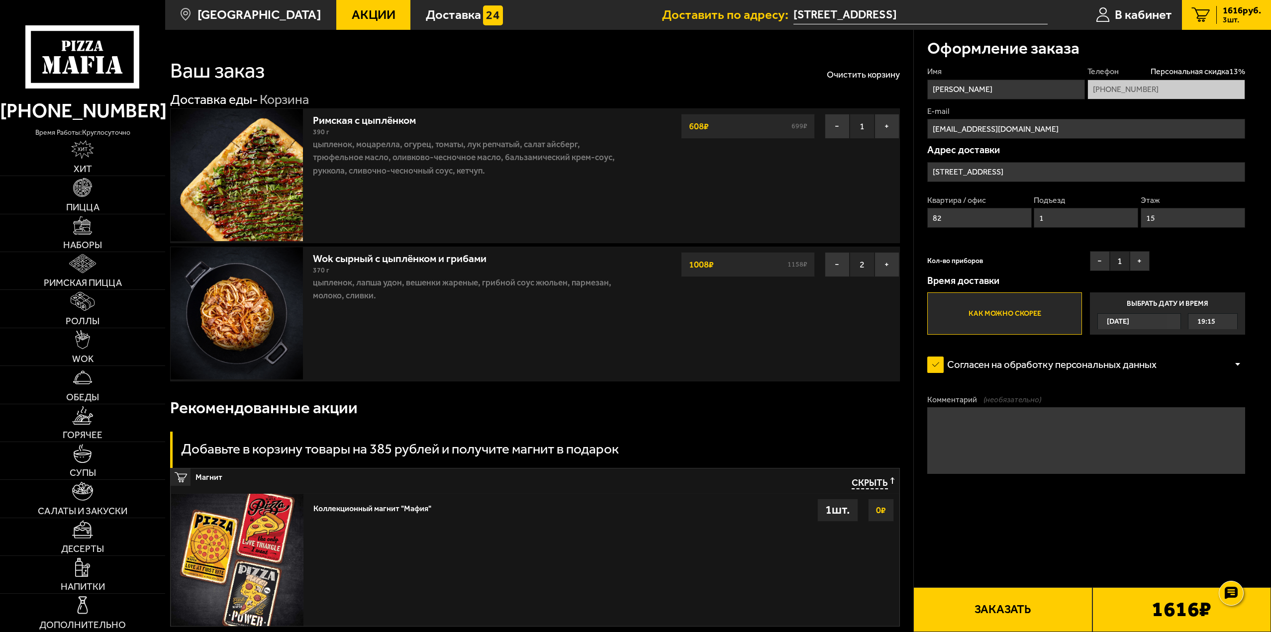
type input "mf0160mf0160"
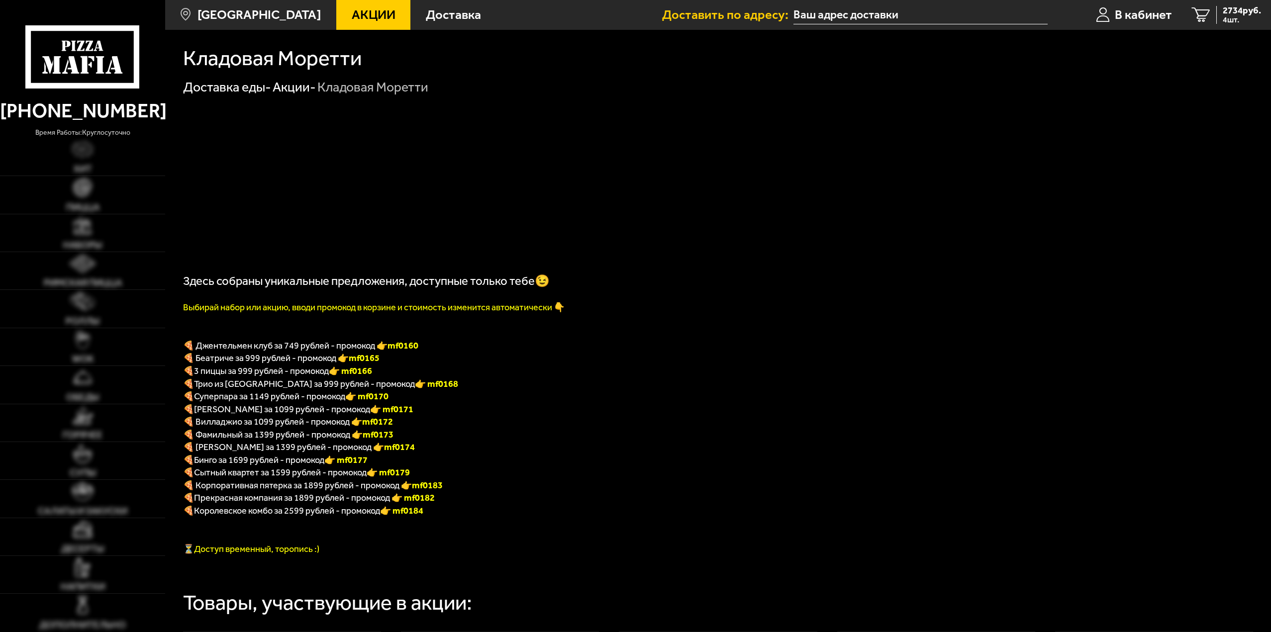
type input "[STREET_ADDRESS]"
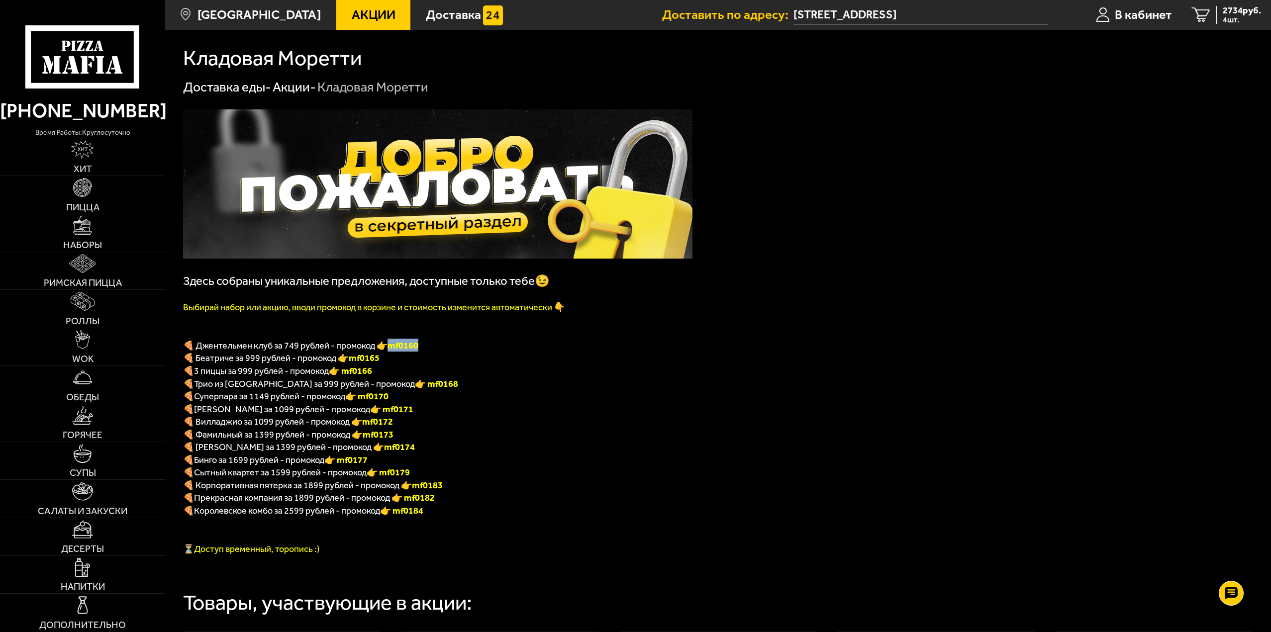
drag, startPoint x: 422, startPoint y: 348, endPoint x: 396, endPoint y: 349, distance: 26.9
click at [396, 349] on b "mf0160" at bounding box center [403, 345] width 31 height 11
copy b "mf0160"
drag, startPoint x: 403, startPoint y: 348, endPoint x: 405, endPoint y: 363, distance: 15.1
click at [403, 348] on b "mf0160" at bounding box center [403, 345] width 31 height 11
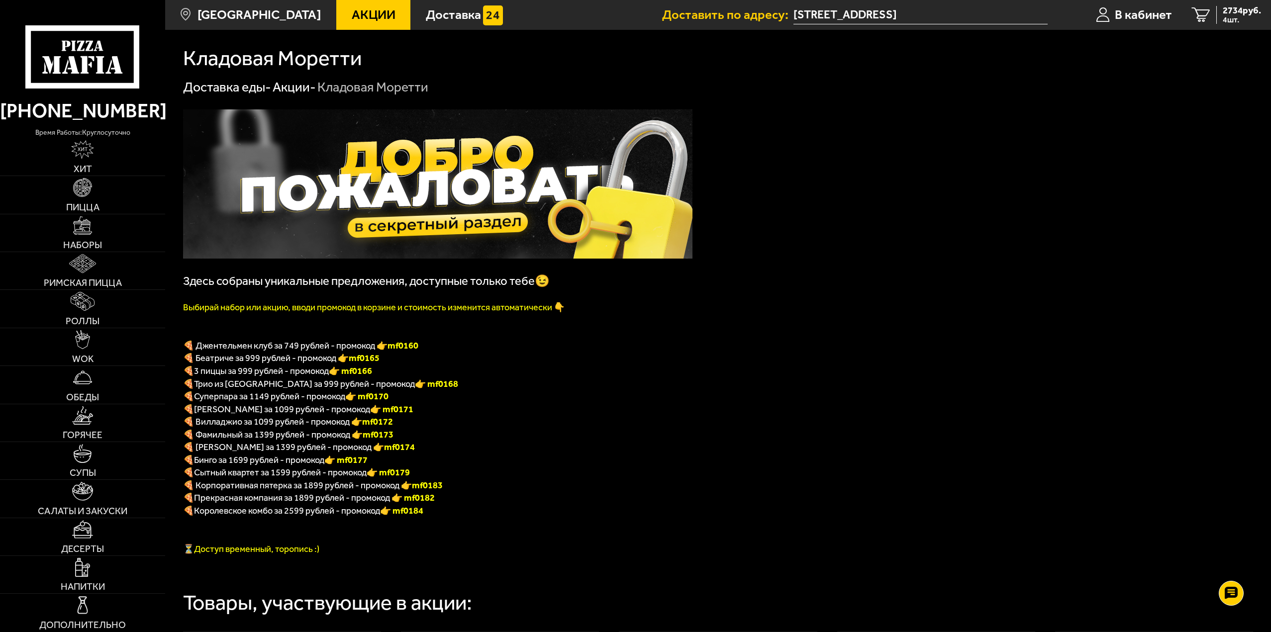
click at [398, 357] on p "🍕 Беатриче за 999 рублей - промокод 👉 mf0165" at bounding box center [438, 357] width 510 height 13
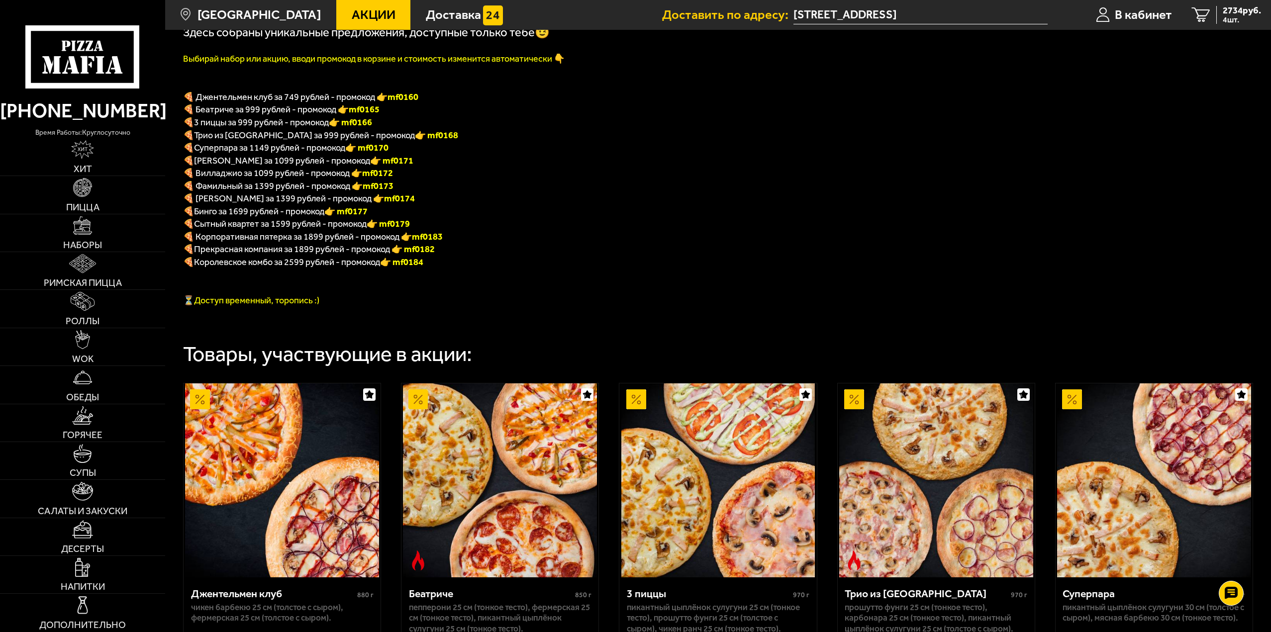
scroll to position [149, 0]
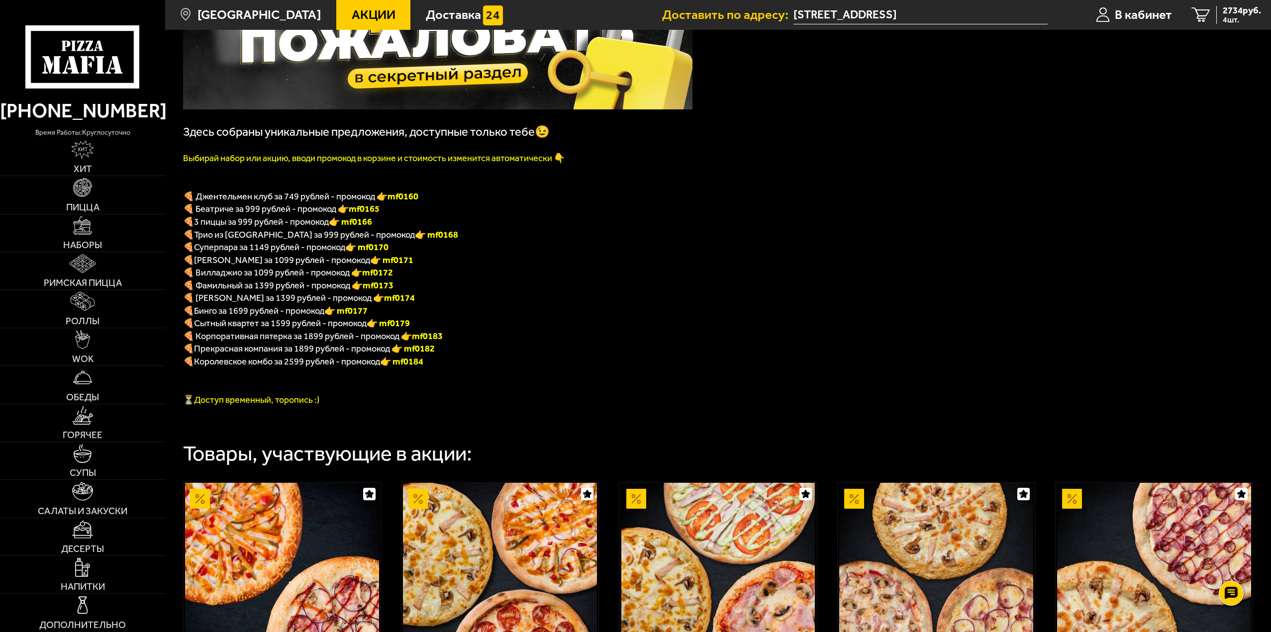
click at [395, 201] on b "mf0160" at bounding box center [403, 196] width 31 height 11
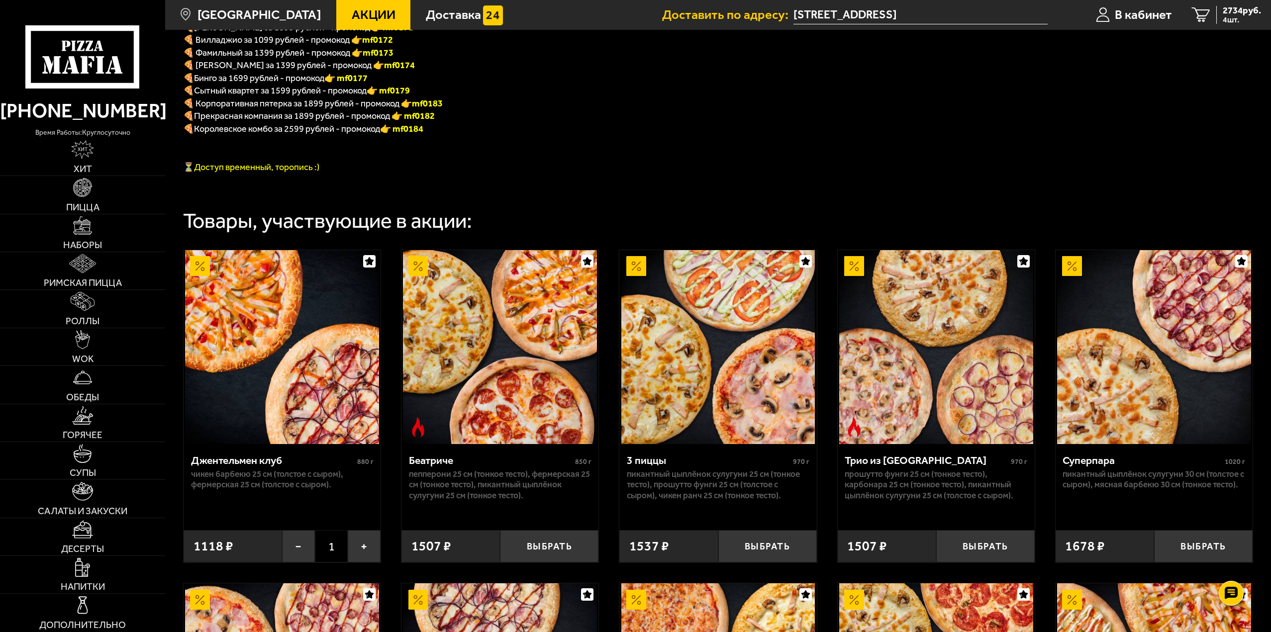
scroll to position [482, 0]
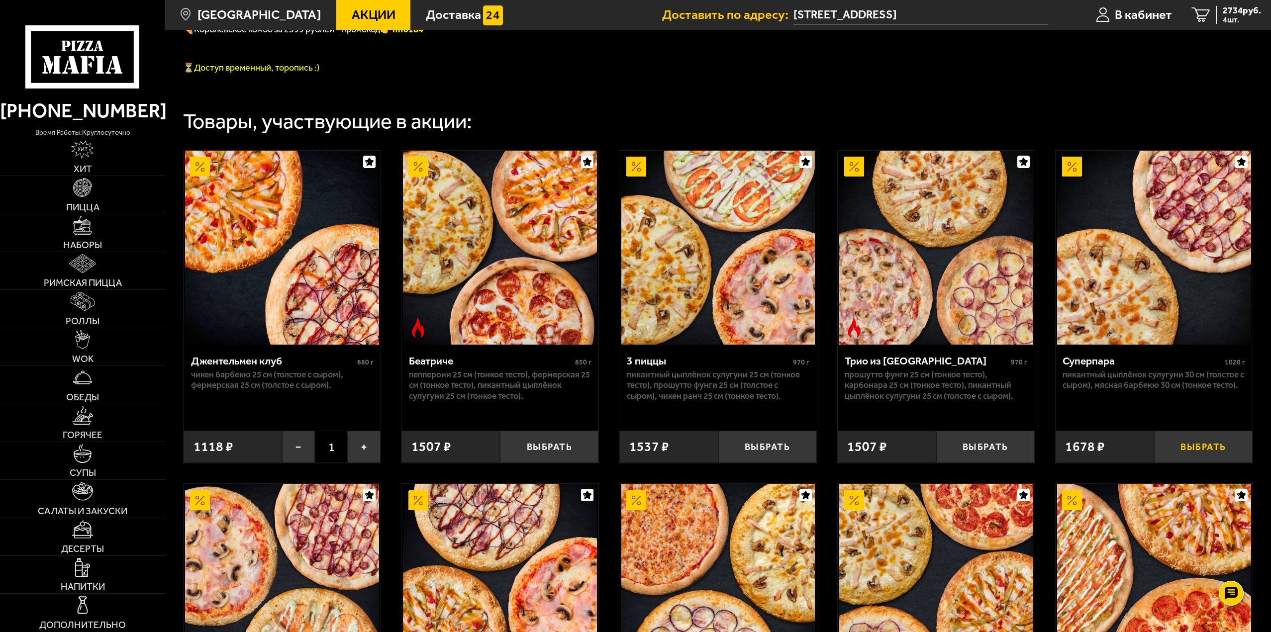
click at [1201, 445] on button "Выбрать" at bounding box center [1203, 447] width 99 height 32
click at [306, 454] on button "−" at bounding box center [298, 447] width 33 height 32
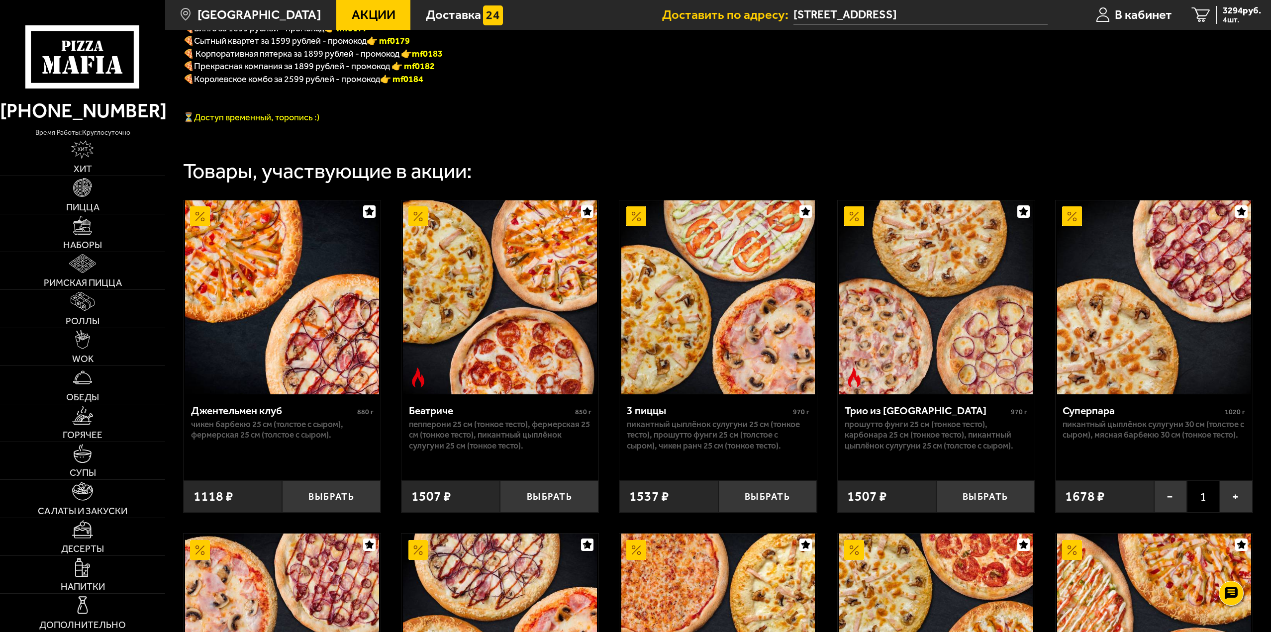
scroll to position [133, 0]
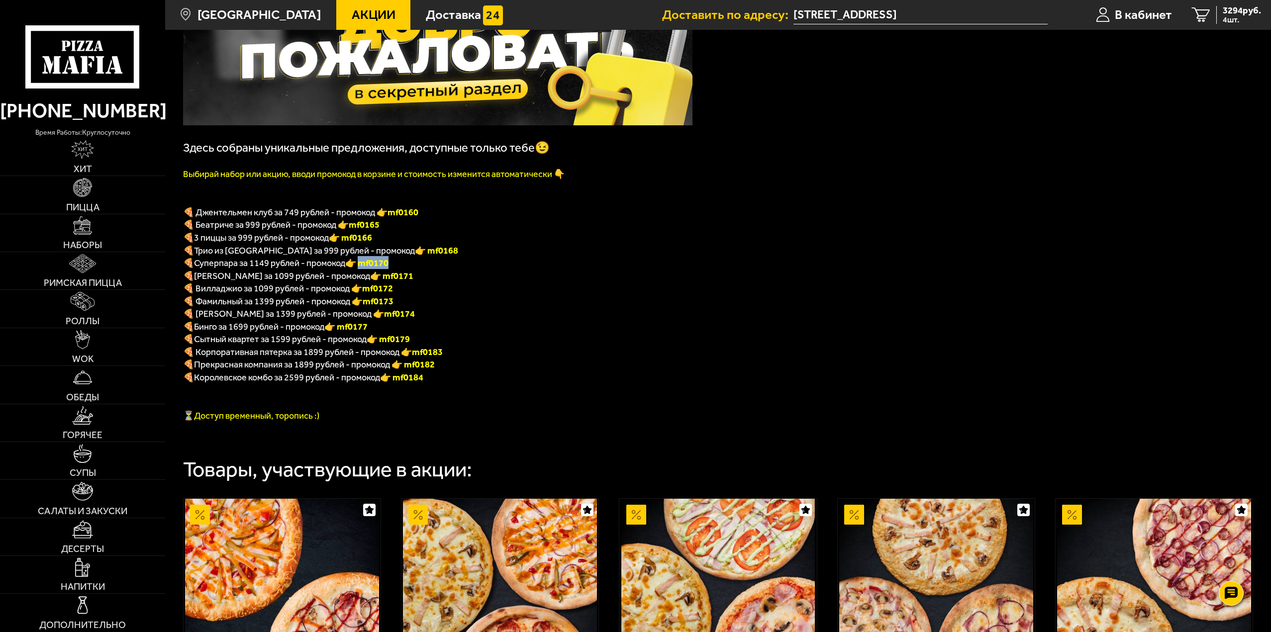
drag, startPoint x: 367, startPoint y: 265, endPoint x: 399, endPoint y: 267, distance: 31.9
click at [399, 267] on p "🍕 Суперпара за 1149 рублей - промокод 👉 mf0170" at bounding box center [438, 262] width 510 height 13
copy font "f0170"
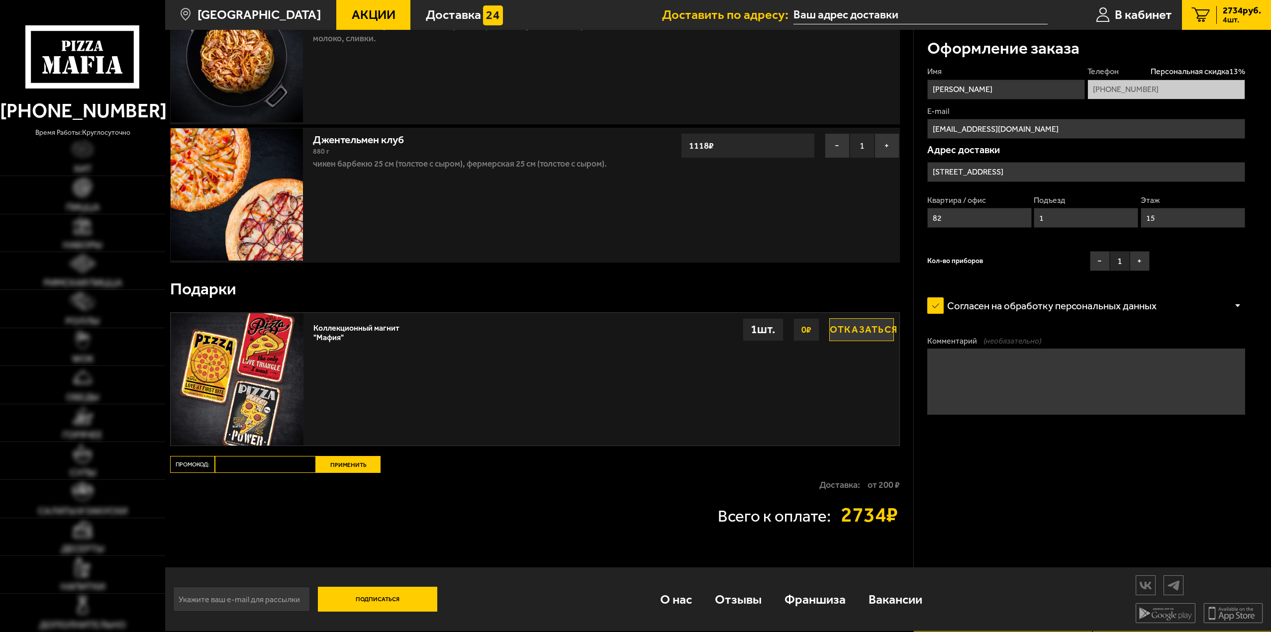
type input "[STREET_ADDRESS]"
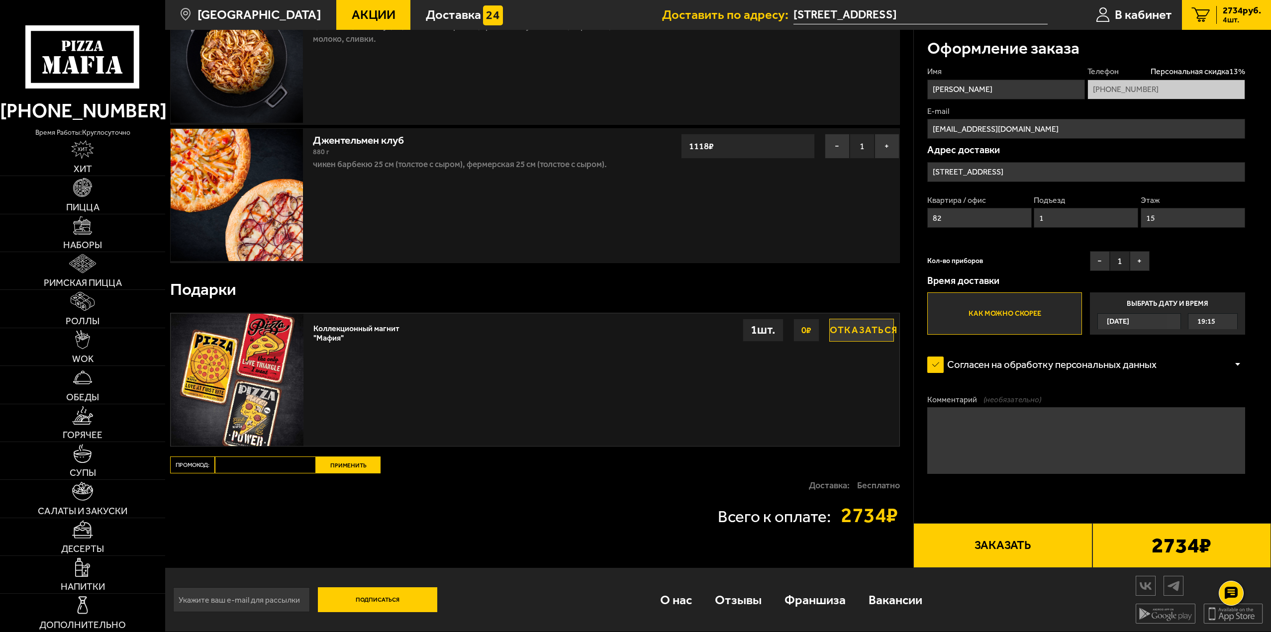
click at [233, 458] on input "Промокод:" at bounding box center [265, 465] width 101 height 17
paste input "mf0160"
type input "mf0160"
click at [363, 465] on button "Применить" at bounding box center [348, 465] width 65 height 17
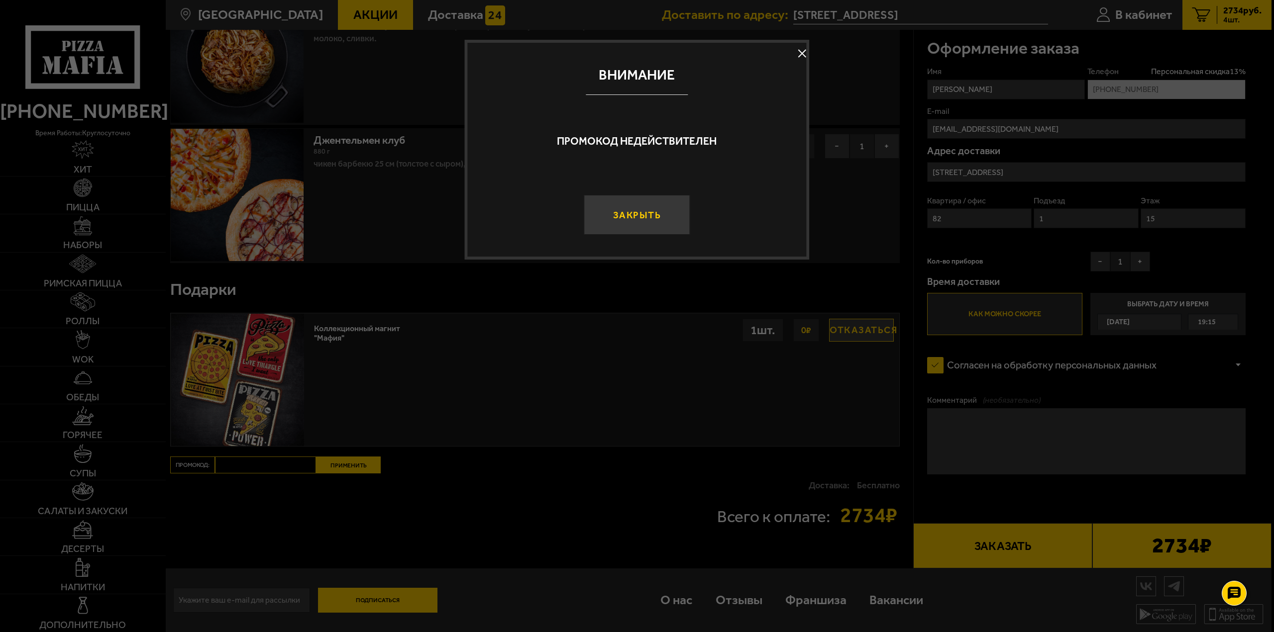
click at [654, 216] on button "Закрыть" at bounding box center [637, 215] width 106 height 40
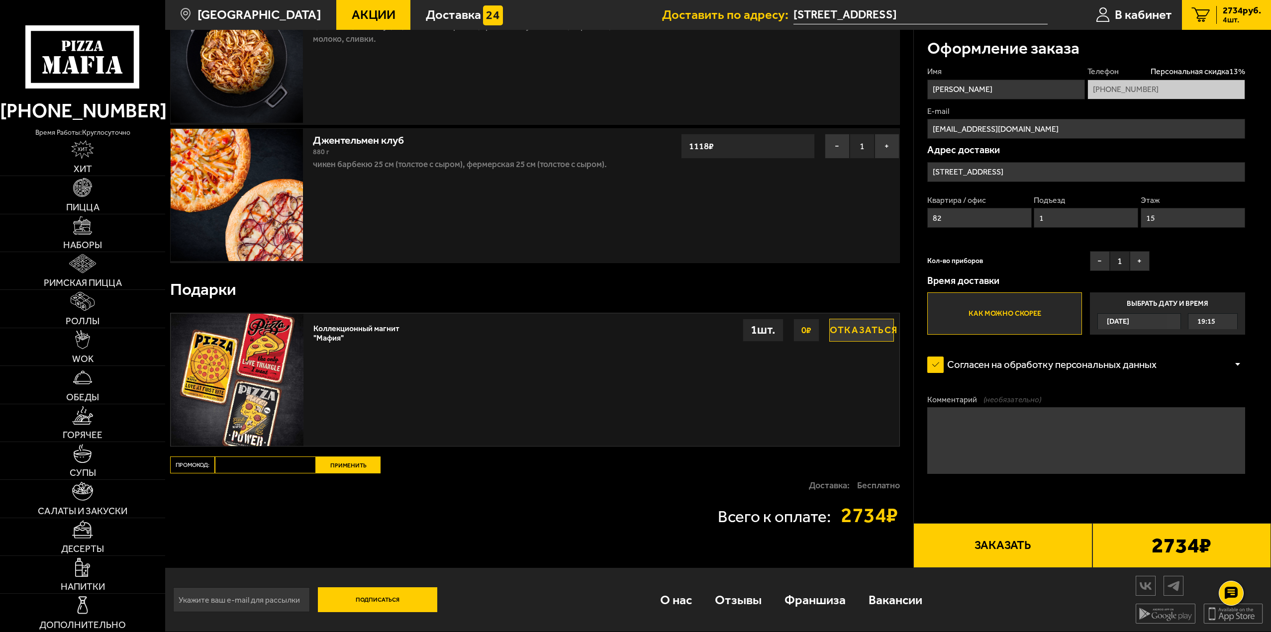
click at [270, 458] on div "Ваш заказ Очистить корзину Доставка еды - Корзина Римская с цыплёнком 390 г цып…" at bounding box center [539, 170] width 748 height 795
click at [268, 463] on input "Промокод:" at bounding box center [265, 465] width 101 height 17
type input ","
type input "mf0160"
click at [340, 469] on button "Применить" at bounding box center [348, 465] width 65 height 17
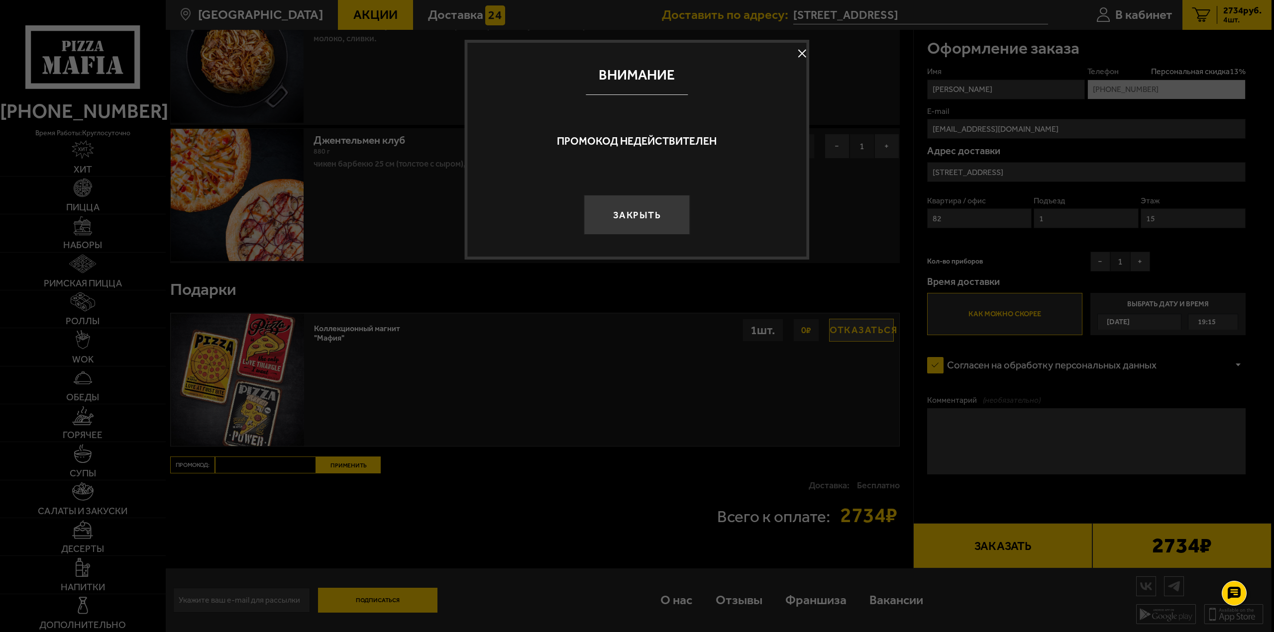
click at [672, 224] on button "Закрыть" at bounding box center [637, 215] width 106 height 40
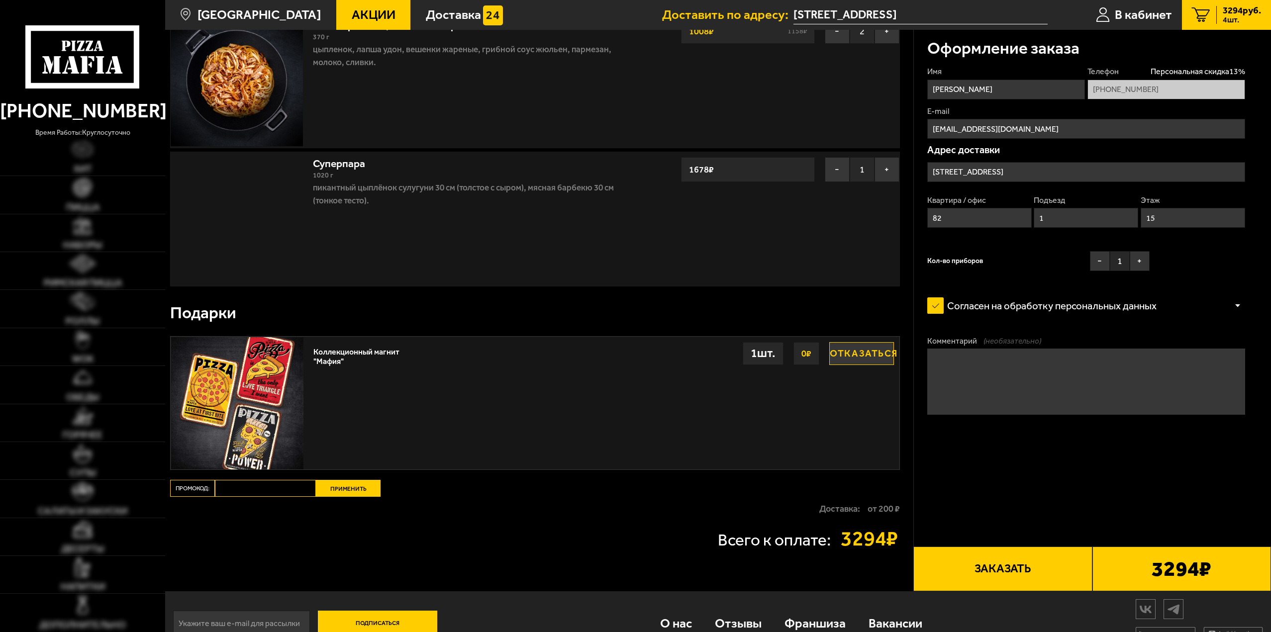
scroll to position [258, 0]
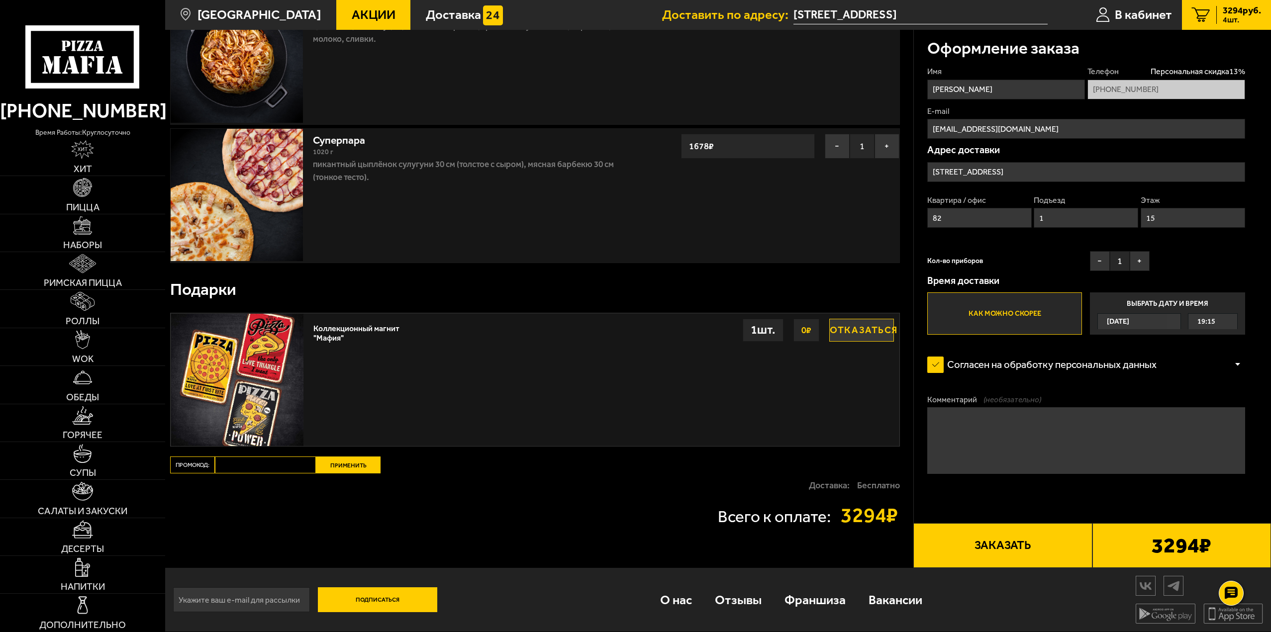
click at [253, 471] on input "Промокод:" at bounding box center [265, 465] width 101 height 17
paste input "mf0170"
type input "mf0170"
click at [336, 466] on button "Применить" at bounding box center [348, 465] width 65 height 17
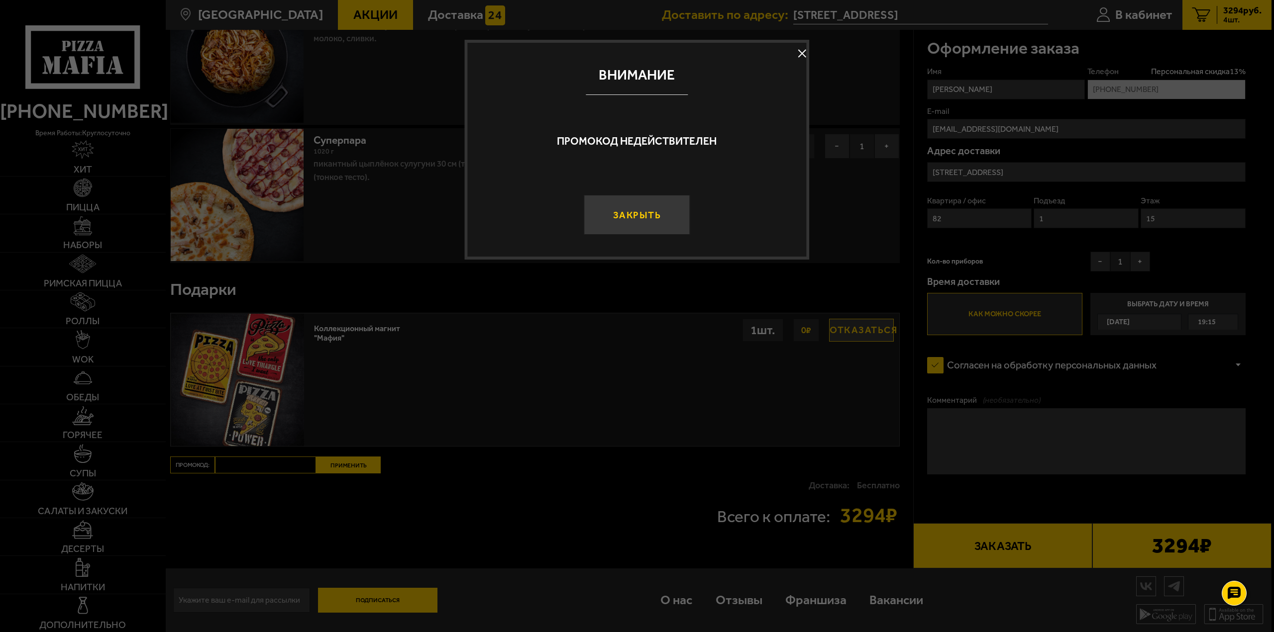
click at [641, 206] on button "Закрыть" at bounding box center [637, 215] width 106 height 40
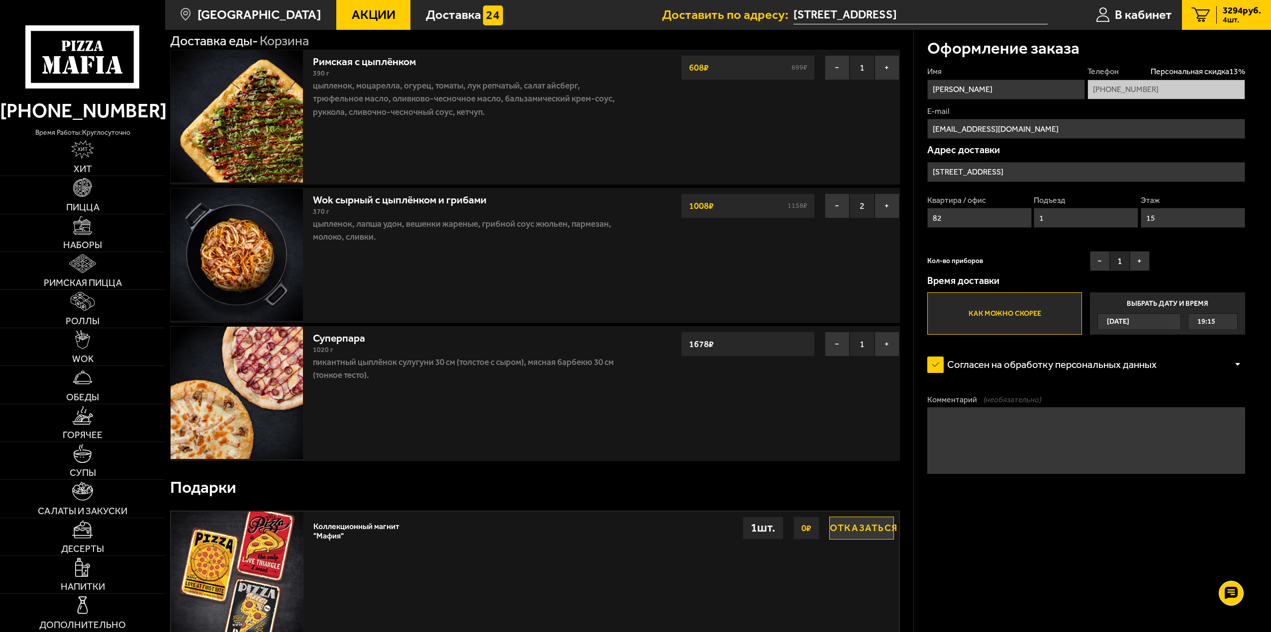
scroll to position [0, 0]
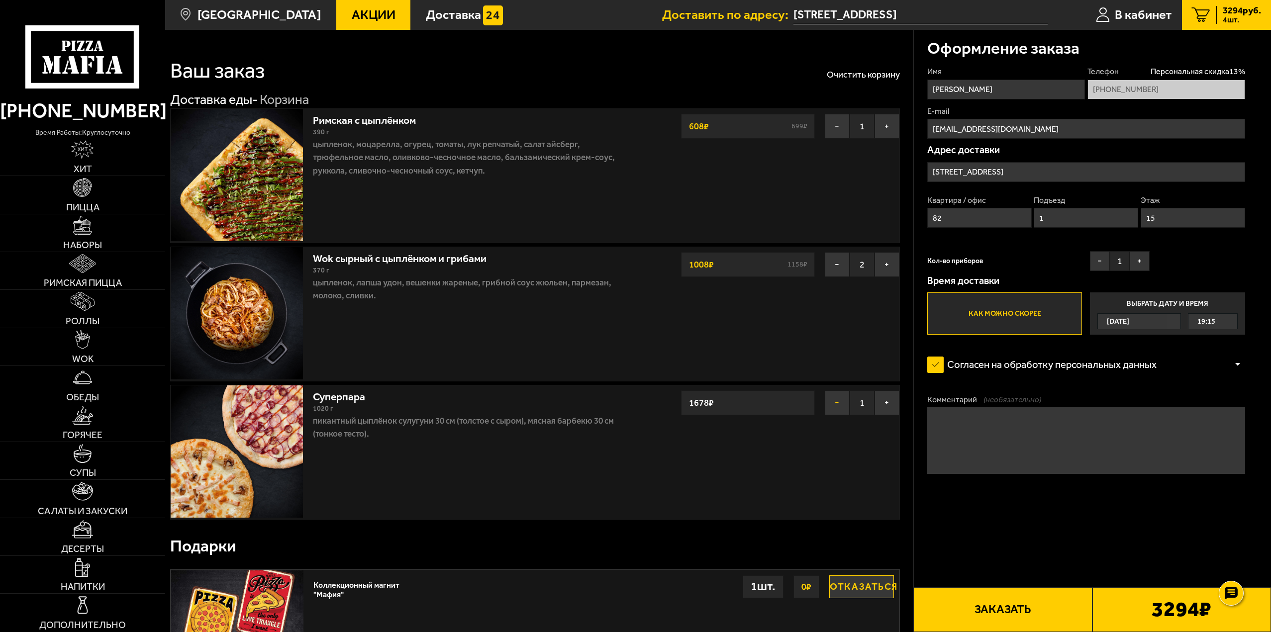
click at [834, 406] on button "−" at bounding box center [837, 403] width 25 height 25
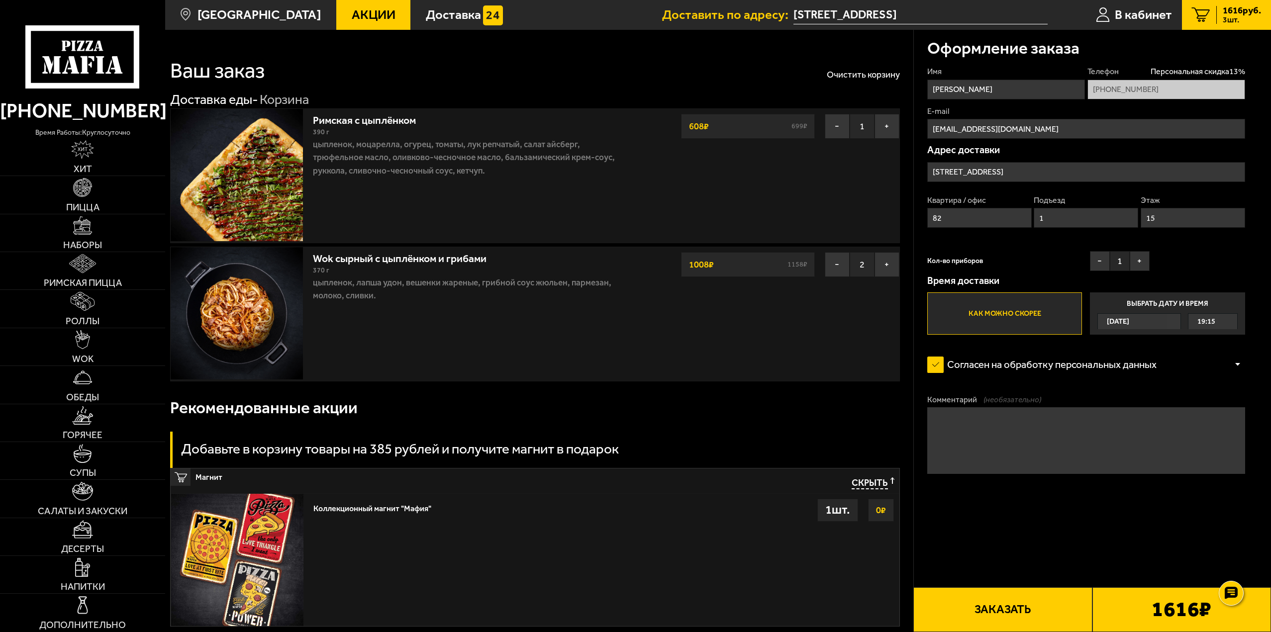
scroll to position [100, 0]
